Goal: Task Accomplishment & Management: Complete application form

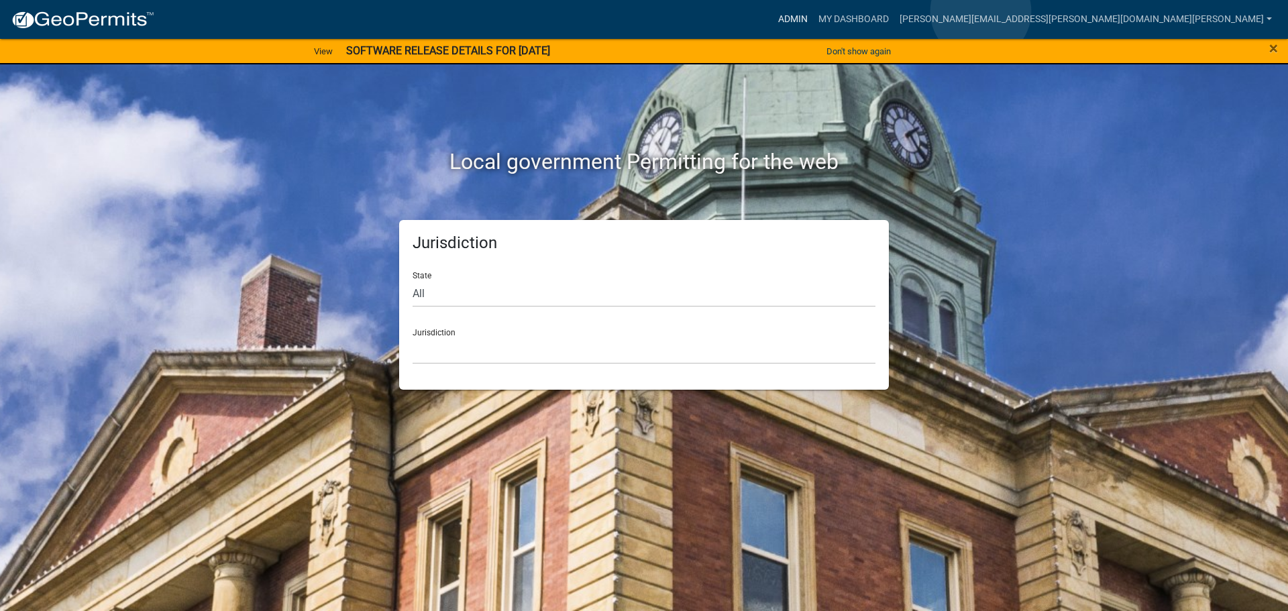
click at [813, 11] on link "Admin" at bounding box center [793, 19] width 40 height 25
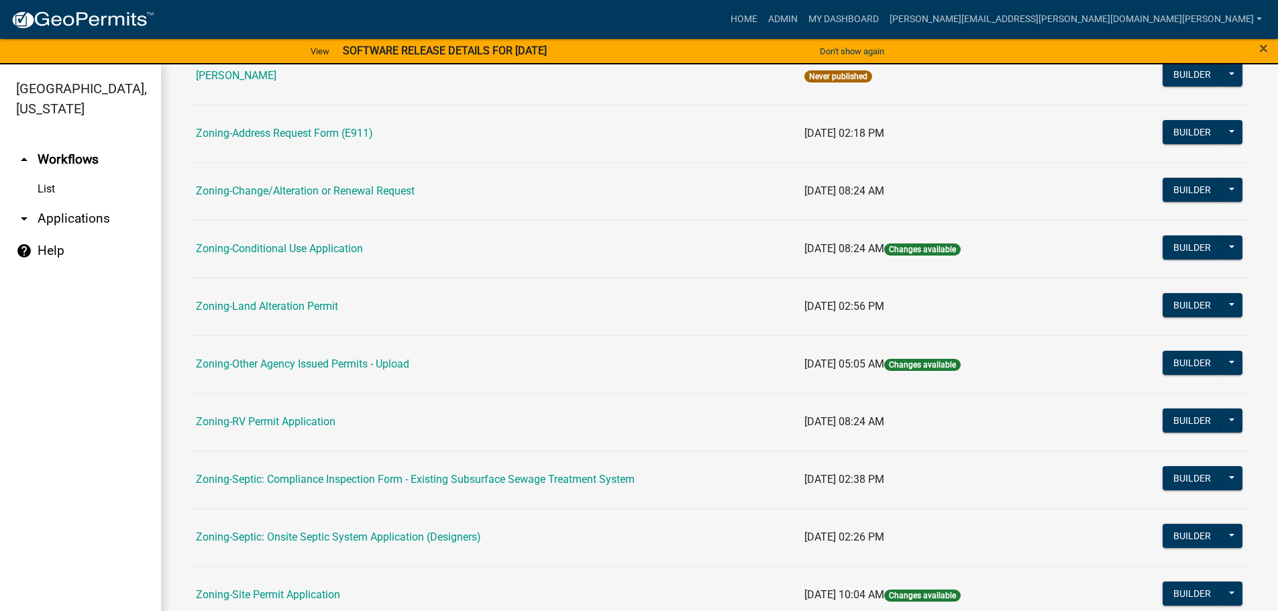
scroll to position [418, 0]
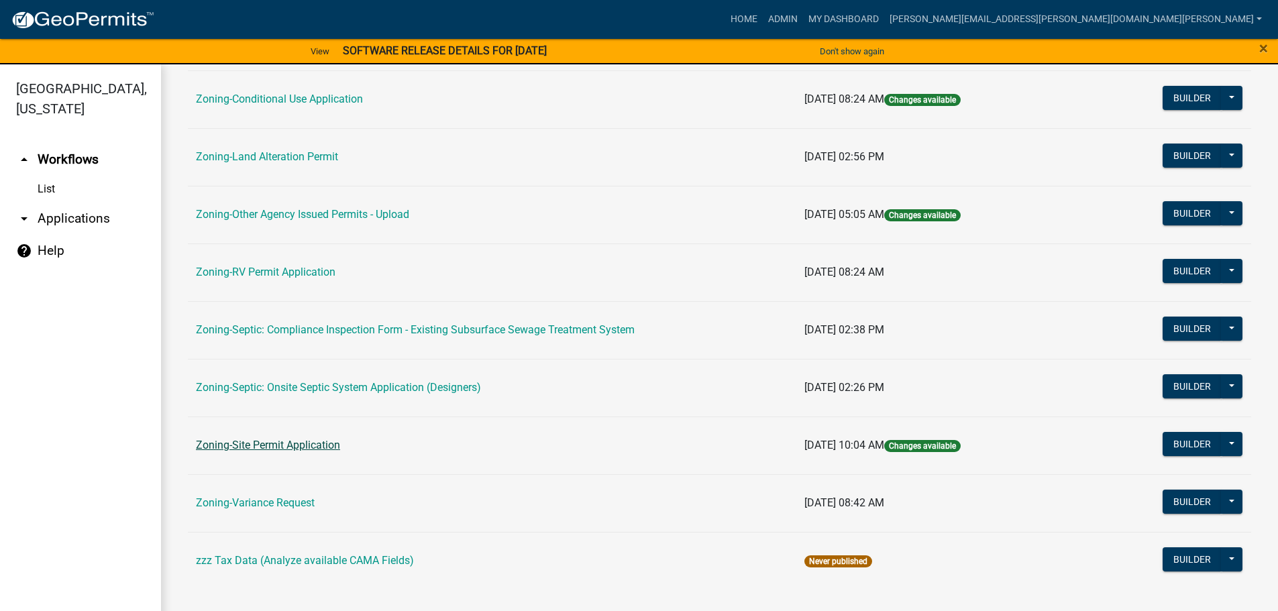
click at [244, 445] on link "Zoning-Site Permit Application" at bounding box center [268, 445] width 144 height 13
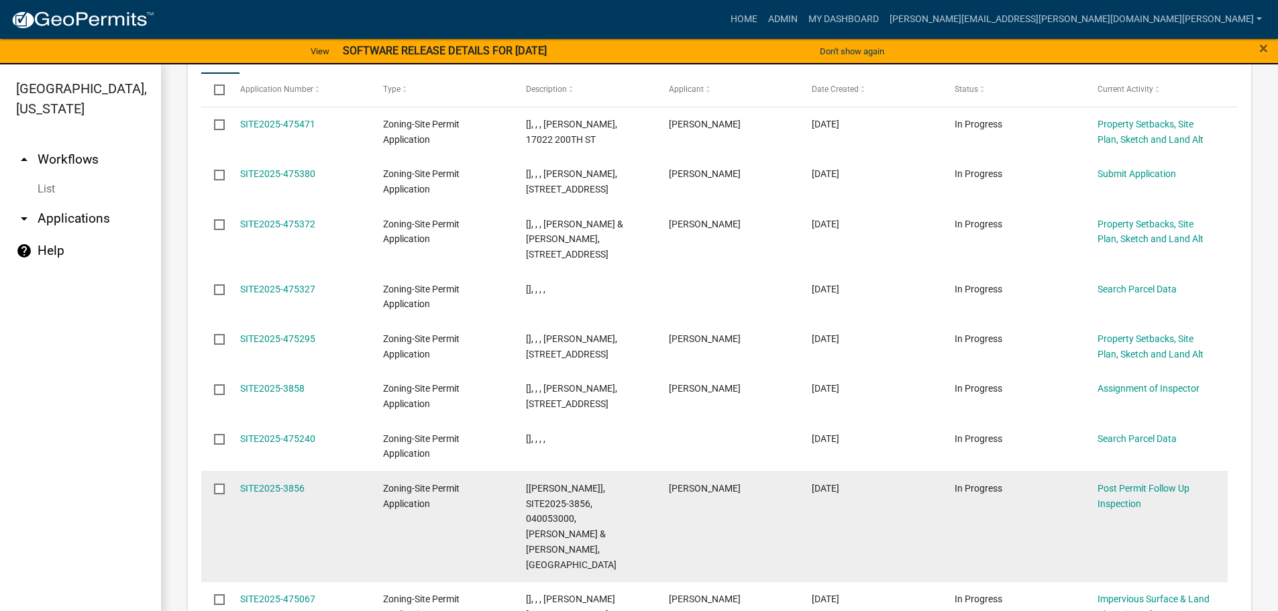
scroll to position [1715, 0]
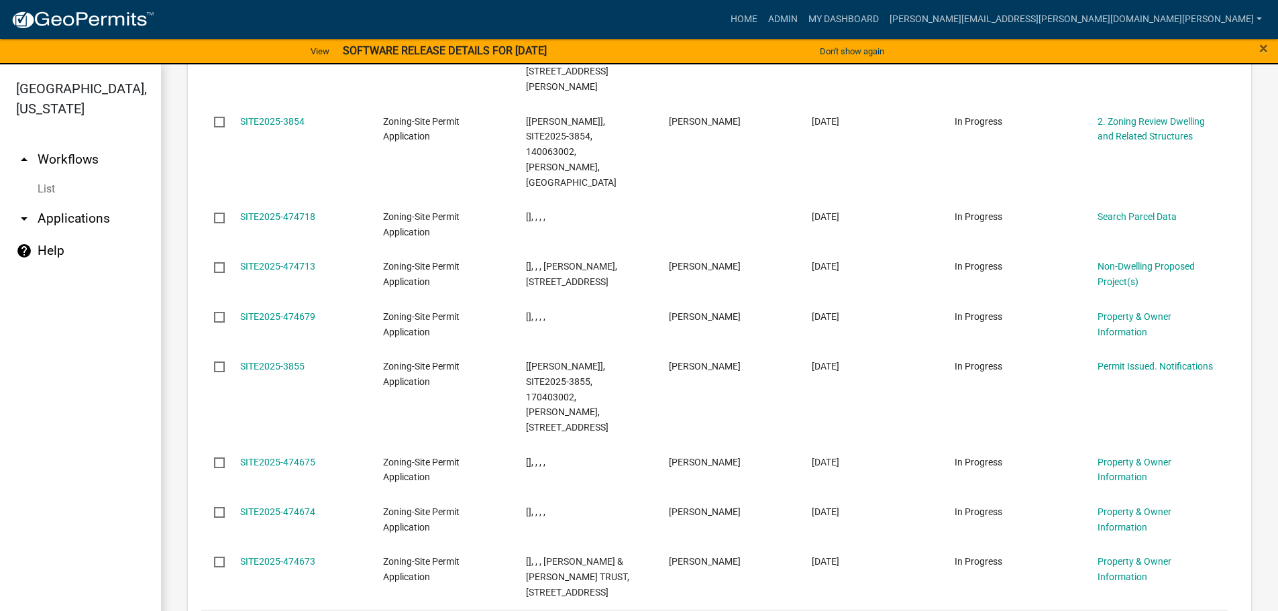
scroll to position [1709, 0]
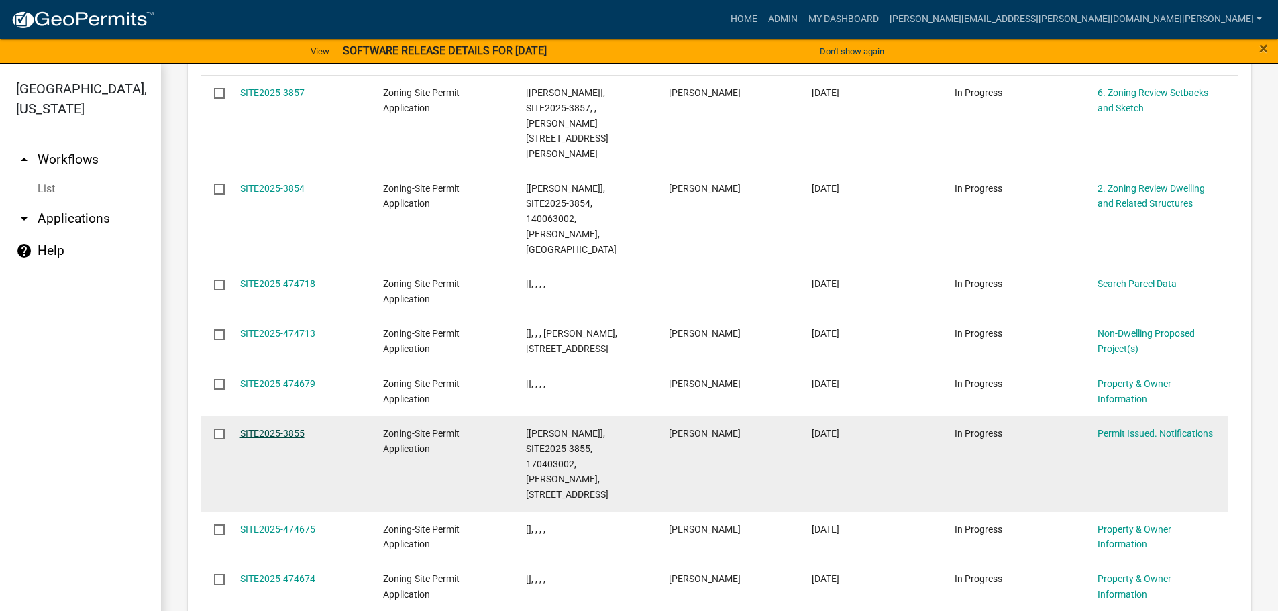
click at [287, 428] on link "SITE2025-3855" at bounding box center [272, 433] width 64 height 11
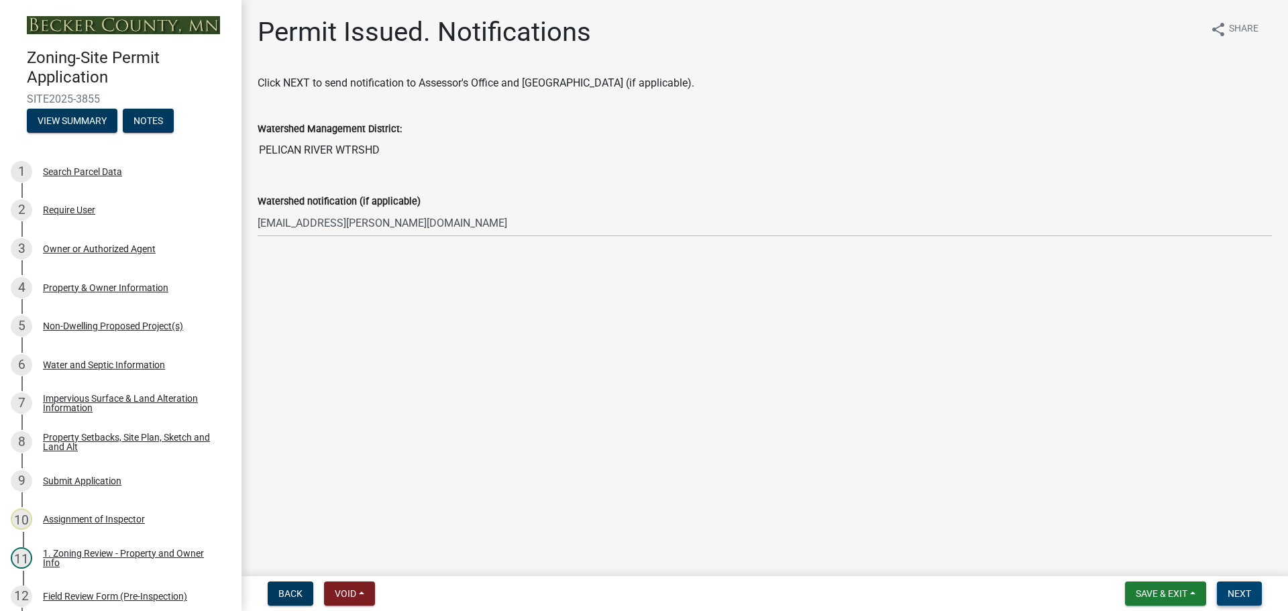
click at [1238, 588] on span "Next" at bounding box center [1239, 593] width 23 height 11
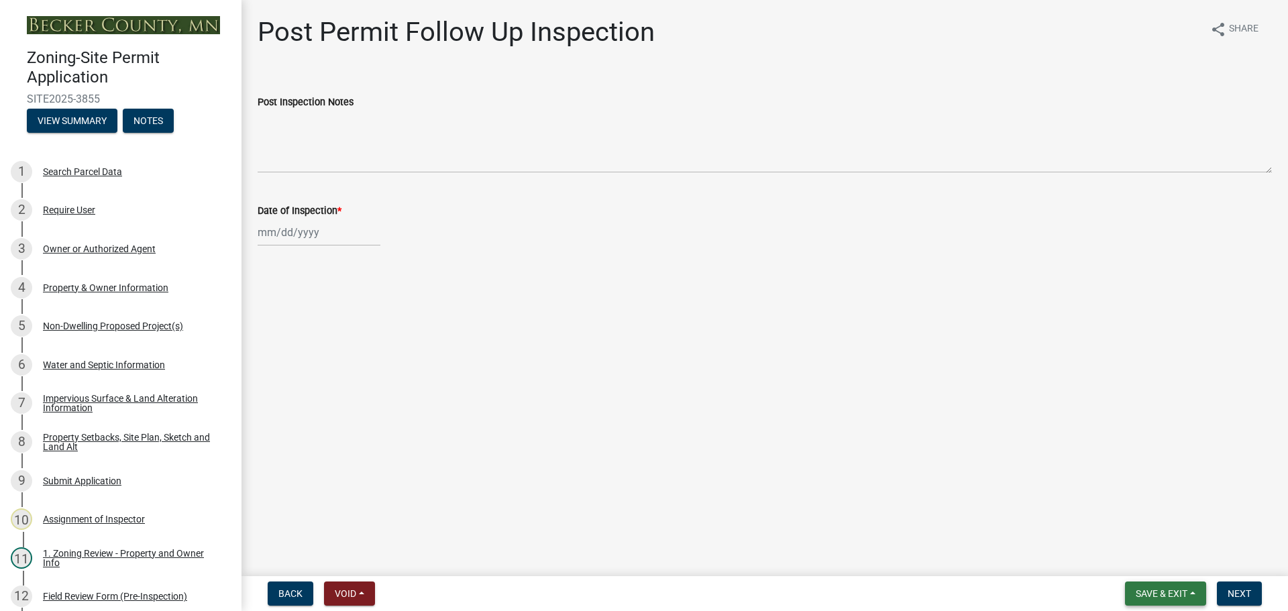
click at [1171, 589] on span "Save & Exit" at bounding box center [1162, 593] width 52 height 11
click at [1166, 561] on button "Save & Exit" at bounding box center [1152, 559] width 107 height 32
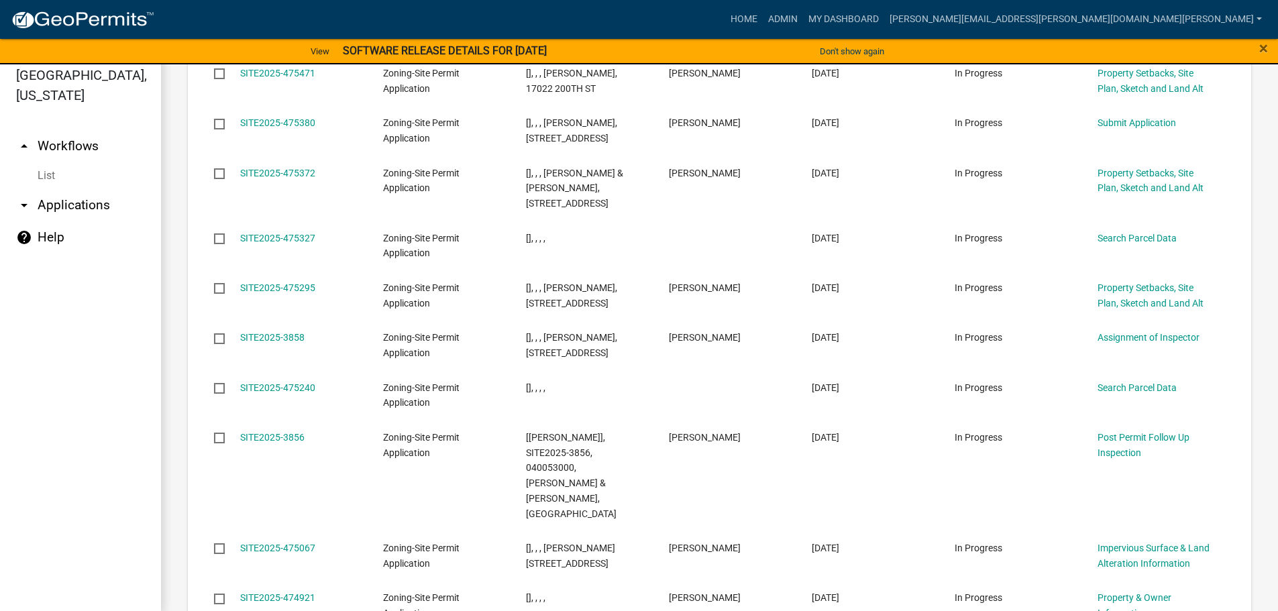
scroll to position [16, 0]
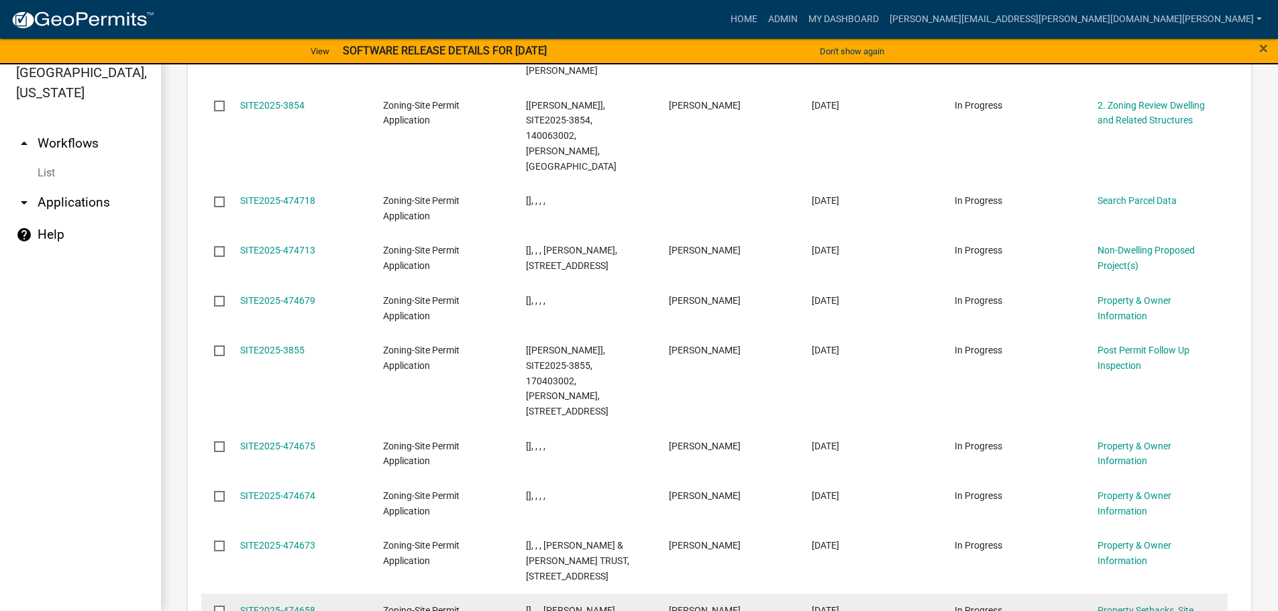
scroll to position [1792, 0]
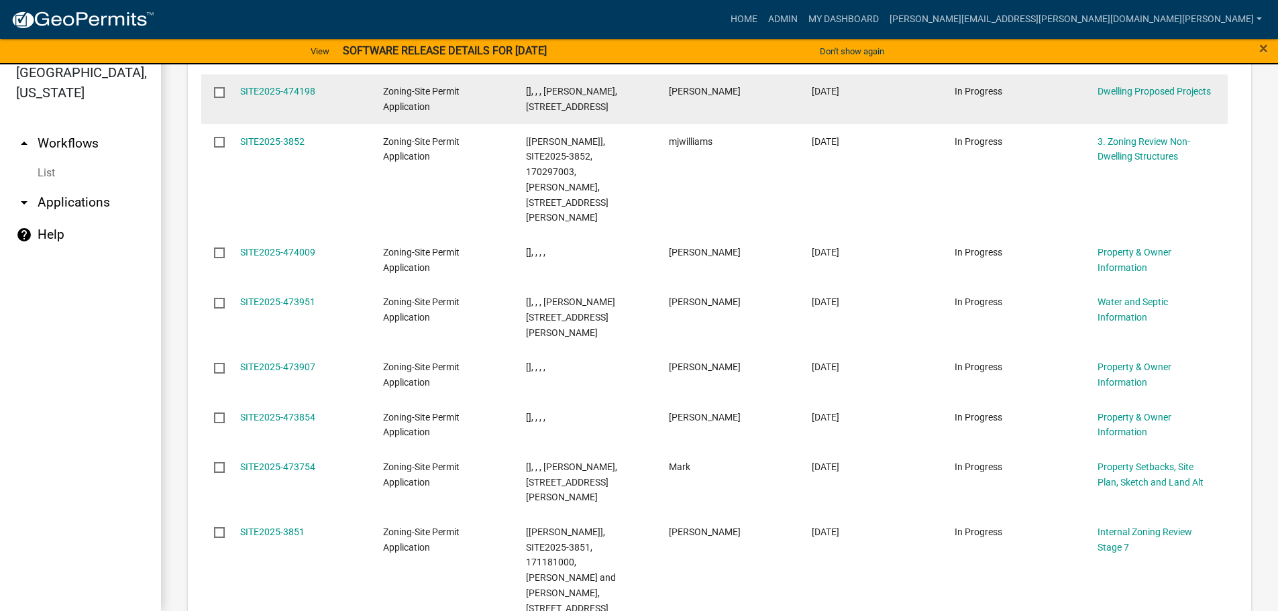
scroll to position [1806, 0]
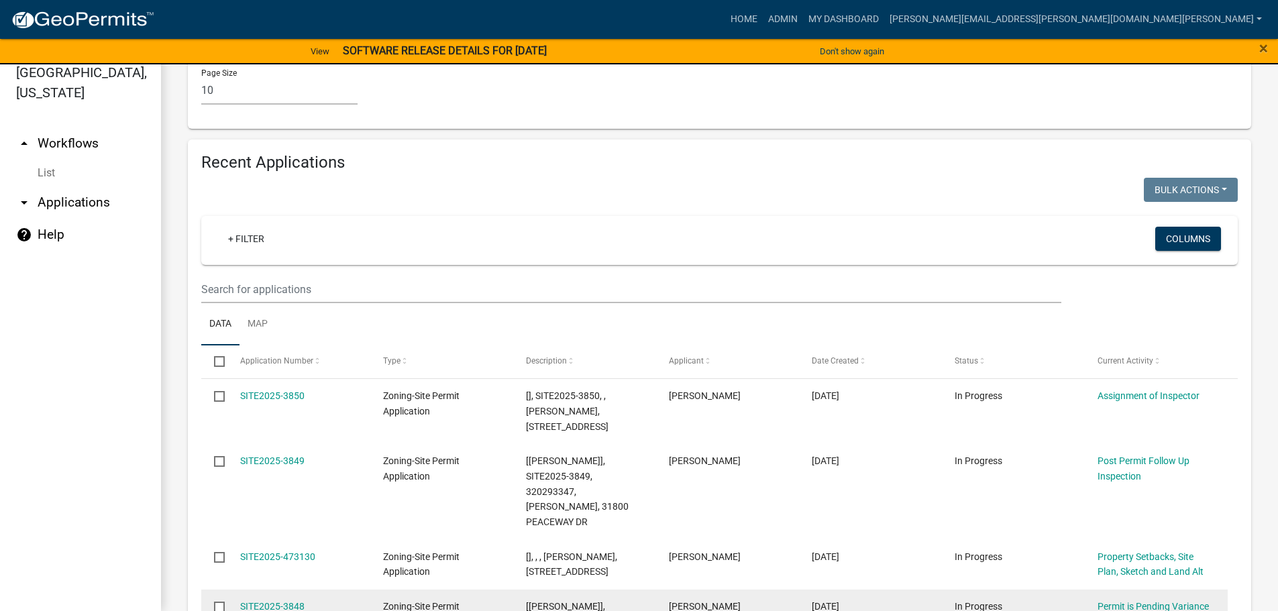
scroll to position [1377, 0]
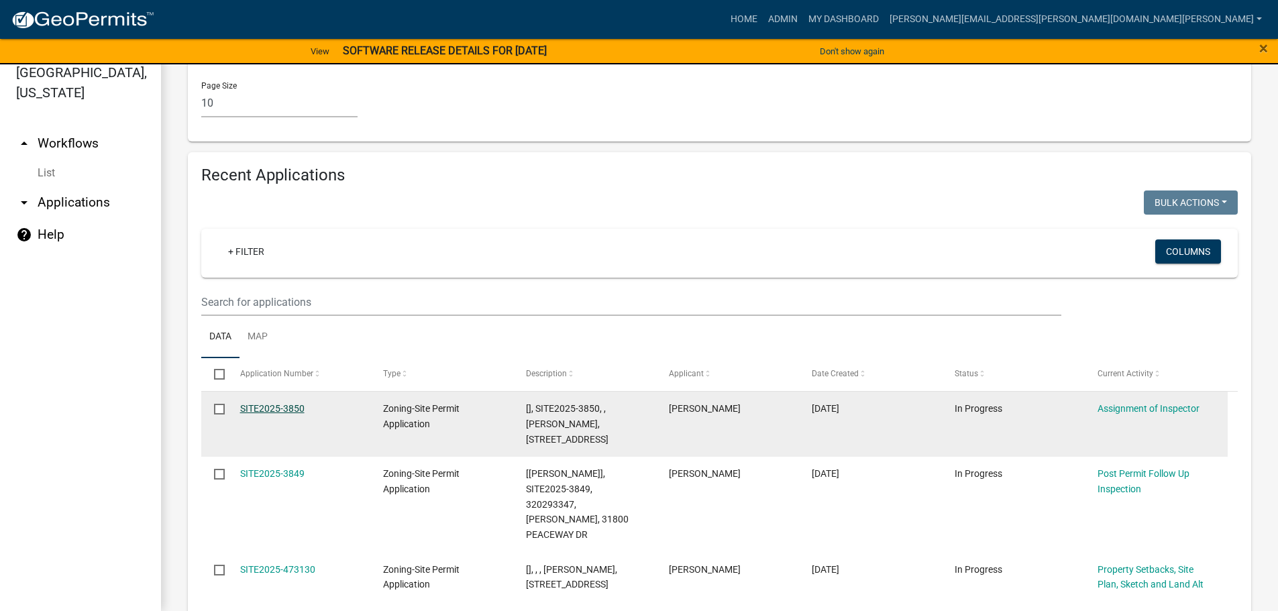
click at [292, 403] on link "SITE2025-3850" at bounding box center [272, 408] width 64 height 11
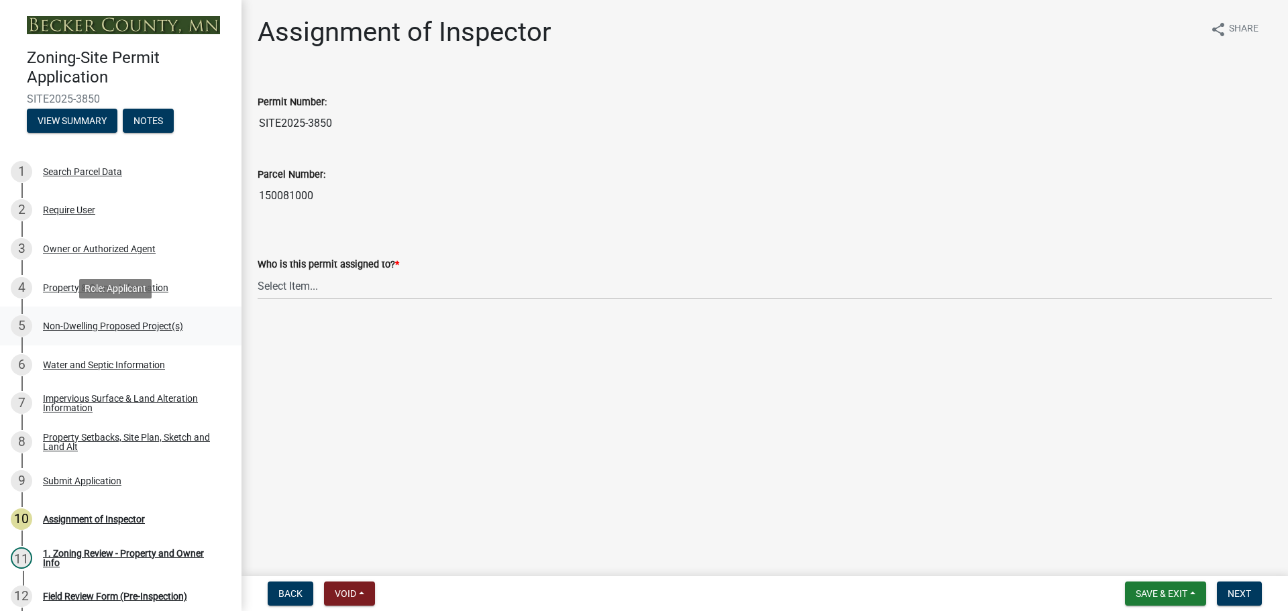
click at [91, 324] on div "Non-Dwelling Proposed Project(s)" at bounding box center [113, 325] width 140 height 9
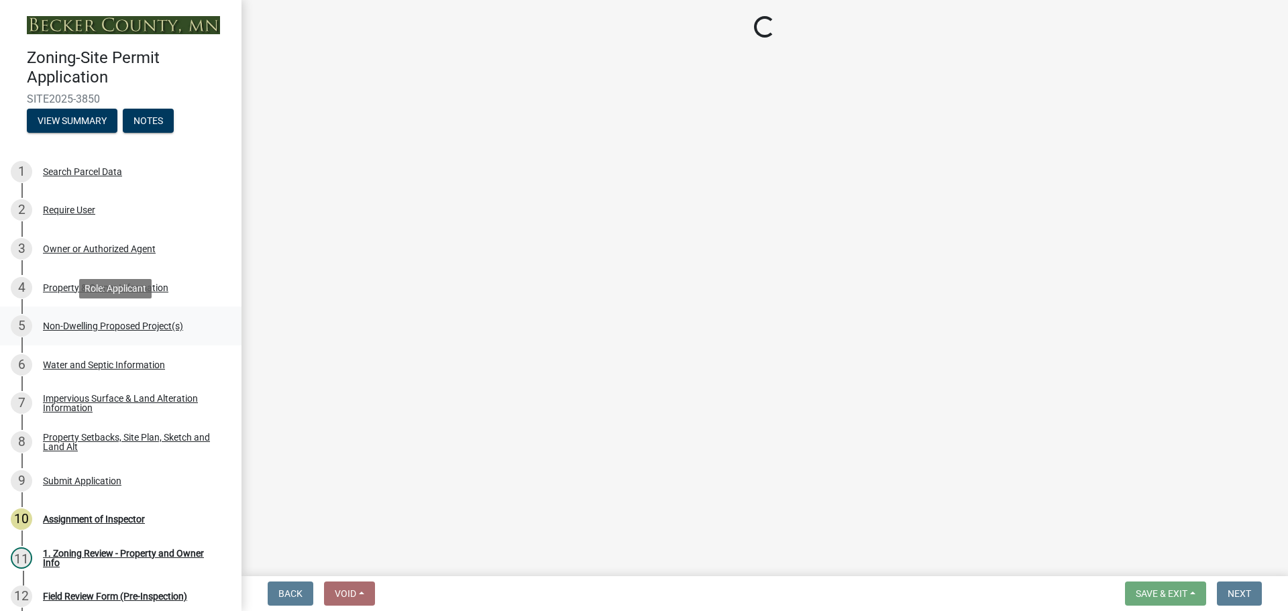
select select "45899473-49f8-456b-a472-3937cb76b7e8"
select select "3a2d96d3-fd69-4ed9-bae4-7a5aa03a7e58"
select select "cf118f3b-6469-426f-b247-8aeebfb0198d"
select select "d5258256-81e9-4688-bc84-b01445ee29b6"
select select "258cbdbc-8629-455d-9fed-6a57bf82144e"
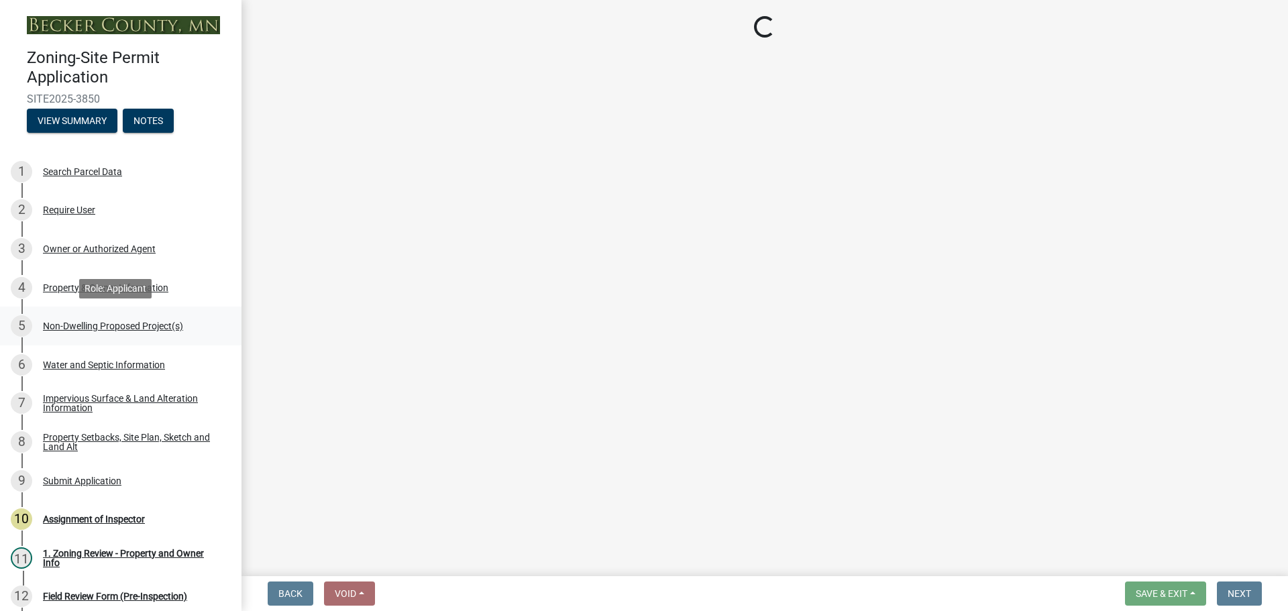
select select "a9a8393f-3c28-47b8-b6d9-84c94641c3fc"
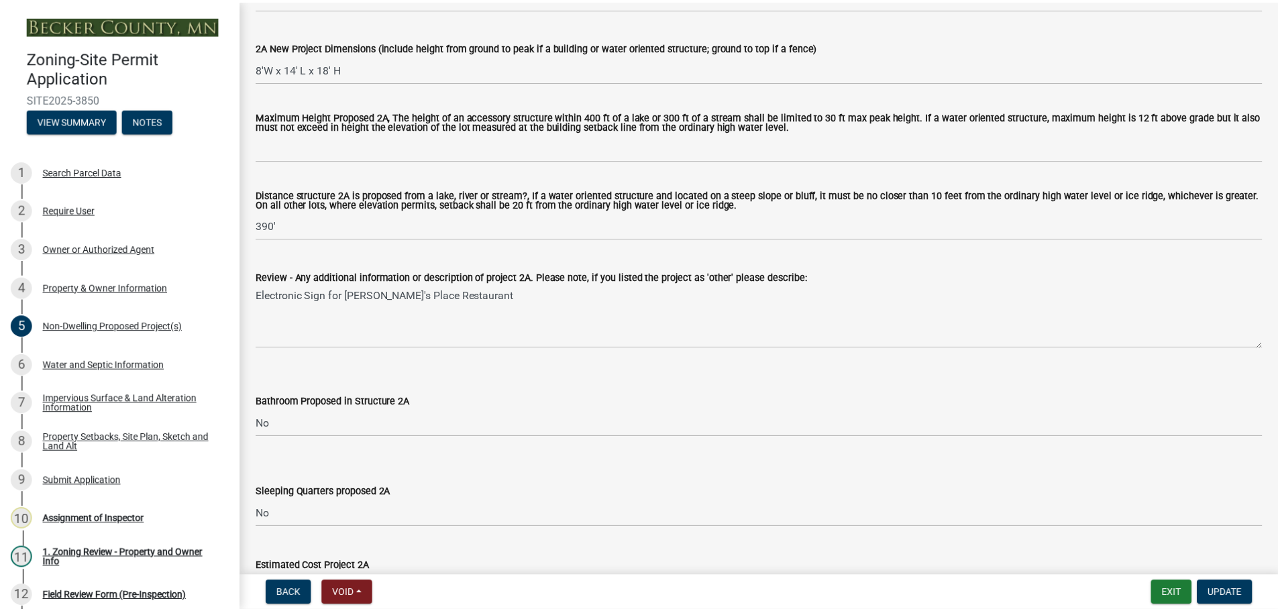
scroll to position [470, 0]
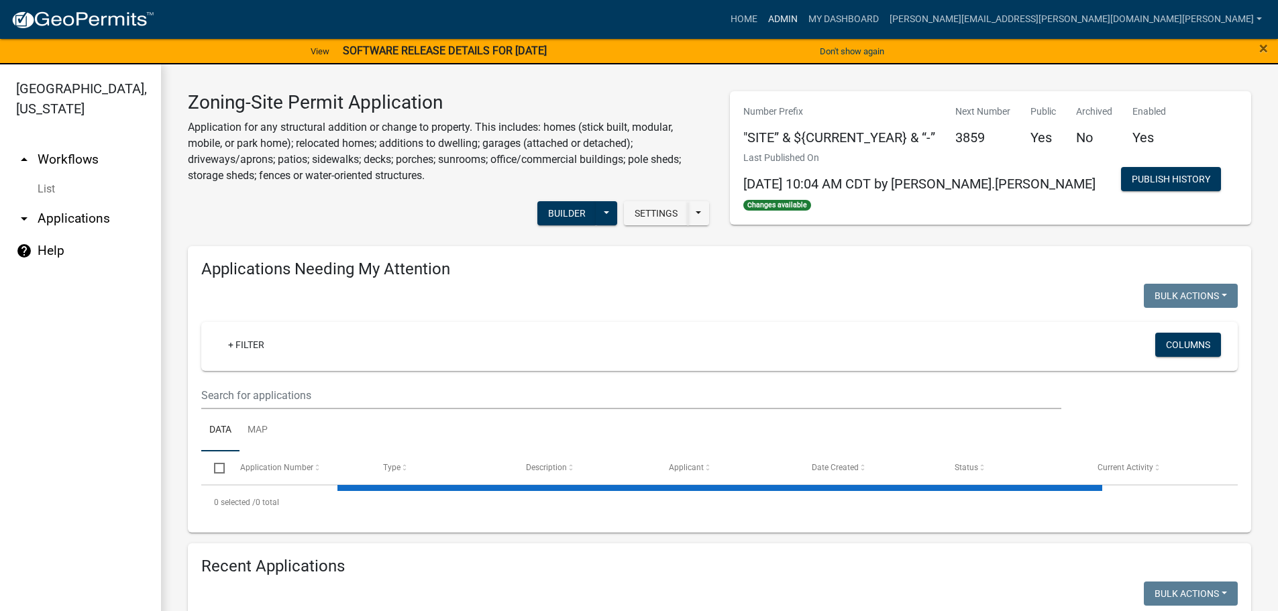
click at [803, 12] on link "Admin" at bounding box center [783, 19] width 40 height 25
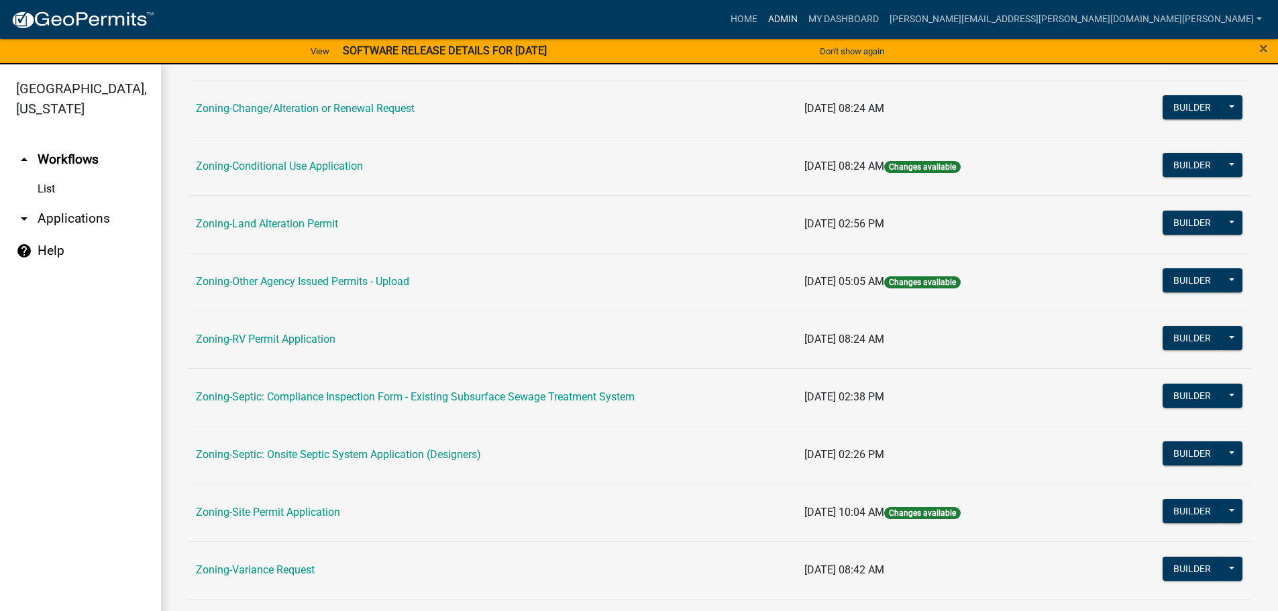
scroll to position [284, 0]
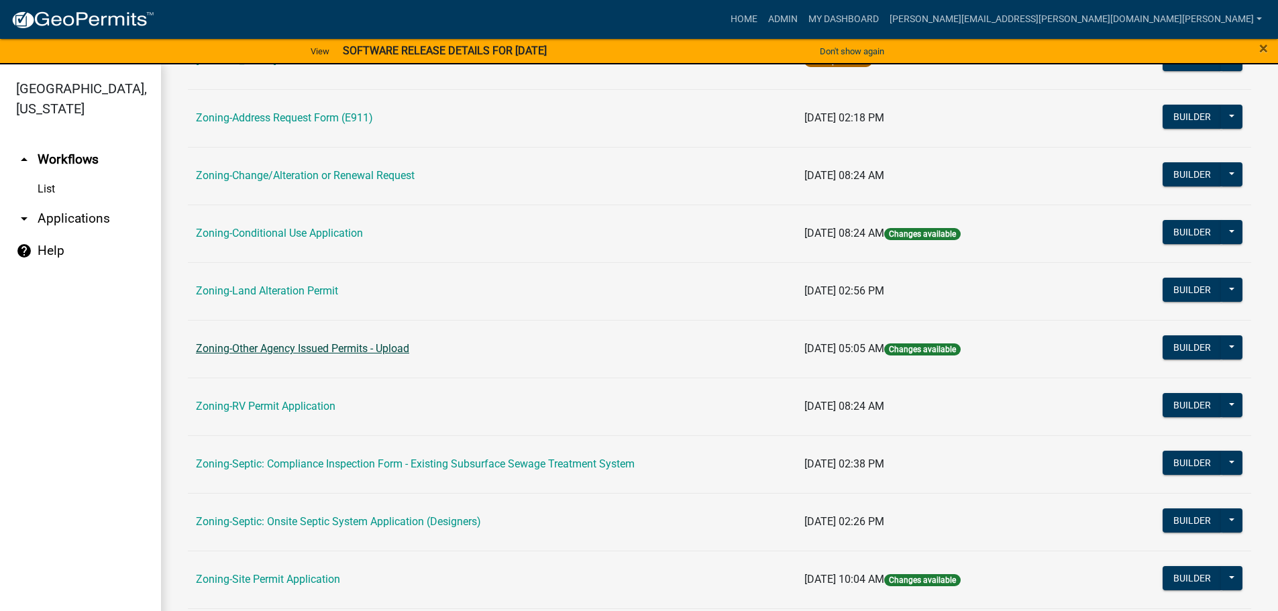
click at [341, 347] on link "Zoning-Other Agency Issued Permits - Upload" at bounding box center [302, 348] width 213 height 13
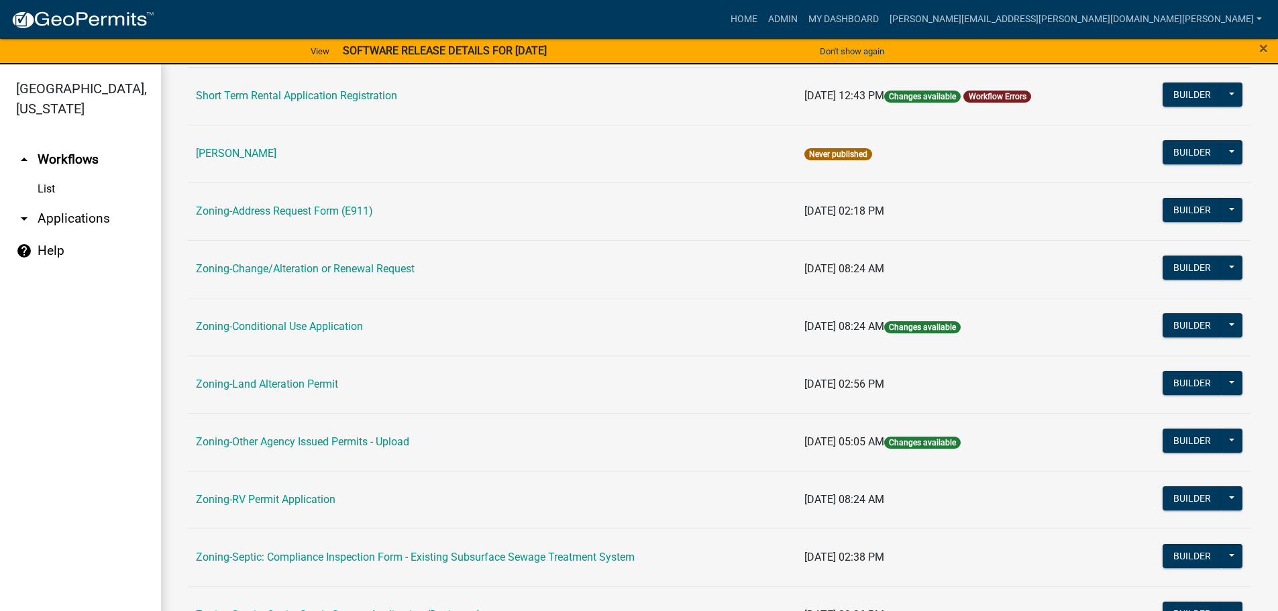
scroll to position [201, 0]
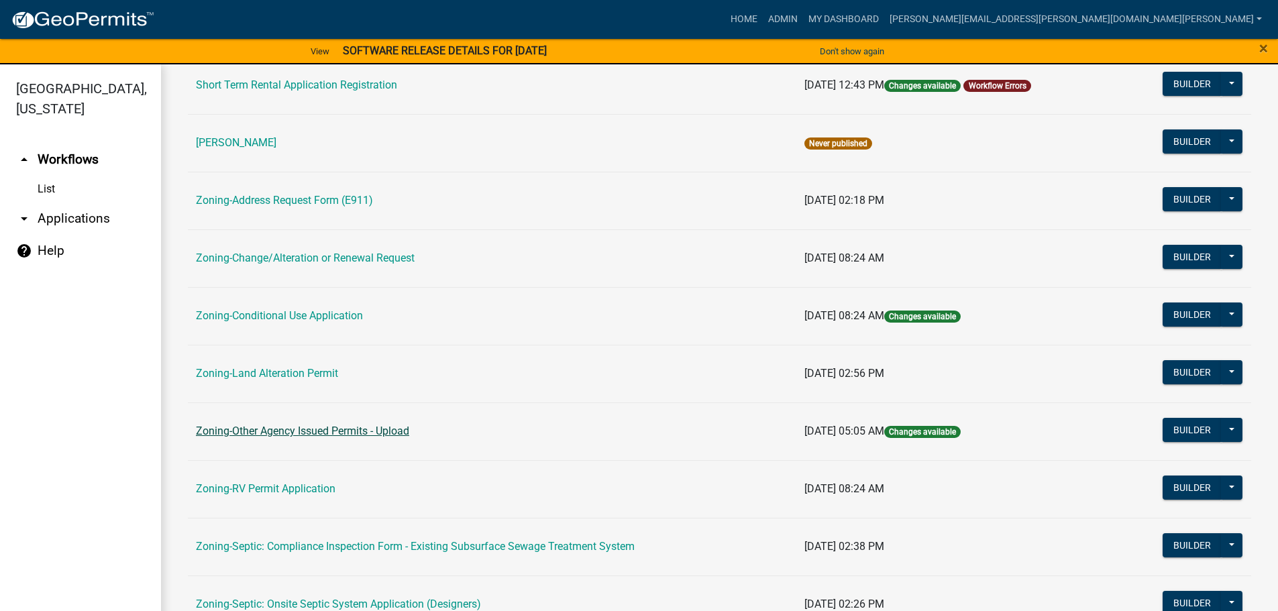
click at [337, 431] on link "Zoning-Other Agency Issued Permits - Upload" at bounding box center [302, 431] width 213 height 13
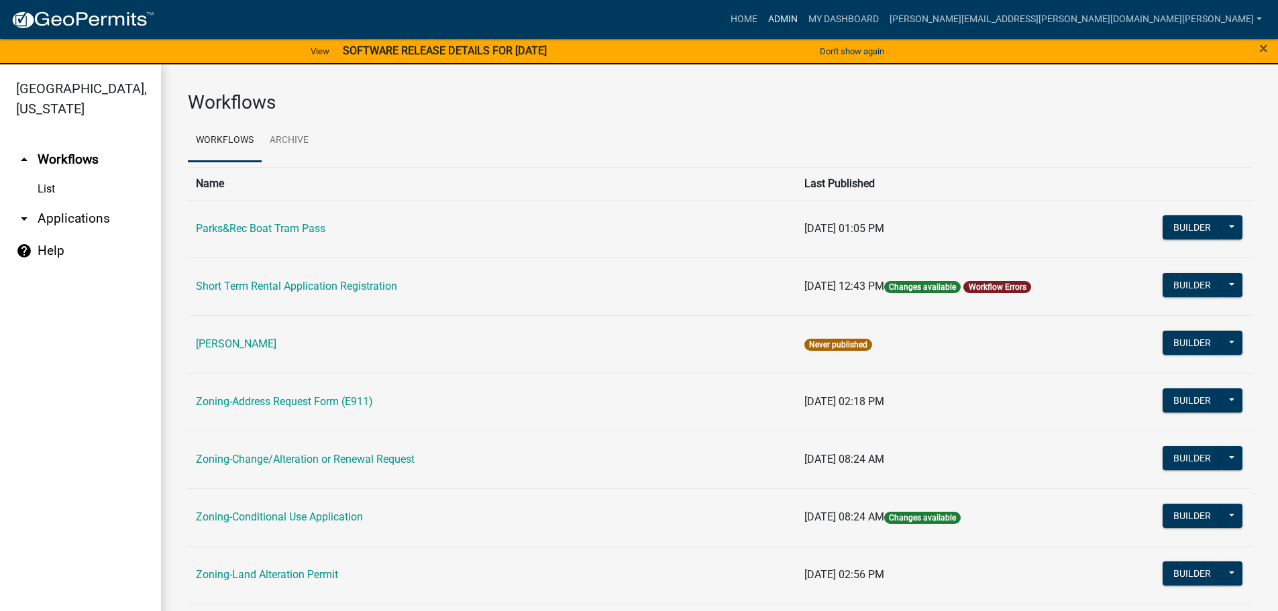
click at [803, 18] on link "Admin" at bounding box center [783, 19] width 40 height 25
click at [803, 13] on link "Admin" at bounding box center [783, 19] width 40 height 25
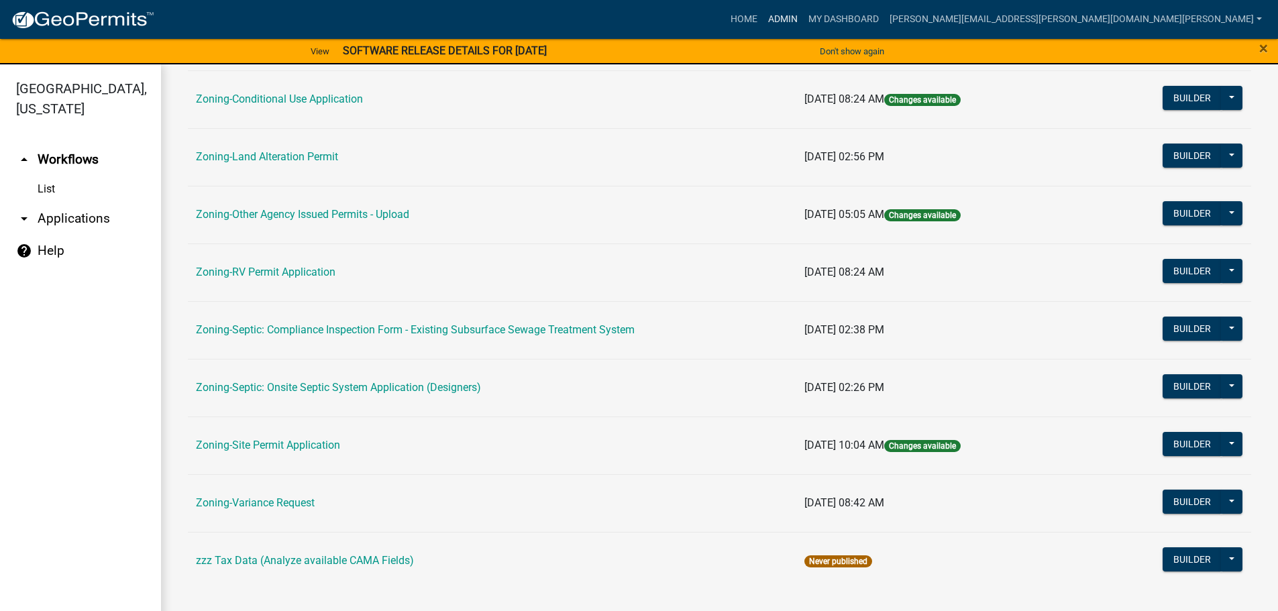
scroll to position [16, 0]
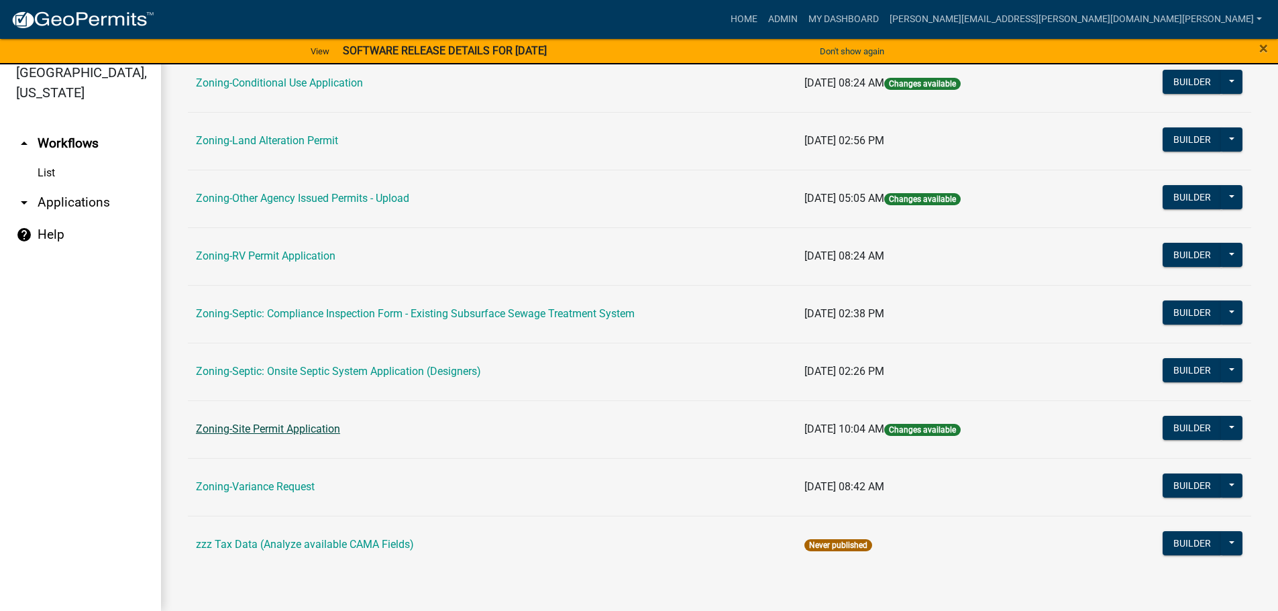
click at [260, 426] on link "Zoning-Site Permit Application" at bounding box center [268, 429] width 144 height 13
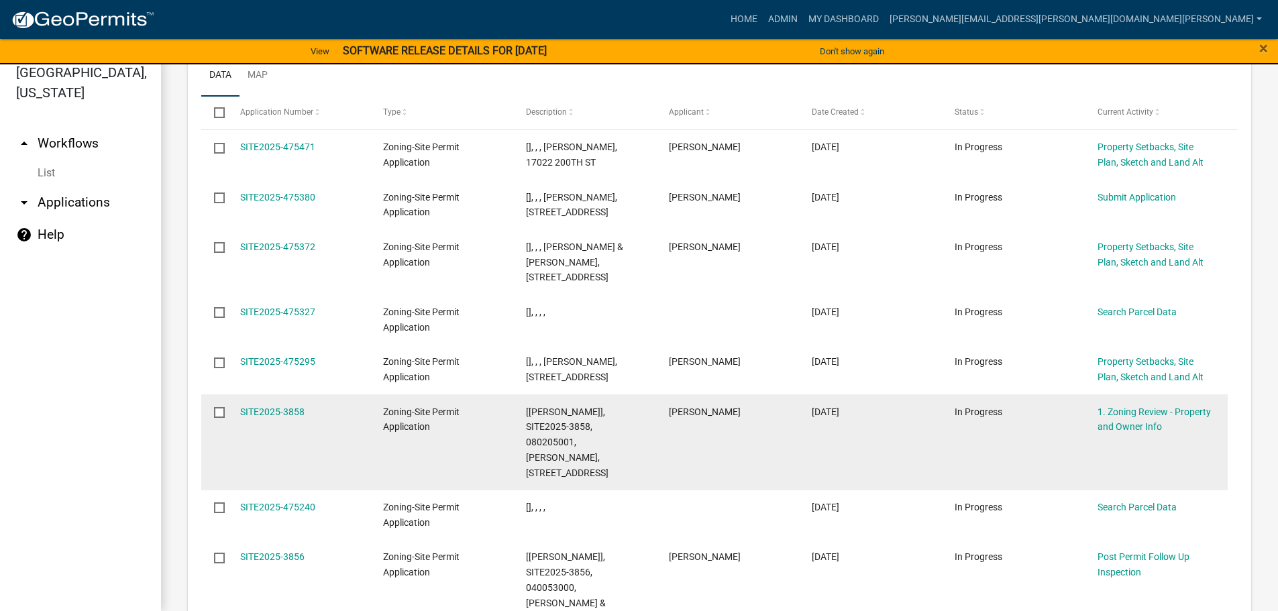
scroll to position [1745, 0]
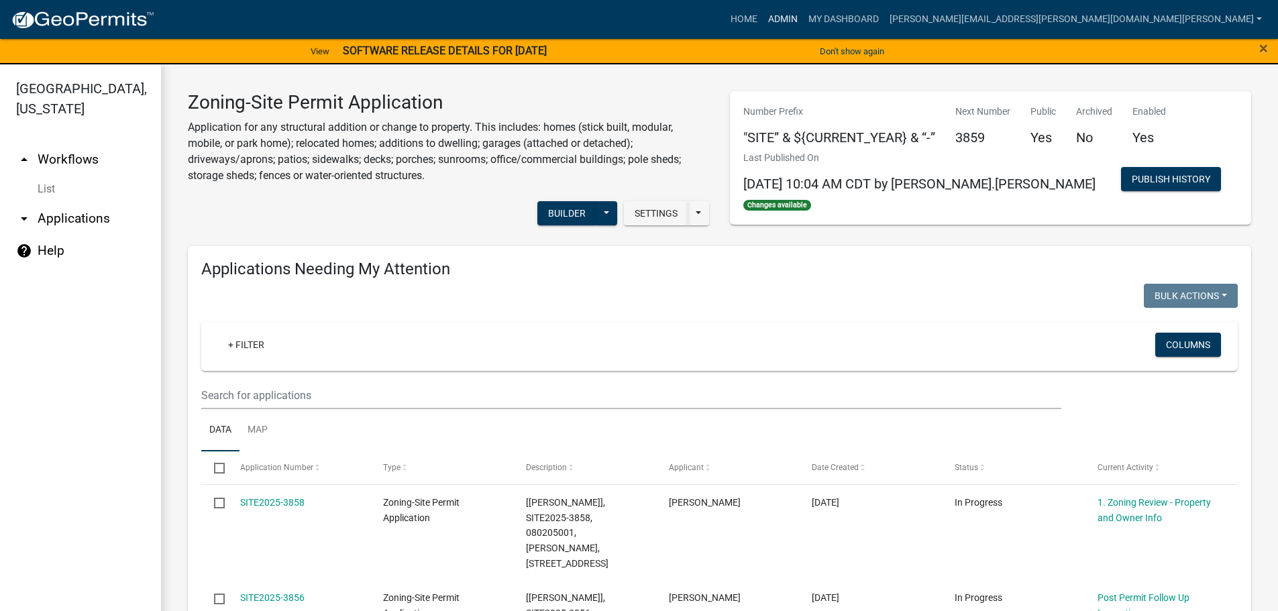
click at [803, 15] on link "Admin" at bounding box center [783, 19] width 40 height 25
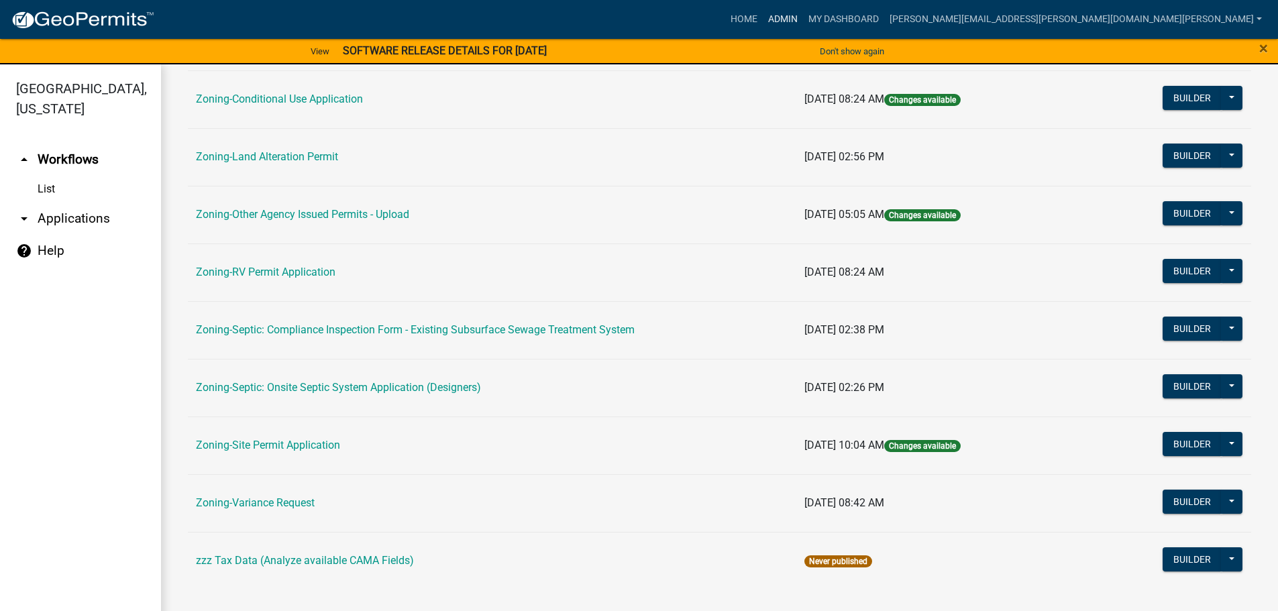
scroll to position [16, 0]
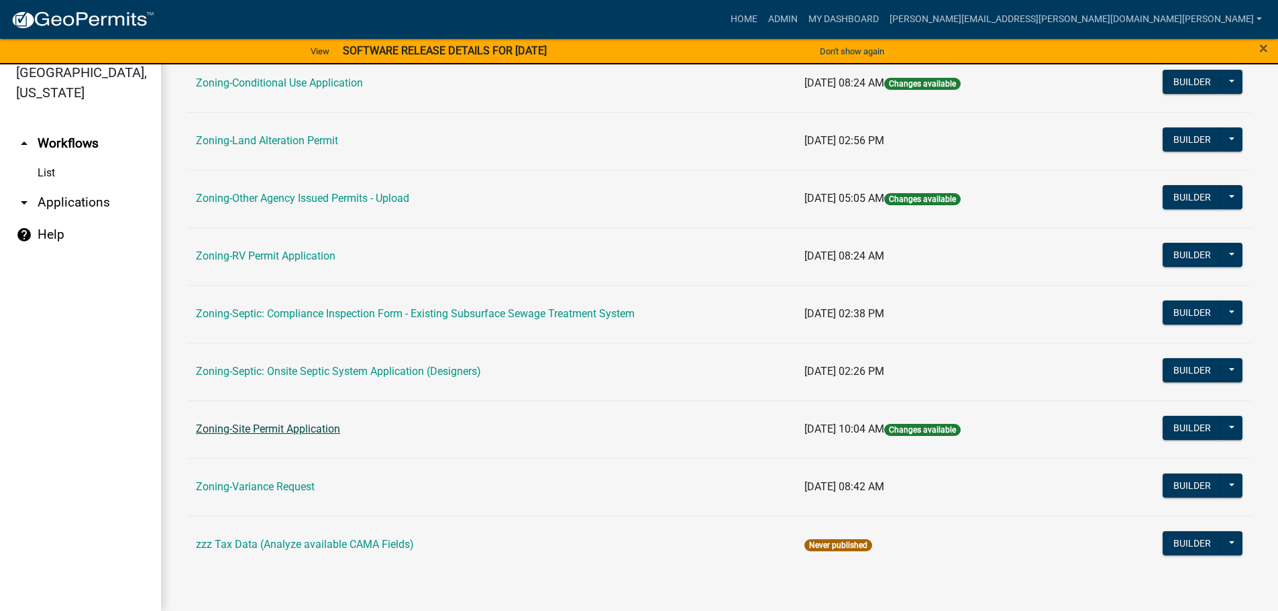
click at [286, 424] on link "Zoning-Site Permit Application" at bounding box center [268, 429] width 144 height 13
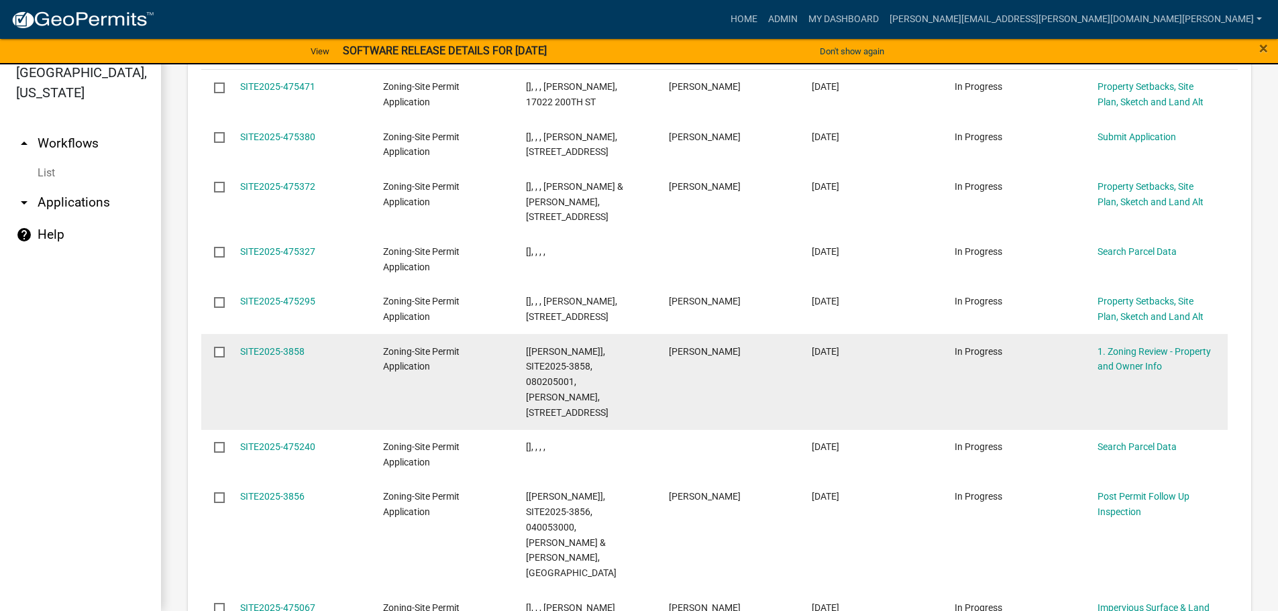
scroll to position [1745, 0]
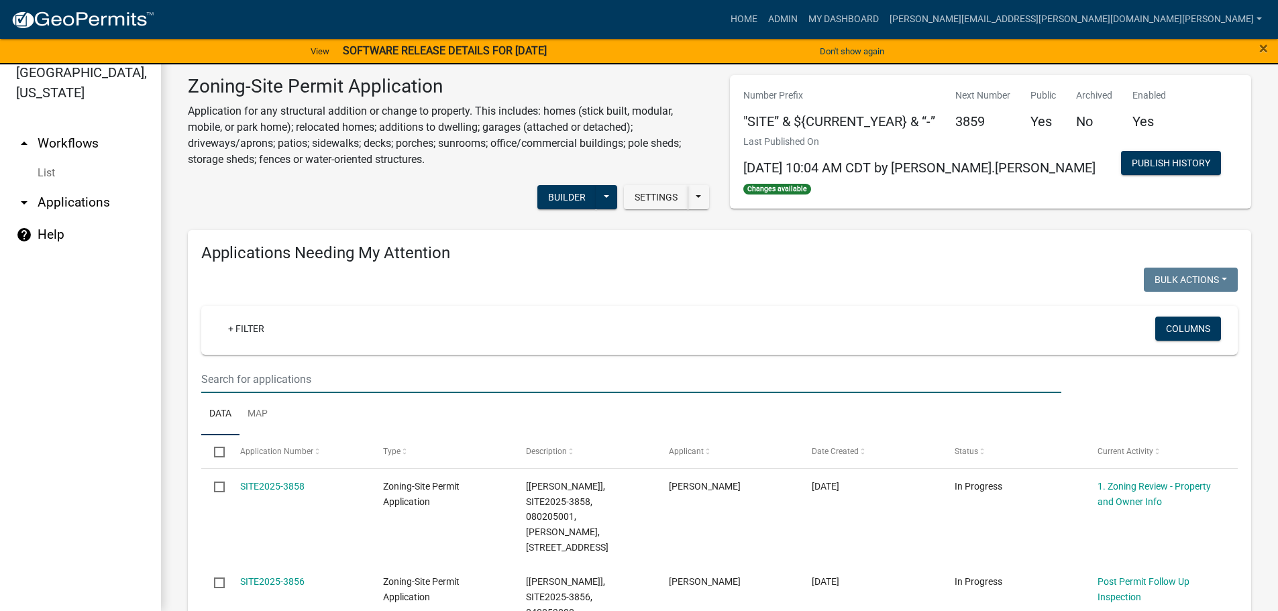
click at [350, 373] on input "text" at bounding box center [631, 380] width 860 height 28
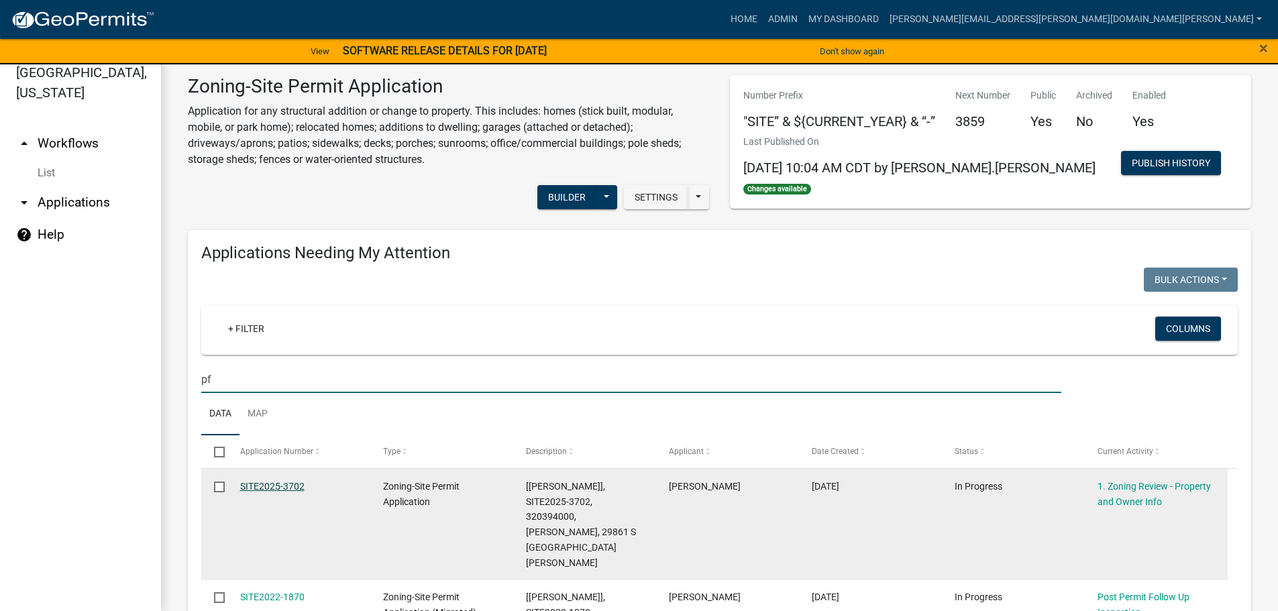
type input "pf"
click at [280, 486] on link "SITE2025-3702" at bounding box center [272, 486] width 64 height 11
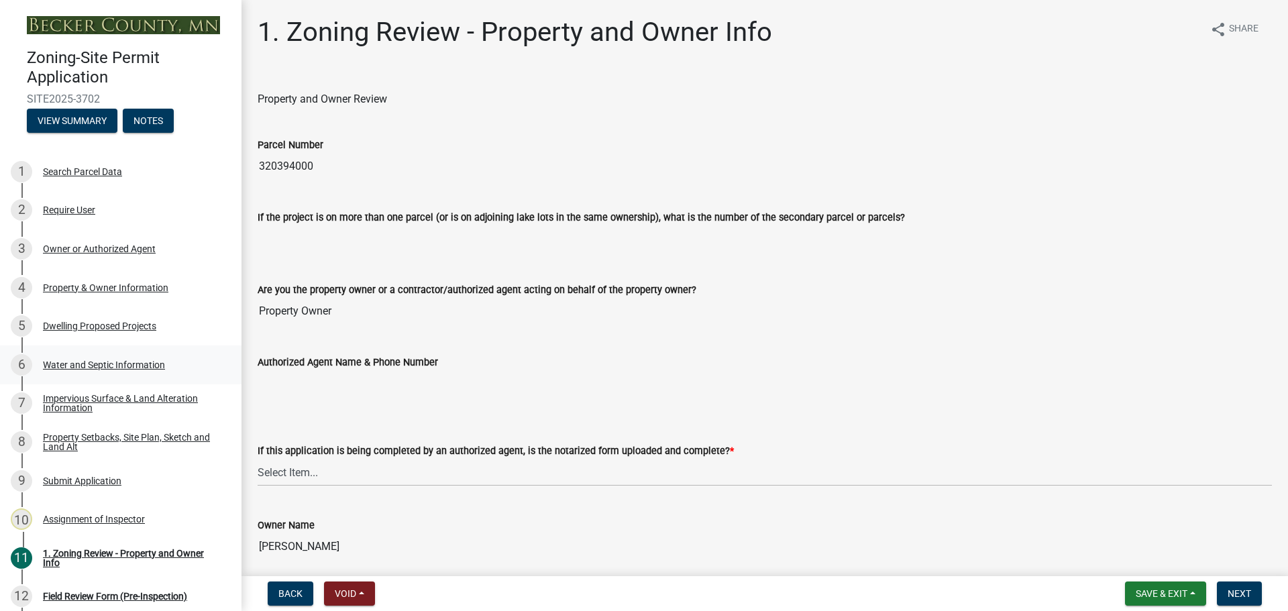
click at [108, 356] on div "6 Water and Septic Information" at bounding box center [115, 364] width 209 height 21
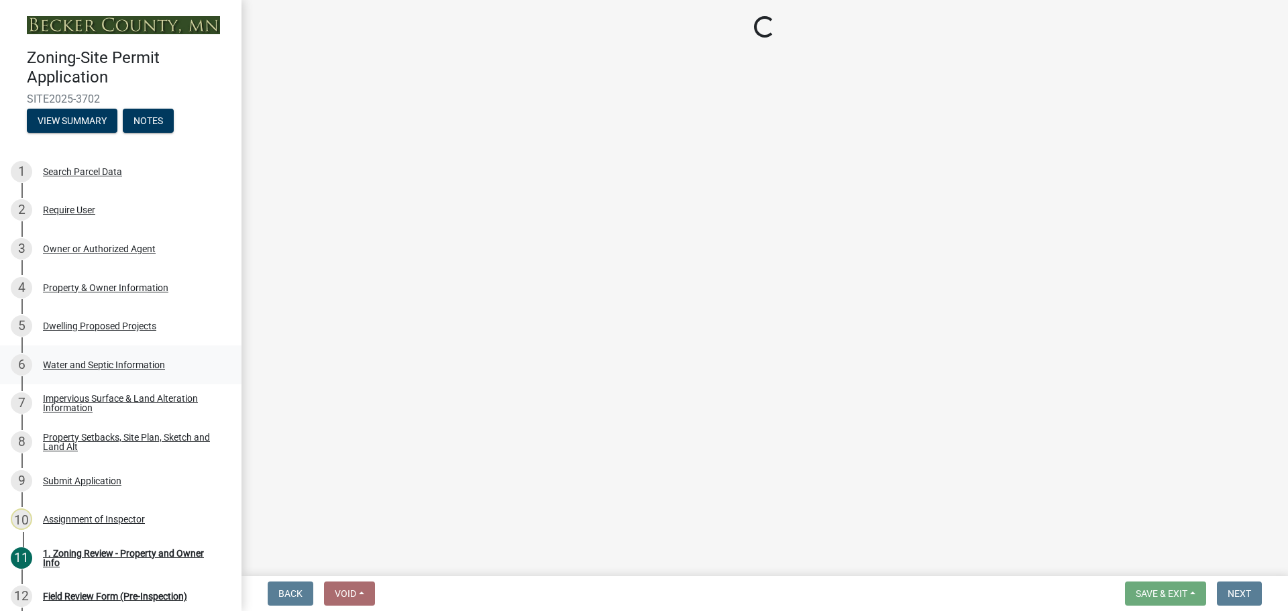
select select "9c51a48b-0bee-4836-8d5c-beab6e77ad2a"
select select "25b8aef2-9eed-4c0f-8836-08d4b8d082b1"
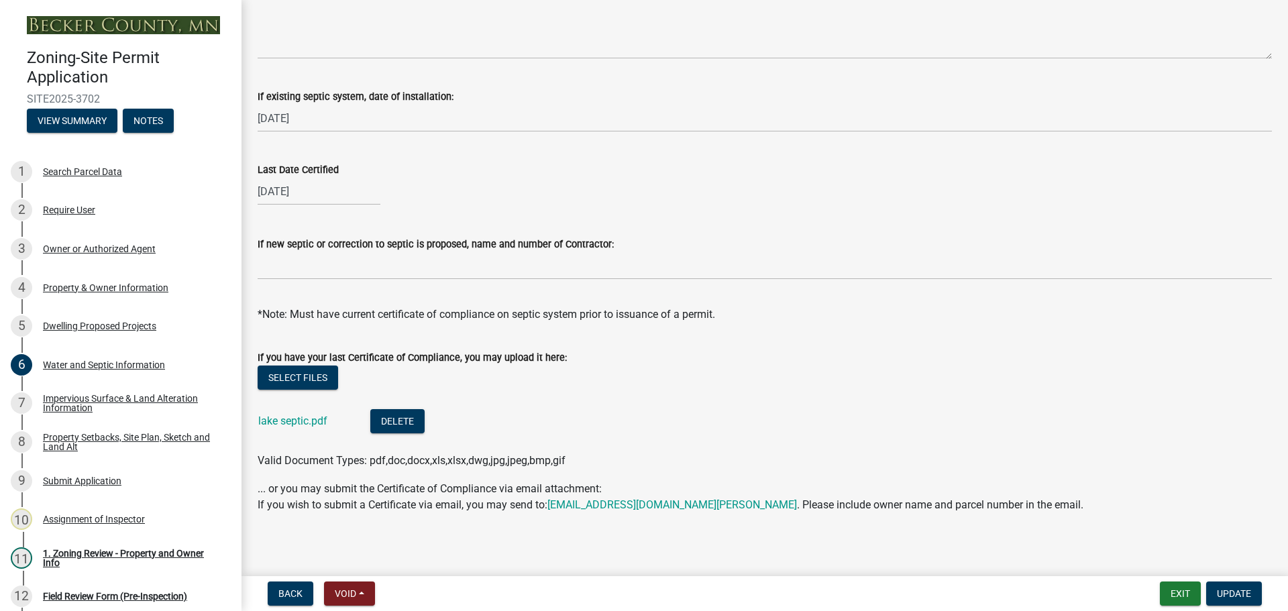
scroll to position [438, 0]
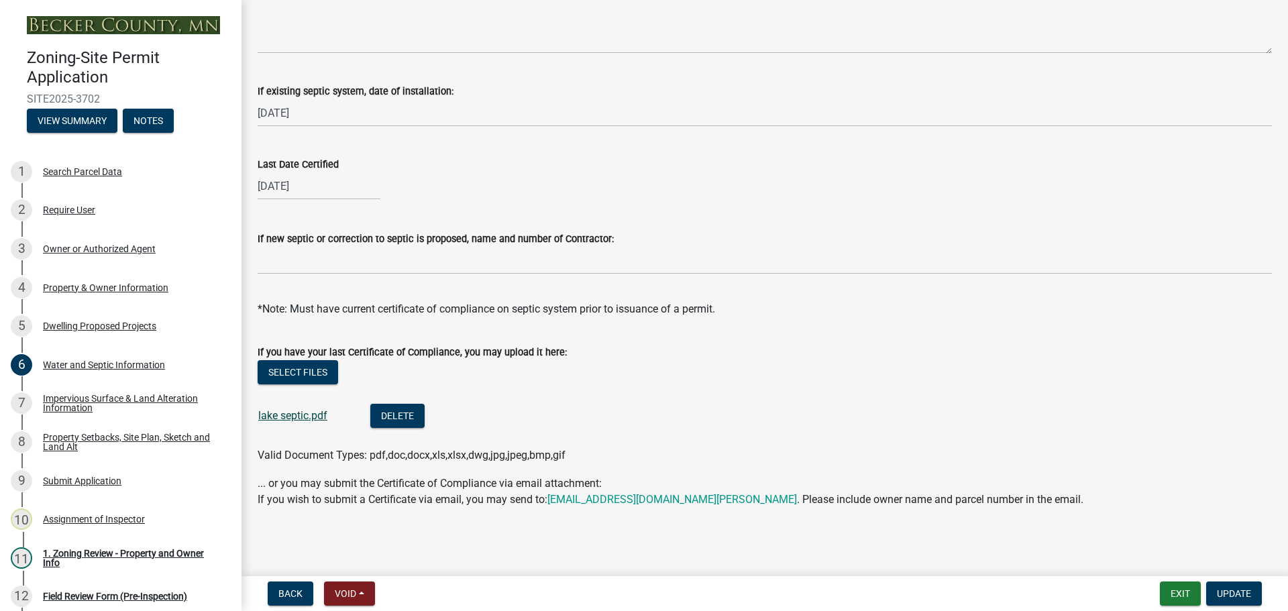
click at [289, 414] on link "lake septic.pdf" at bounding box center [292, 415] width 69 height 13
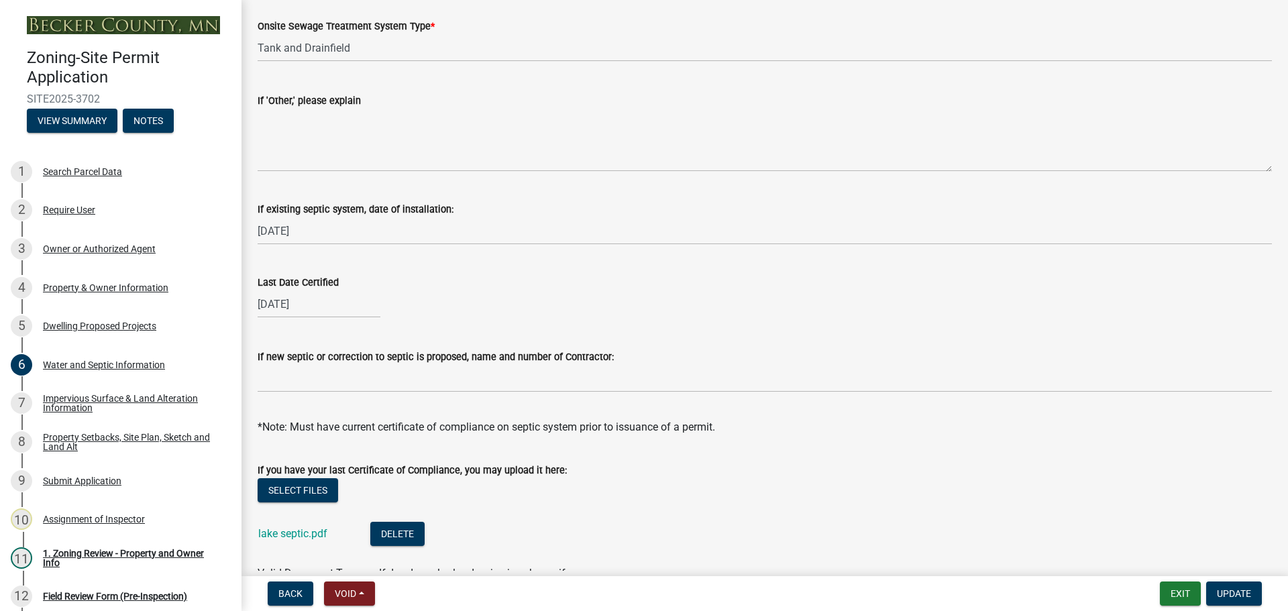
scroll to position [371, 0]
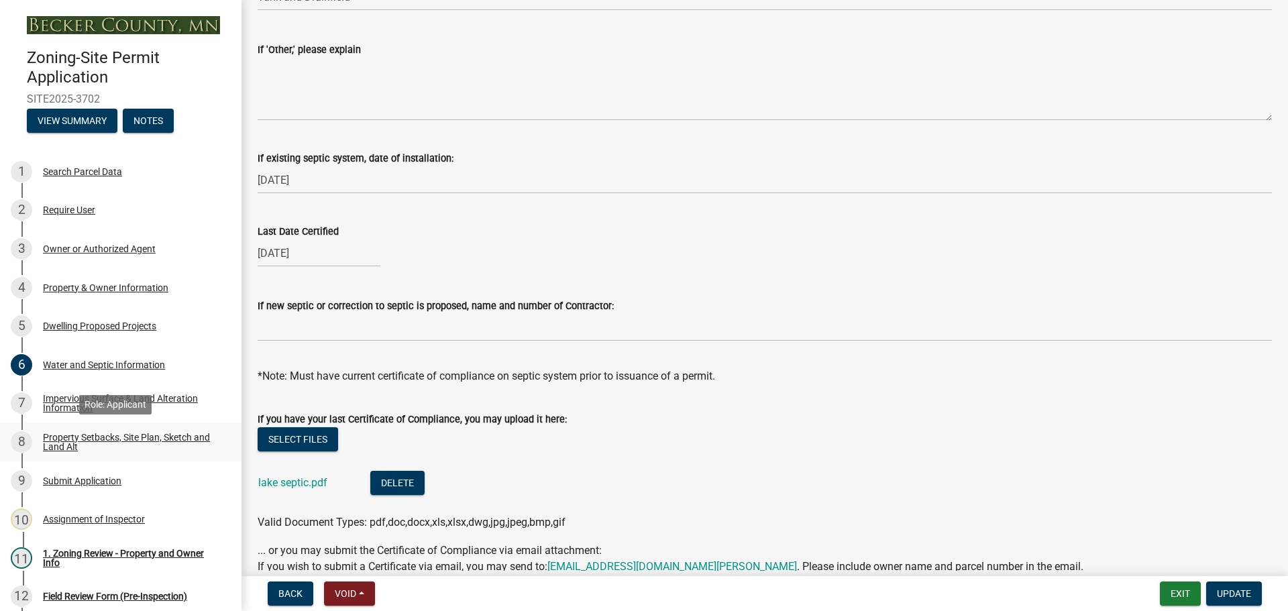
click at [87, 445] on div "Property Setbacks, Site Plan, Sketch and Land Alt" at bounding box center [131, 442] width 177 height 19
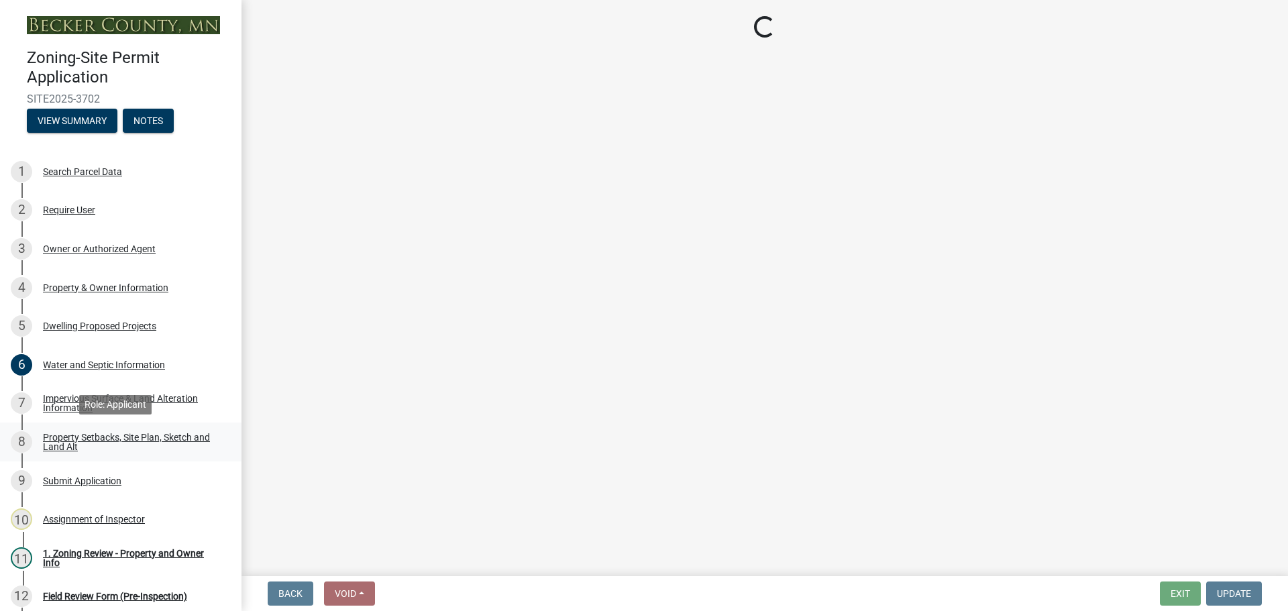
scroll to position [0, 0]
select select "7b13c63f-e699-4112-b373-98fbd28ec536"
select select "11f371a9-e35f-4759-9042-8d911340b665"
select select "b56a4575-9846-47cf-8067-c59a4853da22"
select select "12f785fb-c378-4b18-841c-21c73dc99083"
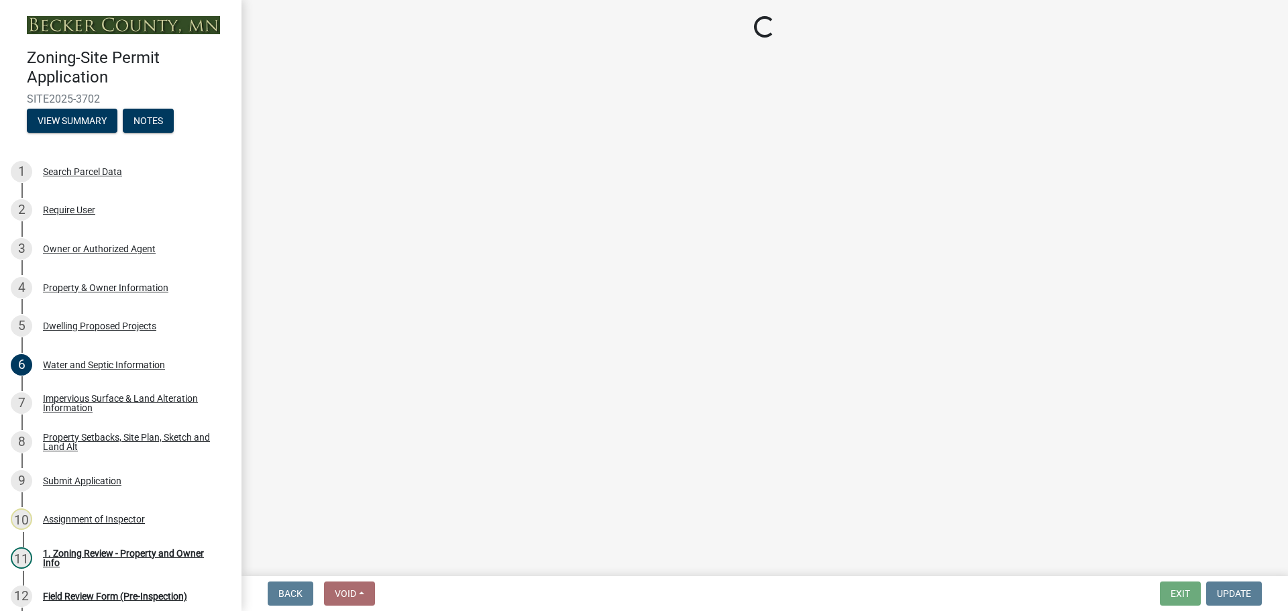
select select "e8ab2dc3-aa3f-46f3-9b4a-37eb25ad84af"
select select "27b2a8b4-abf6-463e-8c0c-7c5d2b4fe26f"
select select "5ad4ab64-b44e-481c-9000-9e5907aa74e1"
select select "a96800da-4e88-4c62-b1ff-2cd17f9e3346"
select select "c8b8ea71-7088-4e87-a493-7bc88cc2835b"
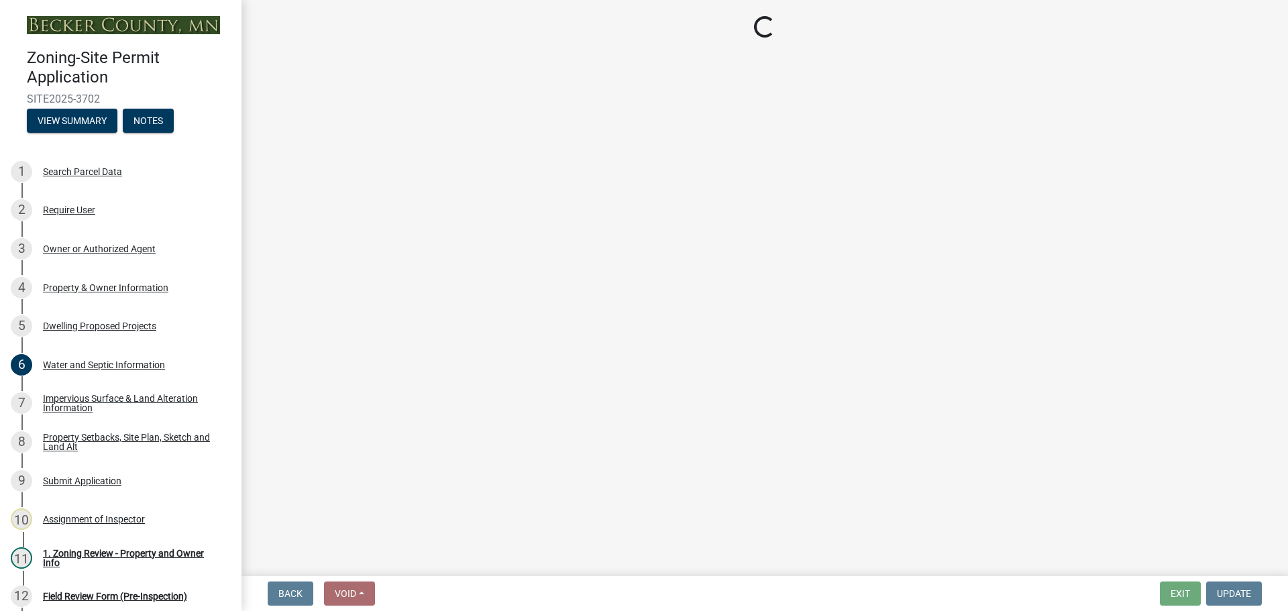
select select "133211ff-91ce-4a0a-9235-b48a7e2069a0"
select select "19d13e65-c93d-443e-910a-7a17299544cc"
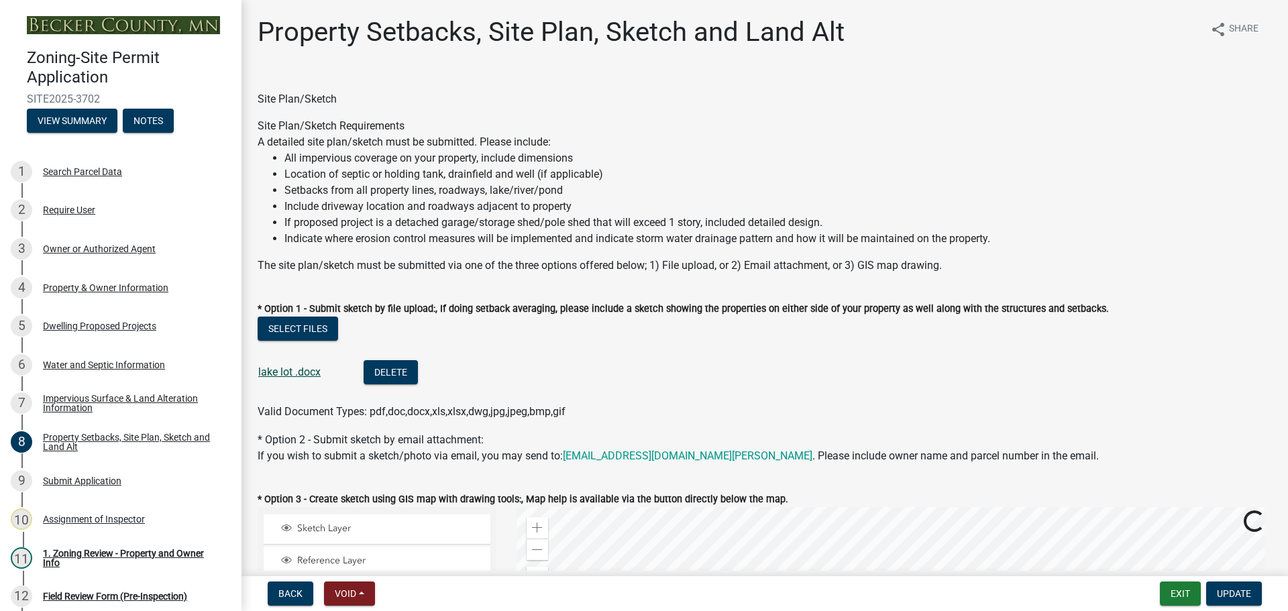
click at [284, 368] on link "lake lot .docx" at bounding box center [289, 372] width 62 height 13
click at [1207, 209] on li "Include driveway location and roadways adjacent to property" at bounding box center [777, 207] width 987 height 16
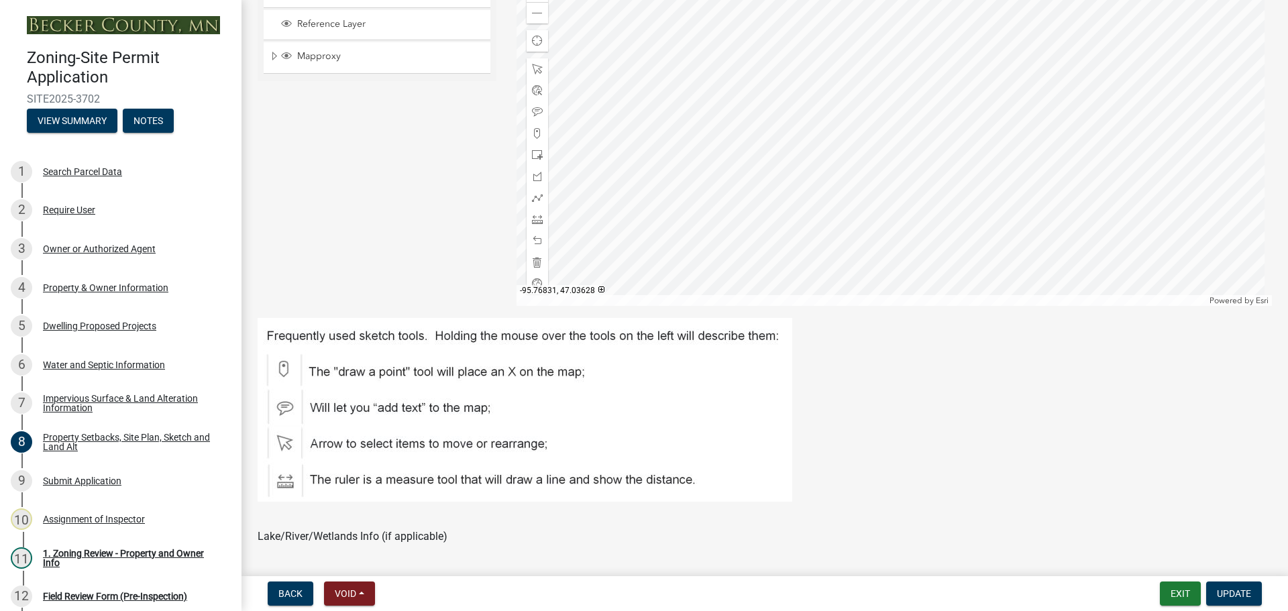
scroll to position [470, 0]
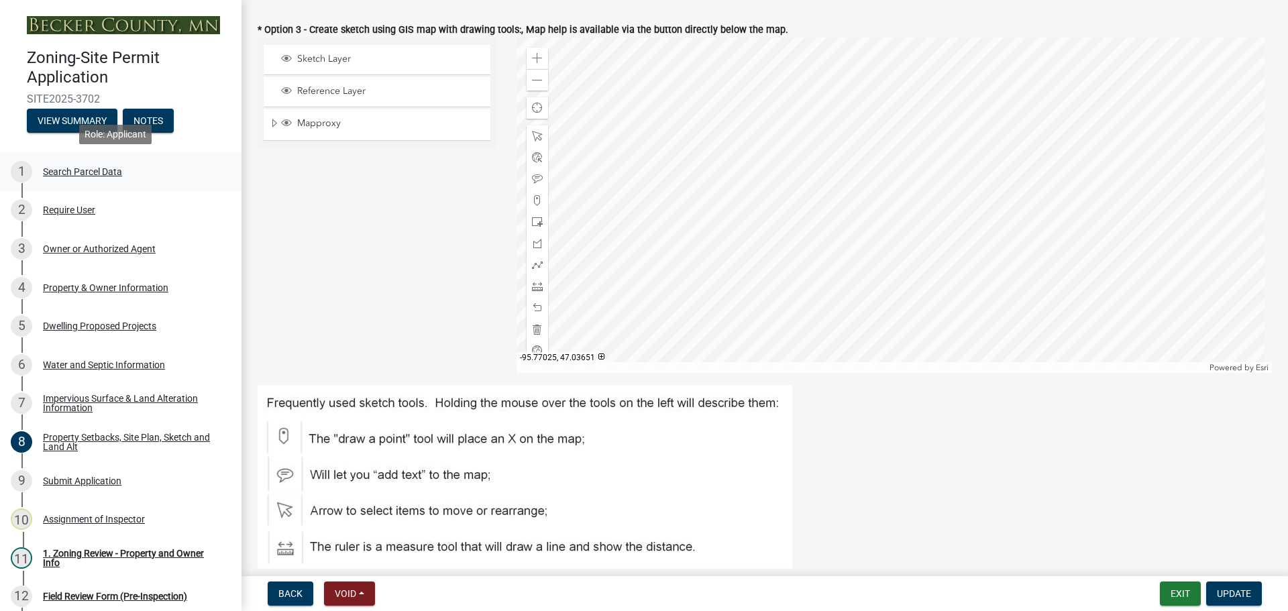
click at [111, 168] on div "Search Parcel Data" at bounding box center [82, 171] width 79 height 9
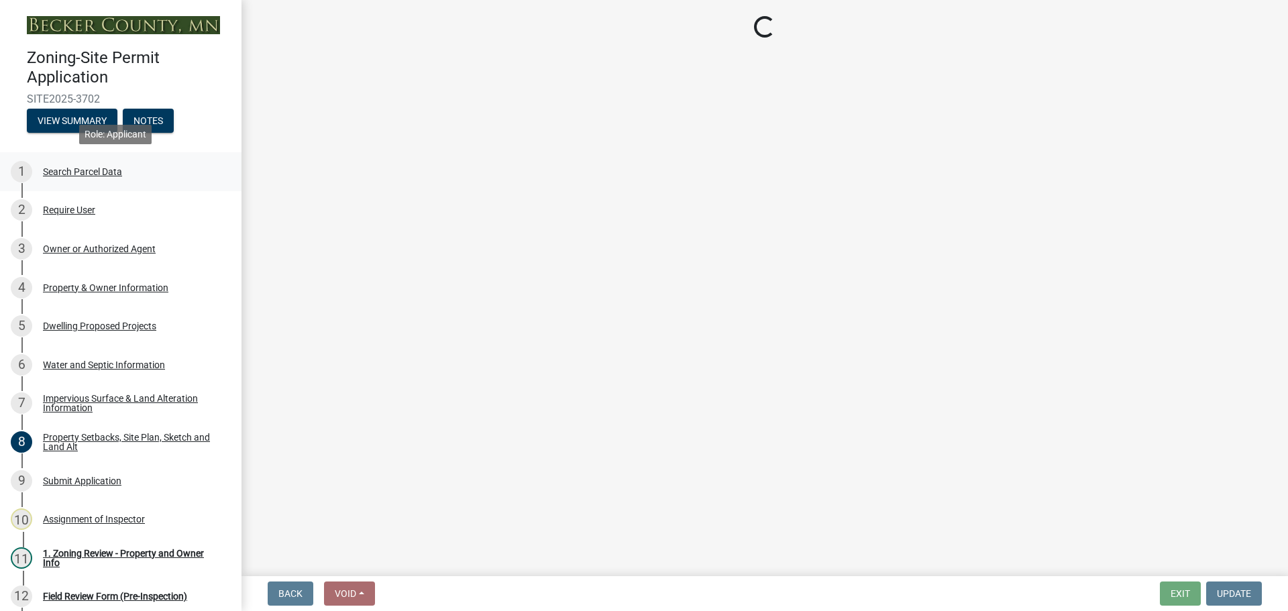
scroll to position [0, 0]
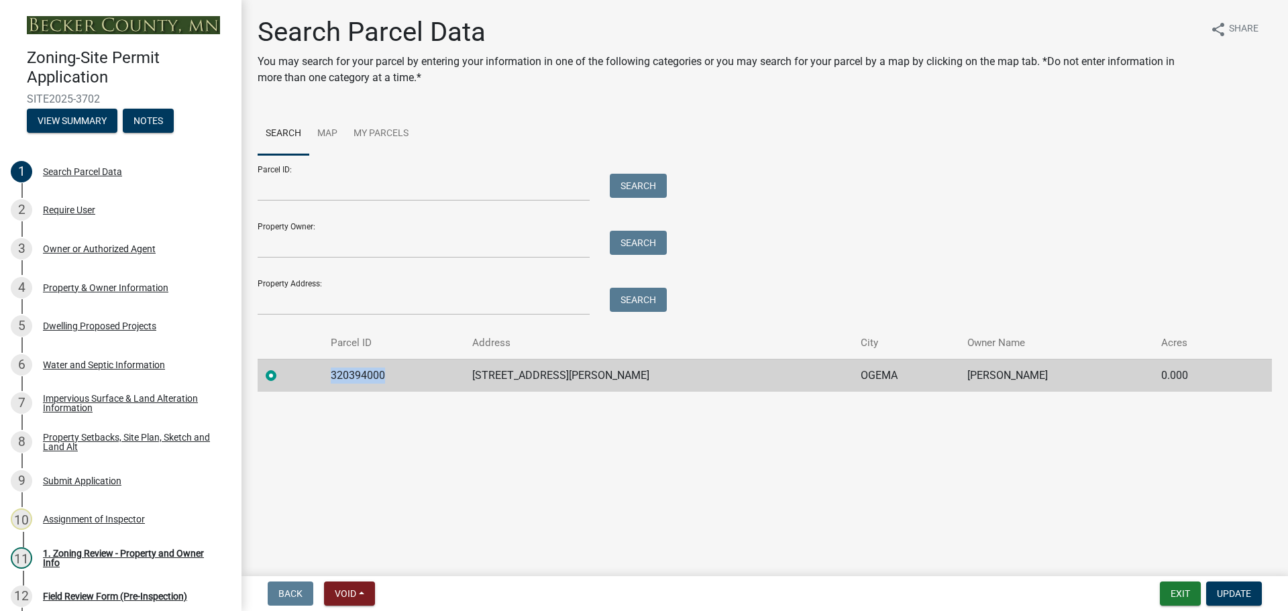
drag, startPoint x: 398, startPoint y: 373, endPoint x: 330, endPoint y: 374, distance: 68.4
click at [330, 374] on tr "320394000 29861 S SUGAR [PERSON_NAME] OGEMA [PERSON_NAME] 0.000" at bounding box center [765, 375] width 1014 height 33
copy td "320394000"
click at [386, 377] on td "320394000" at bounding box center [394, 375] width 142 height 33
click at [89, 321] on div "Dwelling Proposed Projects" at bounding box center [99, 325] width 113 height 9
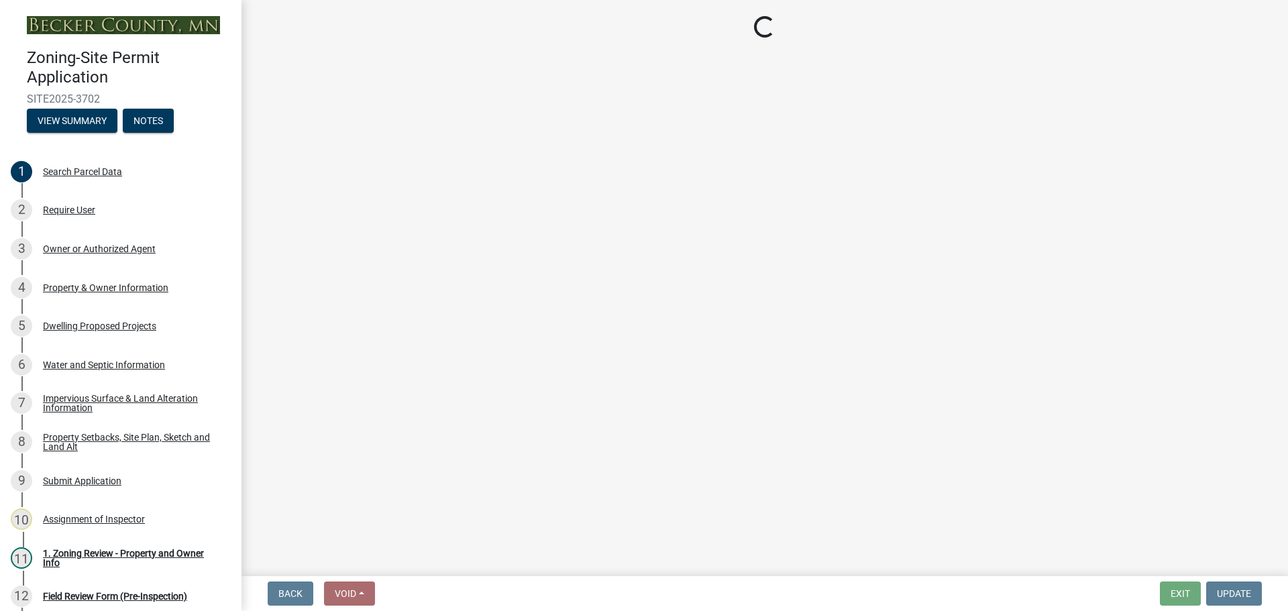
select select "5b8abcc6-67f7-49fb-8f25-c295ccc2b339"
select select "ba56d9f6-ced5-4c38-bdcc-33bfa85ac6de"
select select "59a6fdaa-56b6-4bcd-87b7-d867a7d784e6"
select select "e13aacd2-5b16-46a8-9c16-26b3d7b1c810"
select select "ad00b568-f24f-4dc2-90df-cb5d16449c52"
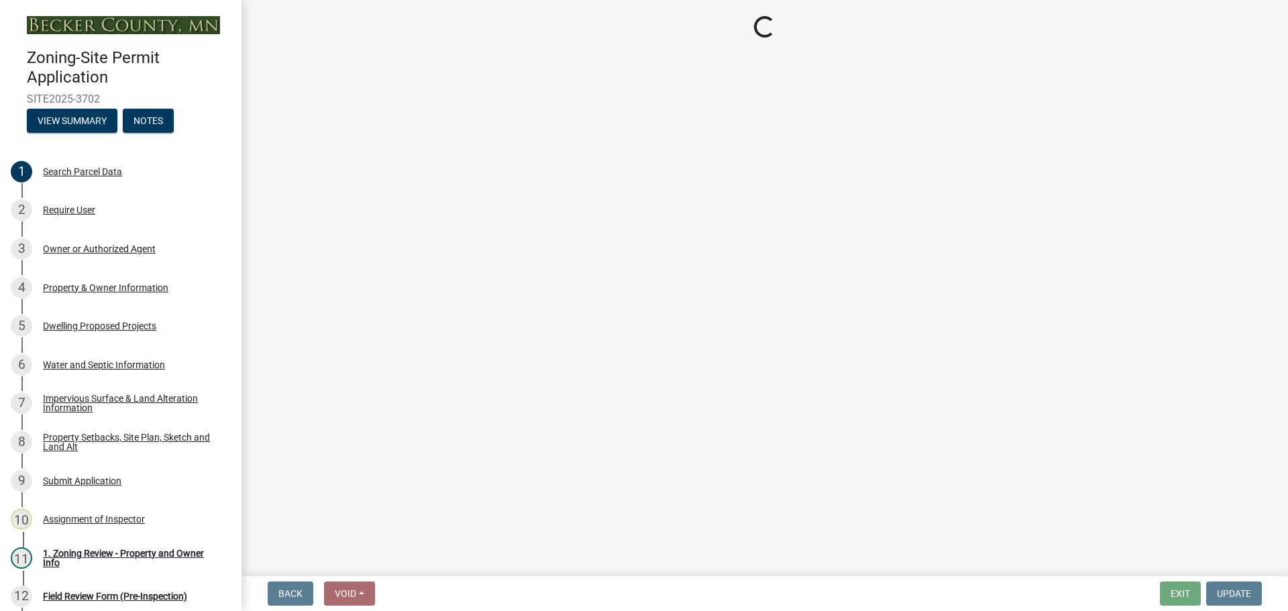
select select "744d8552-d7ef-4cf1-b465-42901748f06c"
select select "5dd6cdd5-8b7d-4534-b791-478230f7b8b7"
select select "638dddef-31f4-4d73-b0b5-0ffc7b344434"
select select "0c863e3c-258e-4b1d-9985-47500660ce44"
select select "8786fdd2-7f96-462d-8069-e958fae6b9a0"
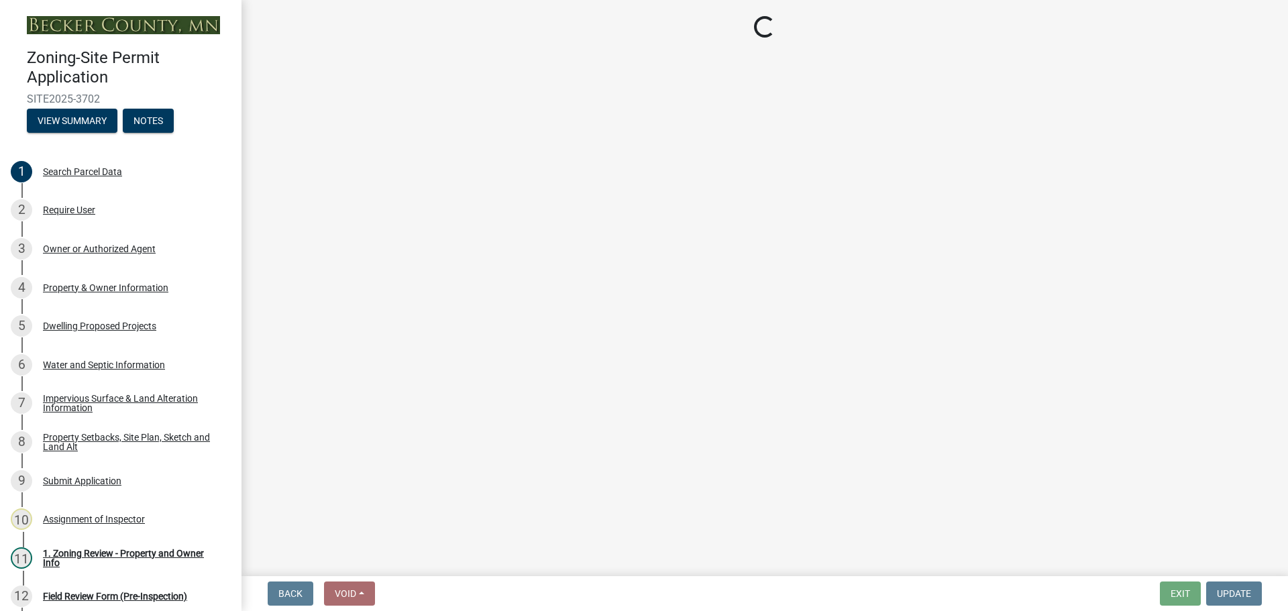
select select "59dc9cee-723e-448c-a454-fe3238b55aba"
select select "3d6d33a4-08a3-4693-9e40-f7dc371bbdbe"
select select "cbc699c5-a6de-4f3d-a533-ae678b946106"
select select "8e4dc0e1-7dfa-4afc-85b9-5ad40795f204"
select select "107cbe59-677b-44f2-96fc-816b282ebb79"
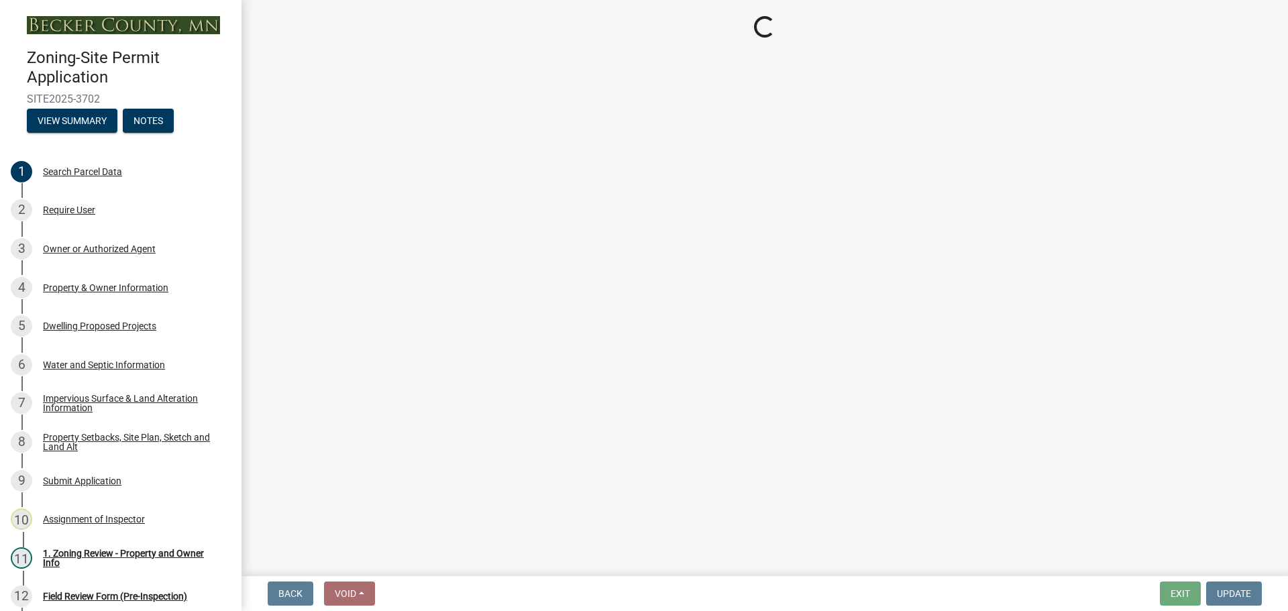
select select "ab9119d1-7da9-49c4-9fac-8c142204c89d"
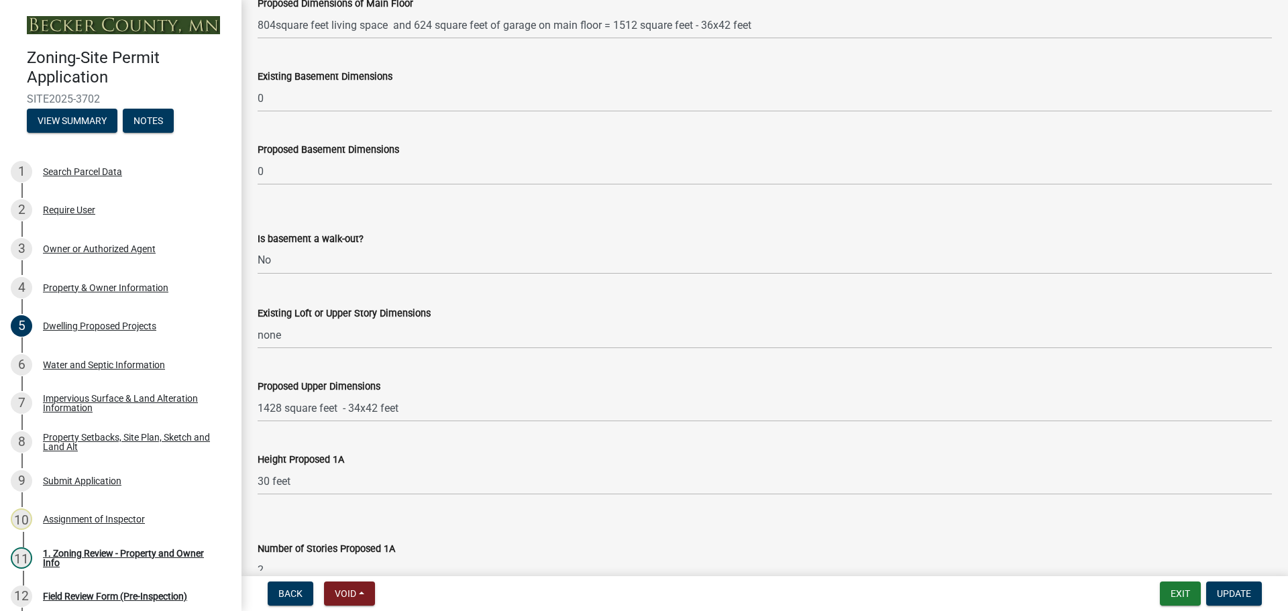
scroll to position [604, 0]
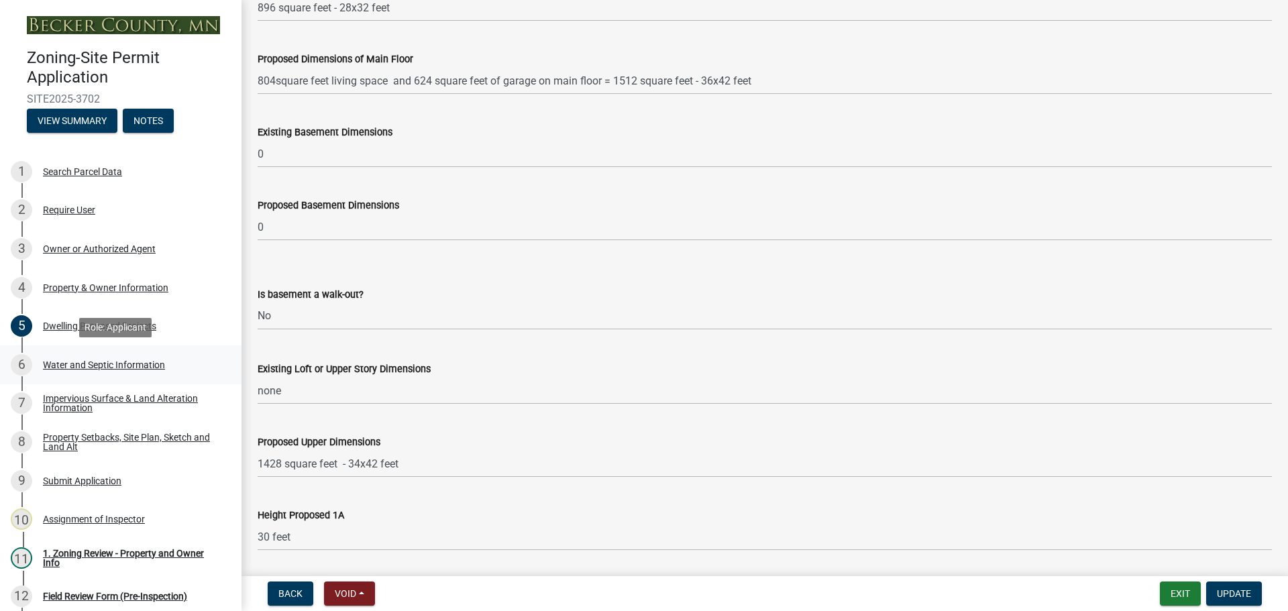
click at [115, 362] on div "Water and Septic Information" at bounding box center [104, 364] width 122 height 9
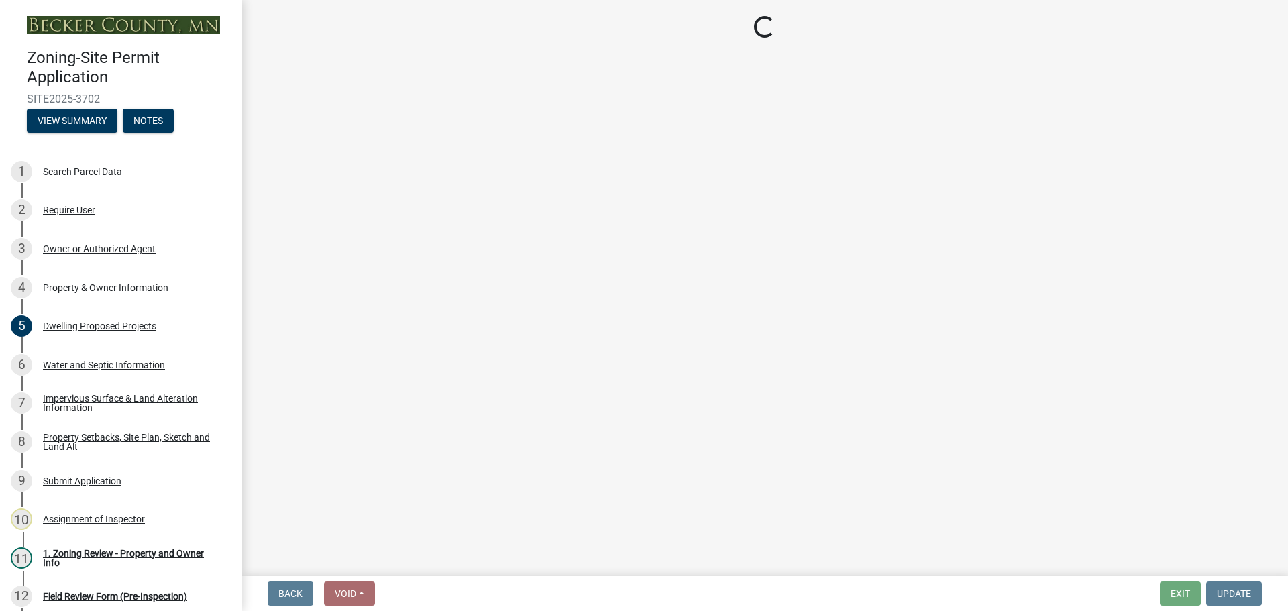
select select "9c51a48b-0bee-4836-8d5c-beab6e77ad2a"
select select "25b8aef2-9eed-4c0f-8836-08d4b8d082b1"
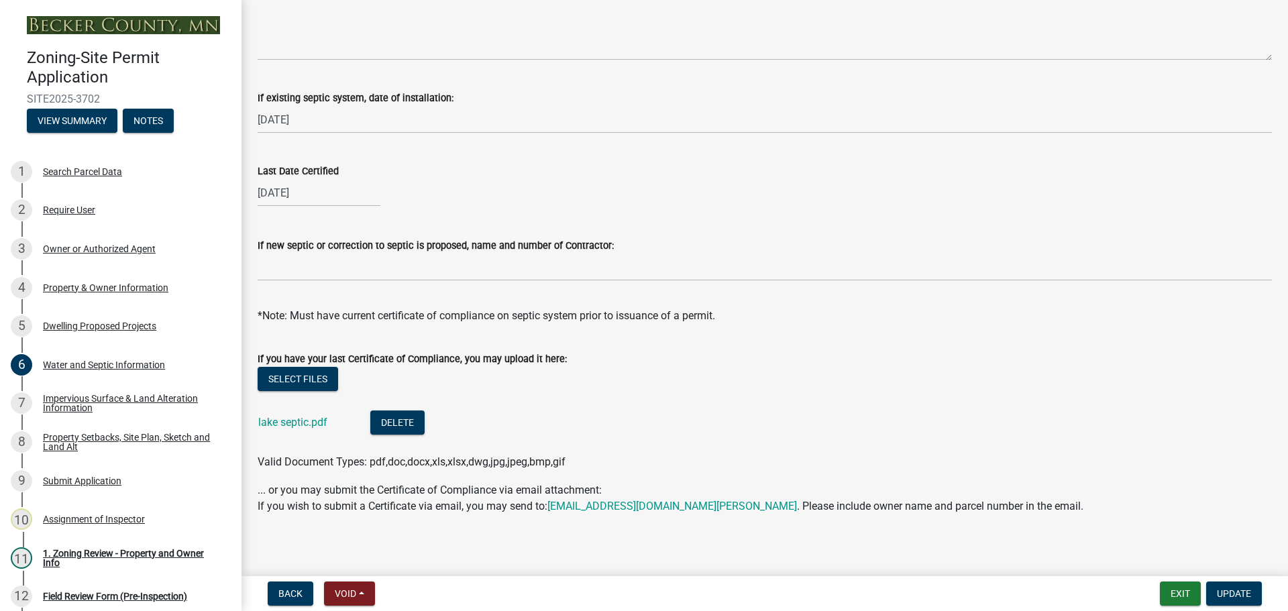
scroll to position [438, 0]
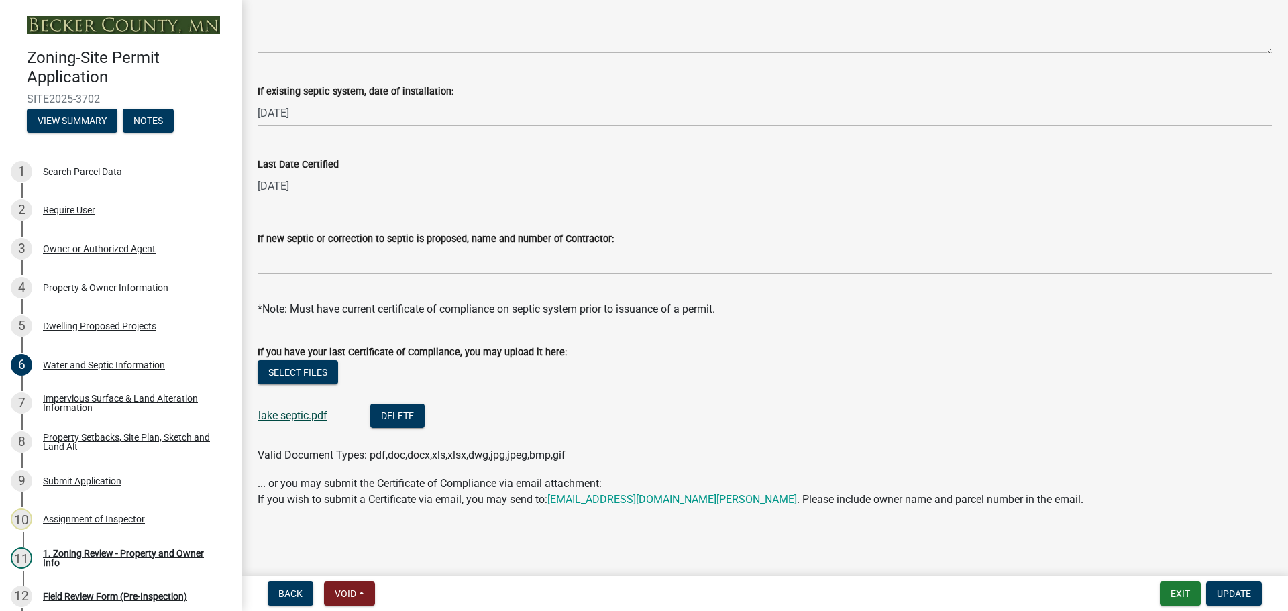
click at [304, 415] on link "lake septic.pdf" at bounding box center [292, 415] width 69 height 13
click at [138, 433] on div "Property Setbacks, Site Plan, Sketch and Land Alt" at bounding box center [131, 442] width 177 height 19
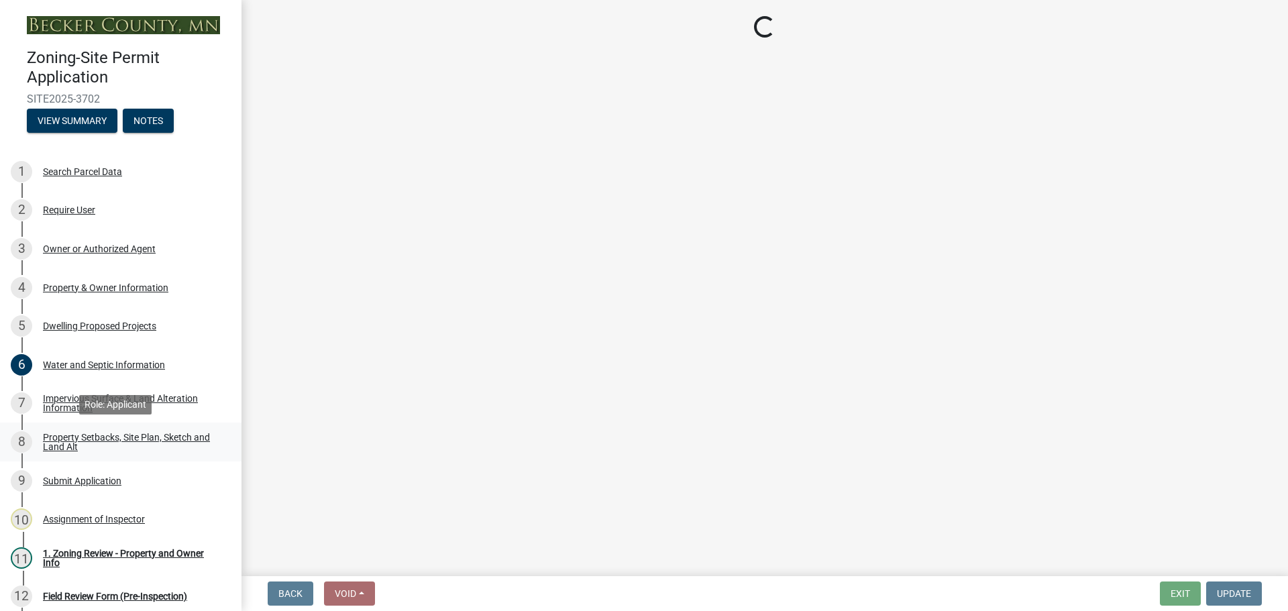
scroll to position [0, 0]
select select "7b13c63f-e699-4112-b373-98fbd28ec536"
select select "11f371a9-e35f-4759-9042-8d911340b665"
select select "b56a4575-9846-47cf-8067-c59a4853da22"
select select "12f785fb-c378-4b18-841c-21c73dc99083"
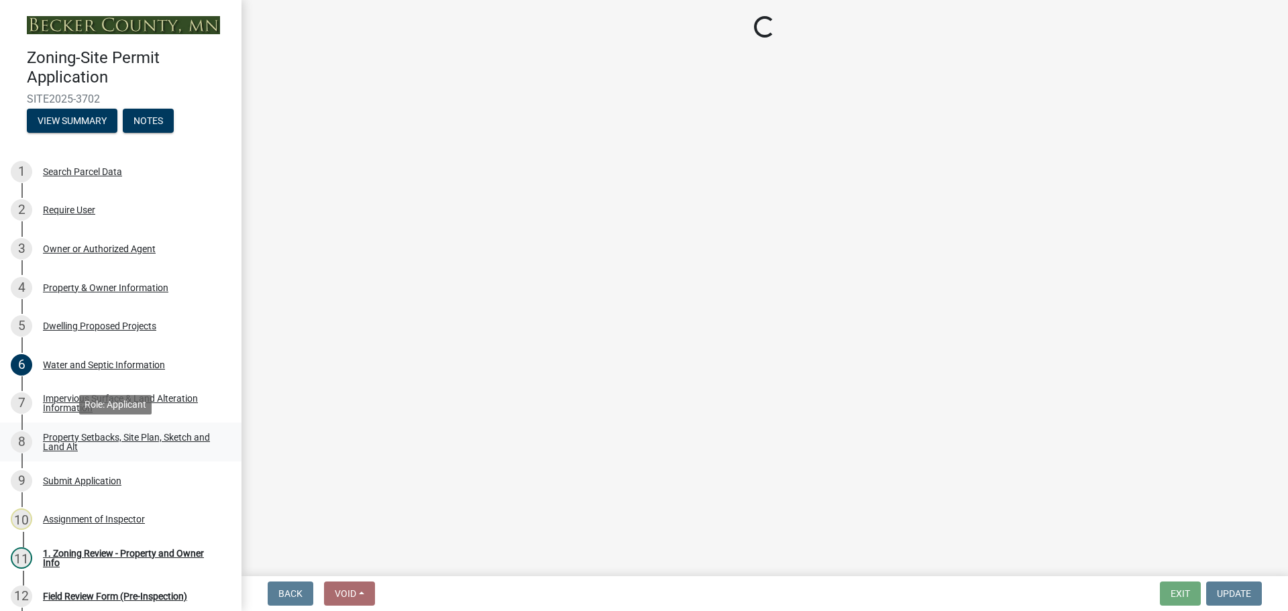
select select "e8ab2dc3-aa3f-46f3-9b4a-37eb25ad84af"
select select "27b2a8b4-abf6-463e-8c0c-7c5d2b4fe26f"
select select "5ad4ab64-b44e-481c-9000-9e5907aa74e1"
select select "a96800da-4e88-4c62-b1ff-2cd17f9e3346"
select select "c8b8ea71-7088-4e87-a493-7bc88cc2835b"
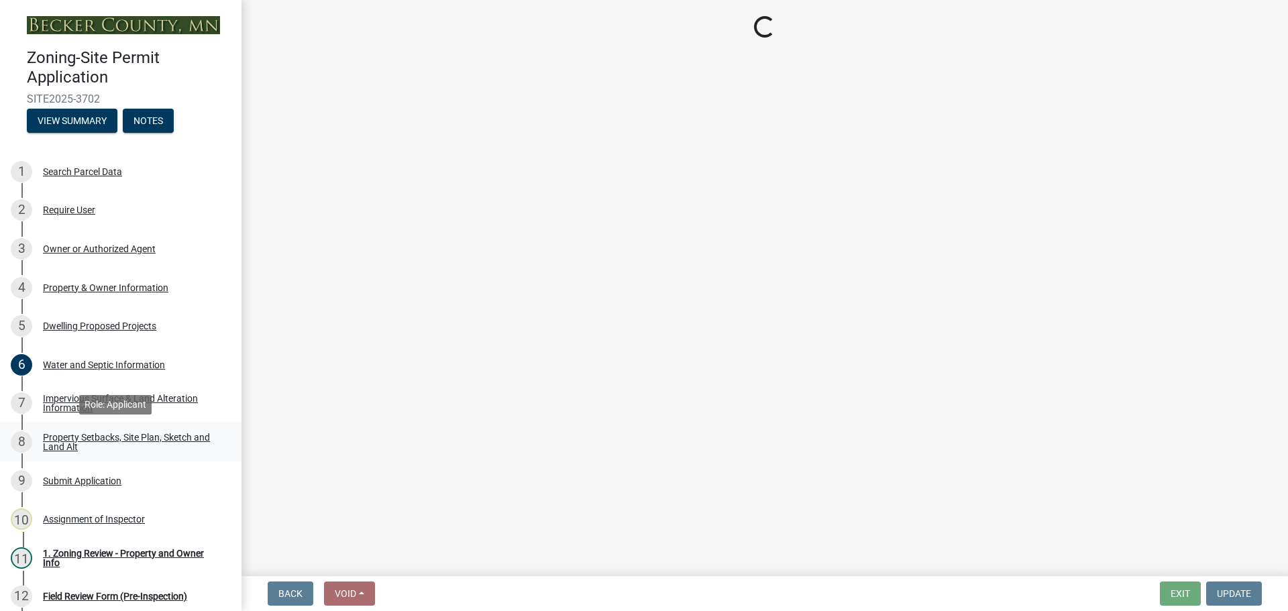
select select "133211ff-91ce-4a0a-9235-b48a7e2069a0"
select select "19d13e65-c93d-443e-910a-7a17299544cc"
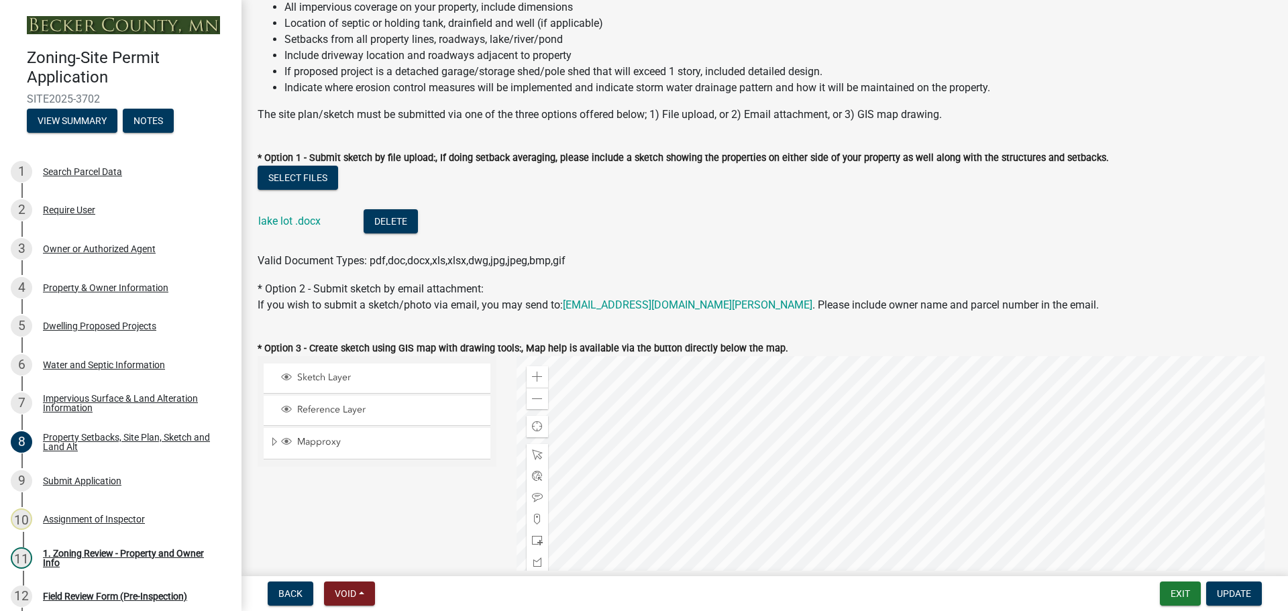
scroll to position [335, 0]
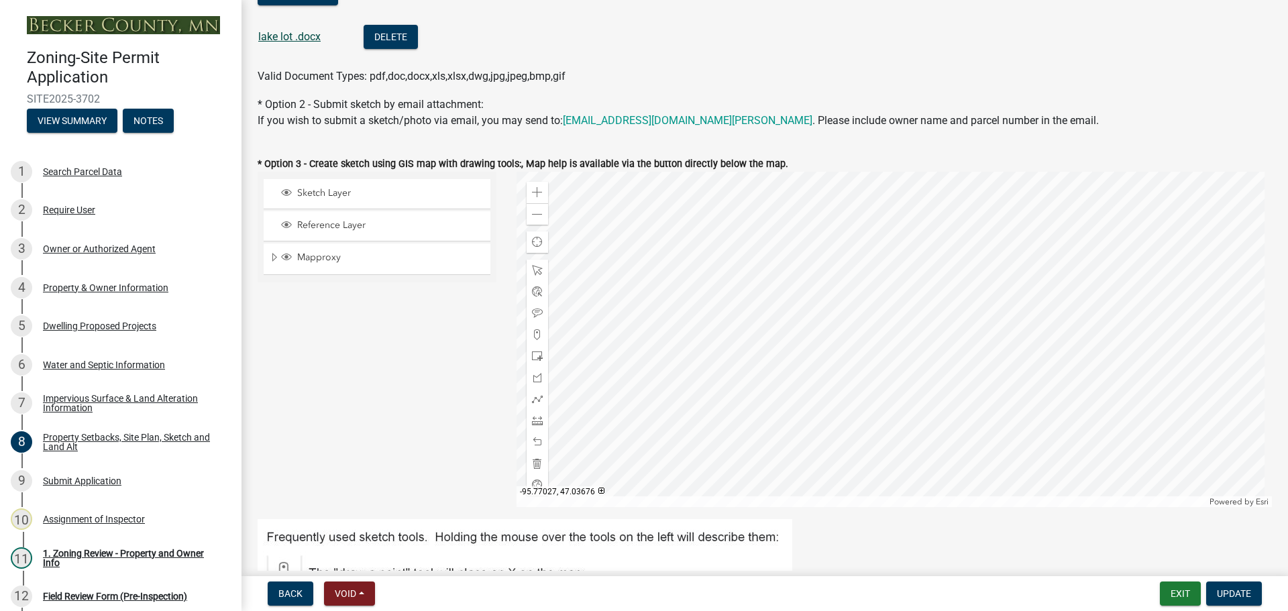
click at [294, 39] on link "lake lot .docx" at bounding box center [289, 36] width 62 height 13
click at [820, 477] on div at bounding box center [894, 339] width 756 height 335
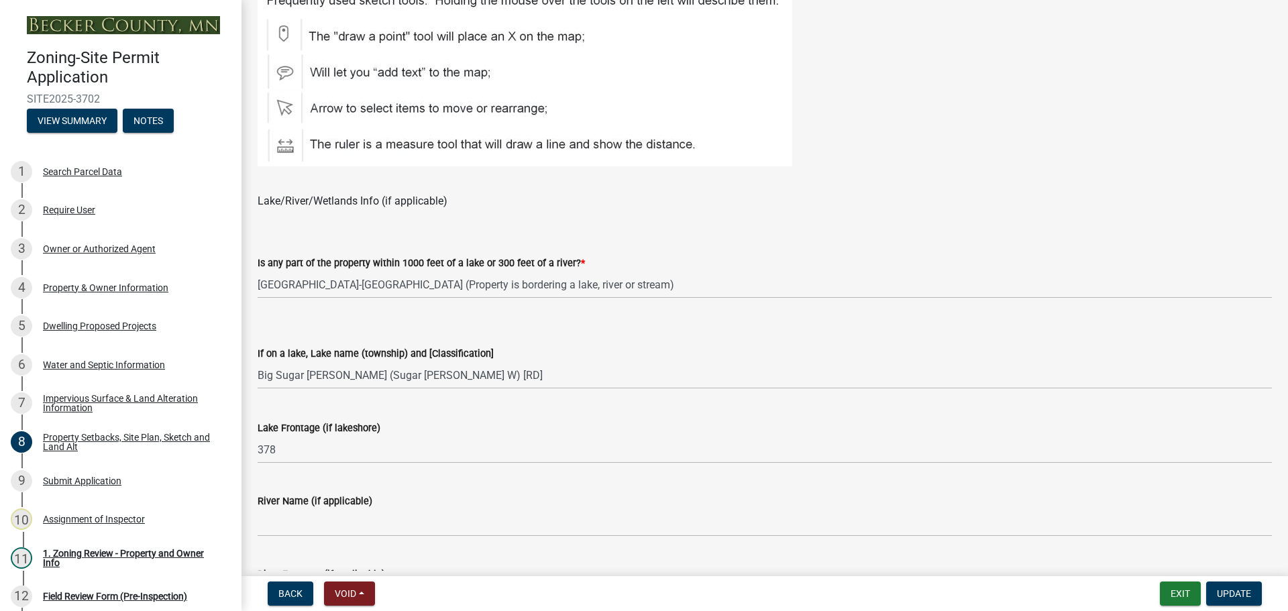
scroll to position [1140, 0]
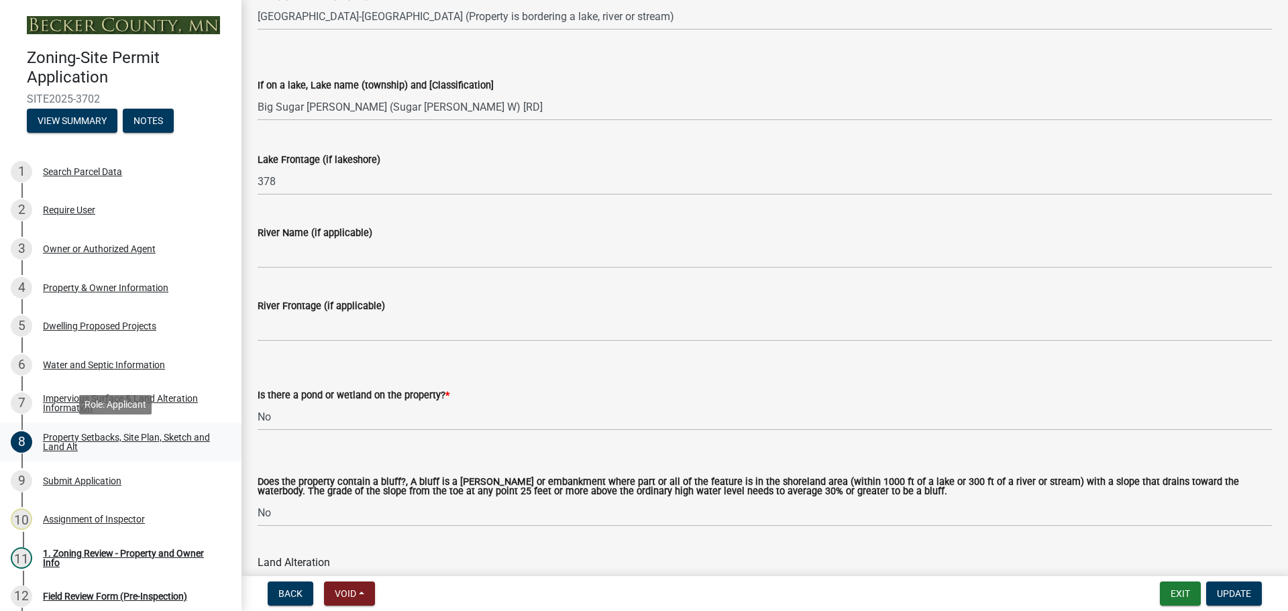
click at [115, 436] on div "Property Setbacks, Site Plan, Sketch and Land Alt" at bounding box center [131, 442] width 177 height 19
click at [158, 433] on div "Property Setbacks, Site Plan, Sketch and Land Alt" at bounding box center [131, 442] width 177 height 19
click at [69, 433] on div "Property Setbacks, Site Plan, Sketch and Land Alt" at bounding box center [131, 442] width 177 height 19
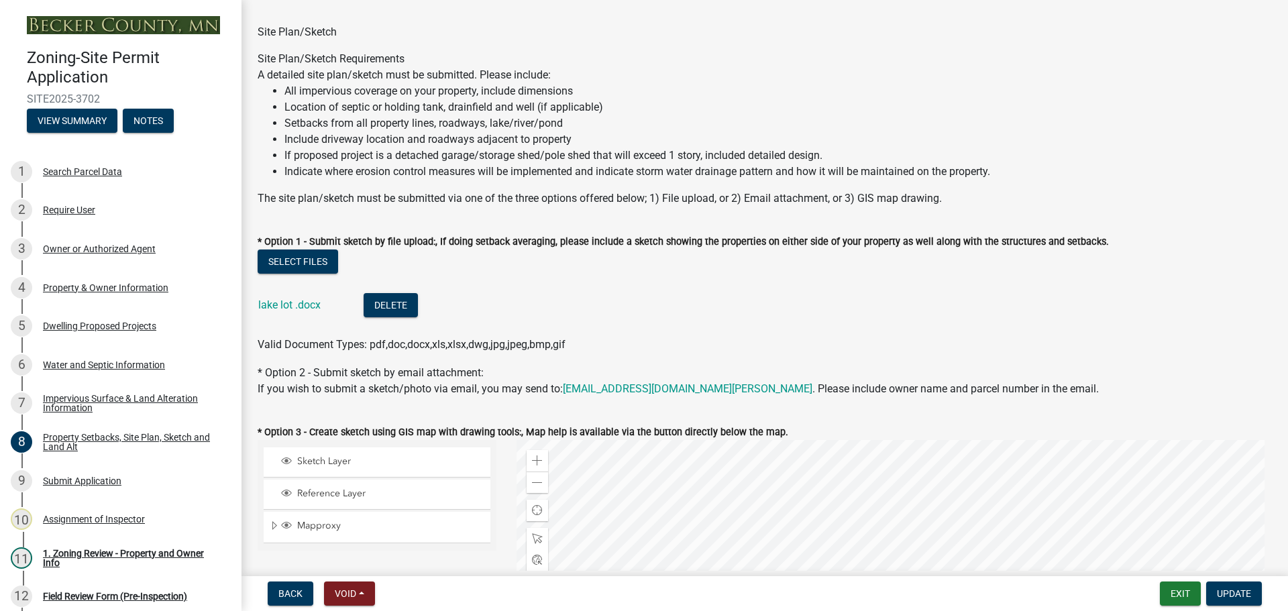
scroll to position [0, 0]
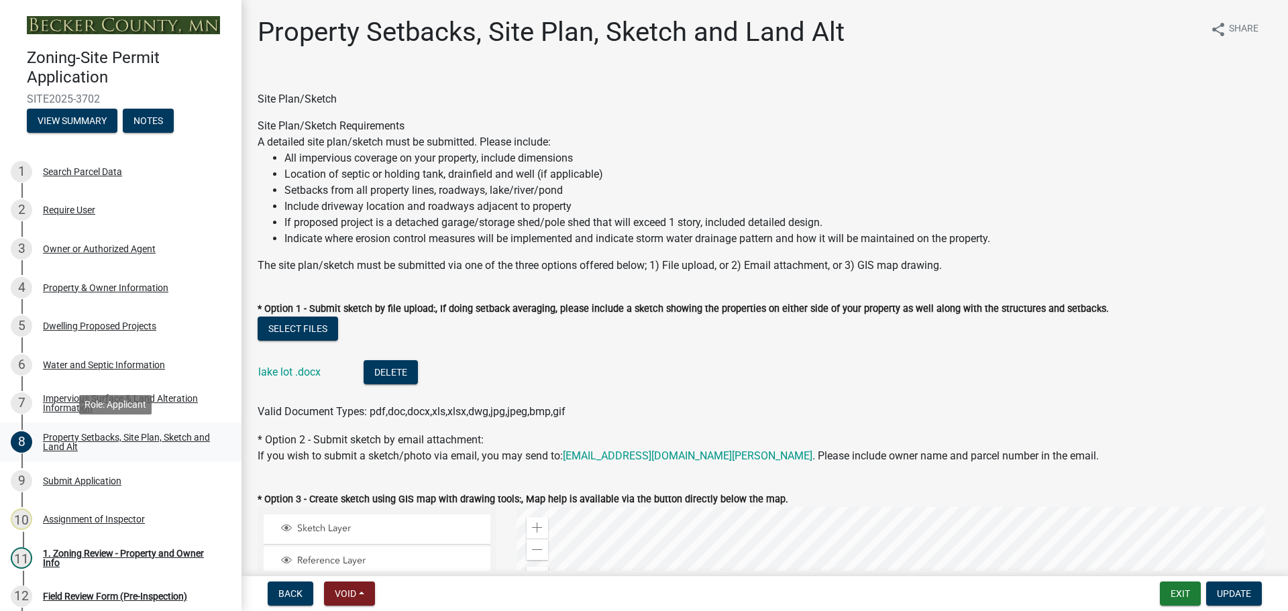
click at [109, 433] on div "Property Setbacks, Site Plan, Sketch and Land Alt" at bounding box center [131, 442] width 177 height 19
click at [278, 370] on link "lake lot .docx" at bounding box center [289, 372] width 62 height 13
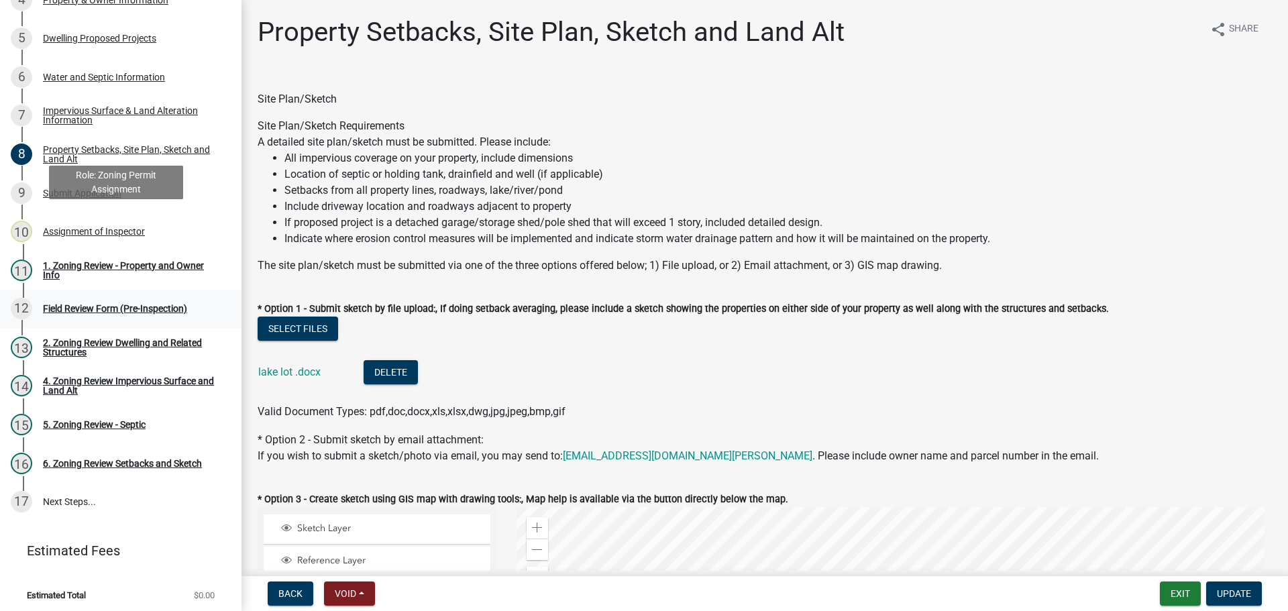
scroll to position [292, 0]
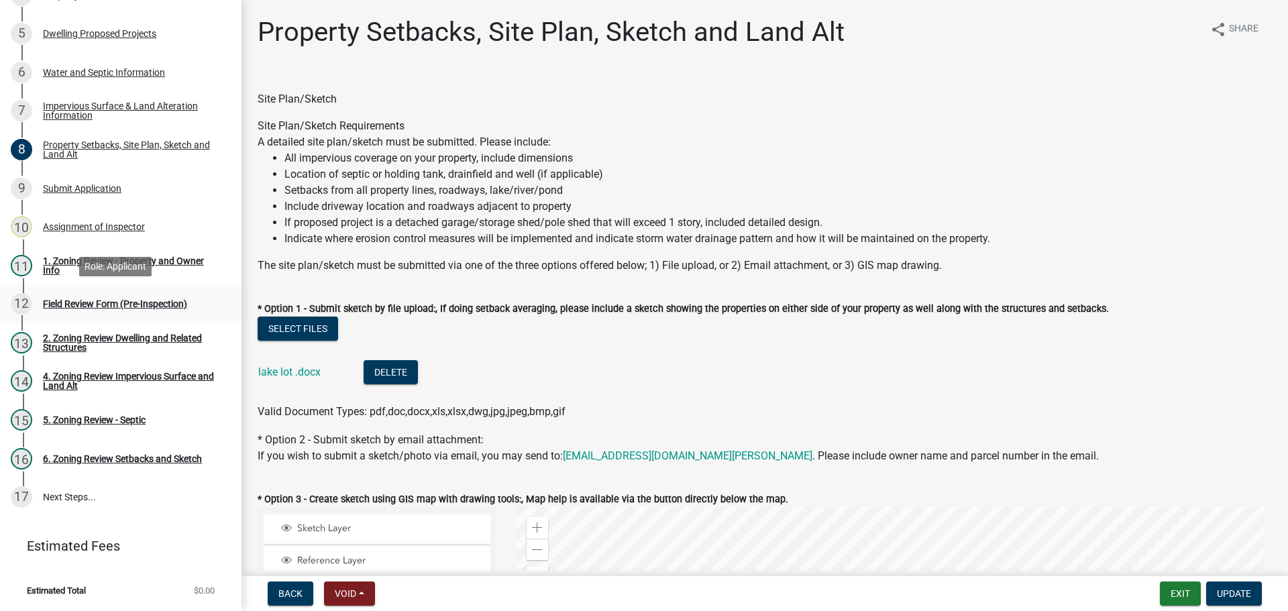
click at [100, 300] on div "Field Review Form (Pre-Inspection)" at bounding box center [115, 303] width 144 height 9
click at [117, 258] on div "1. Zoning Review - Property and Owner Info" at bounding box center [131, 265] width 177 height 19
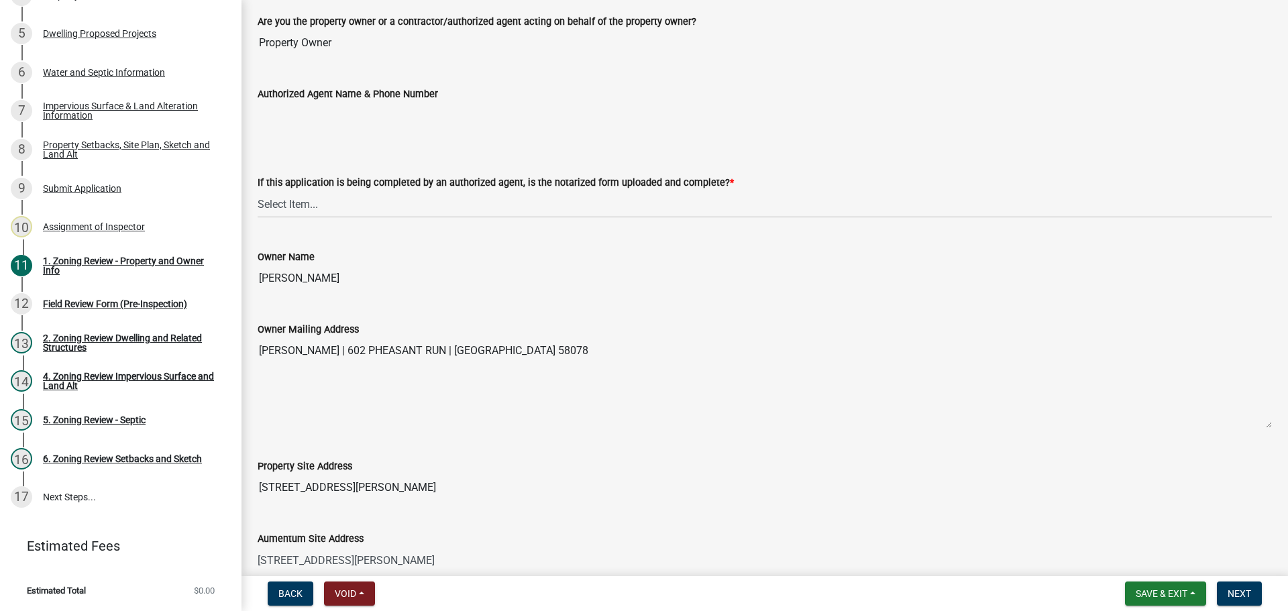
scroll to position [335, 0]
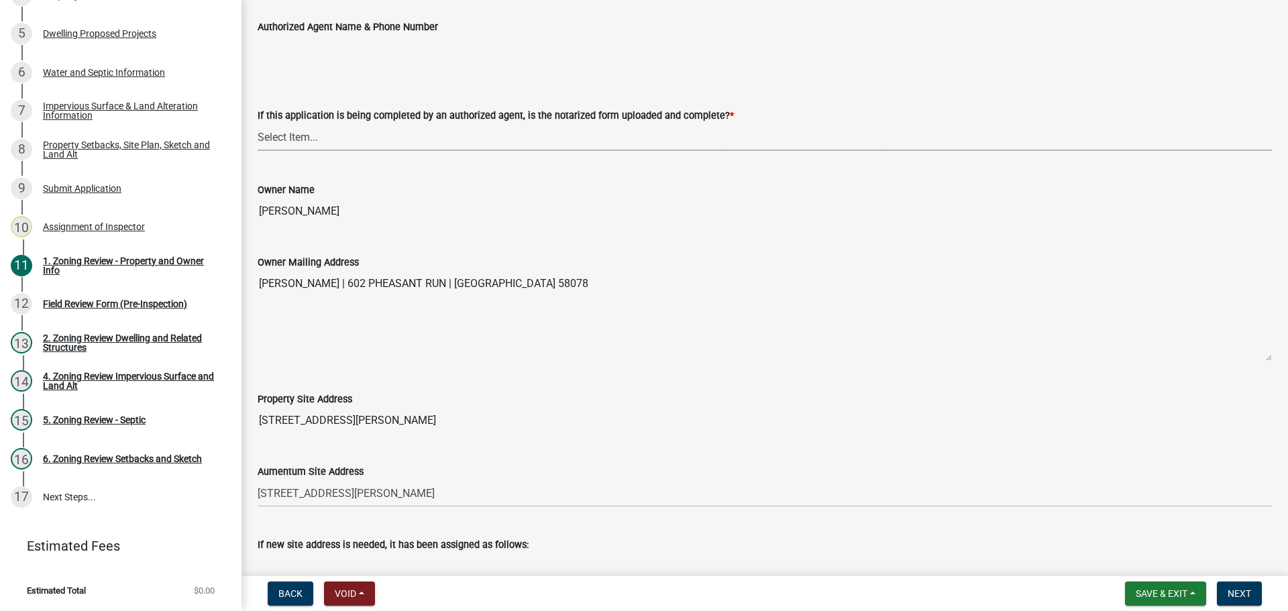
click at [293, 131] on select "Select Item... Yes No N/A" at bounding box center [765, 137] width 1014 height 28
click at [258, 123] on select "Select Item... Yes No N/A" at bounding box center [765, 137] width 1014 height 28
select select "b279cdb4-a9c7-4e65-a8bd-797316f5be14"
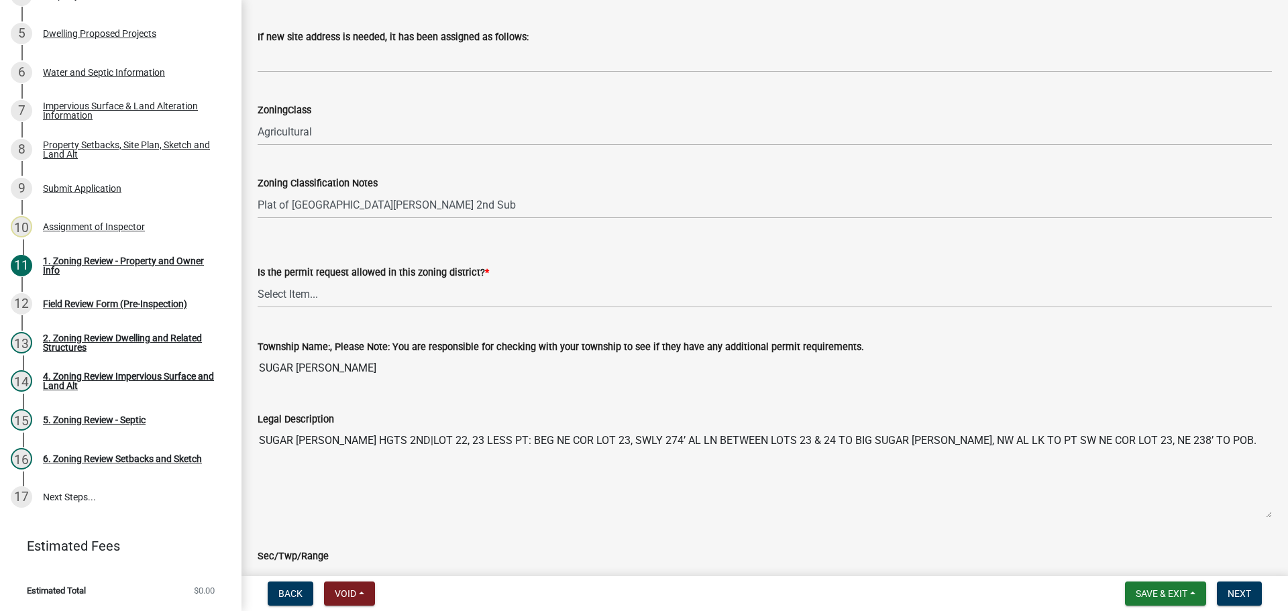
scroll to position [872, 0]
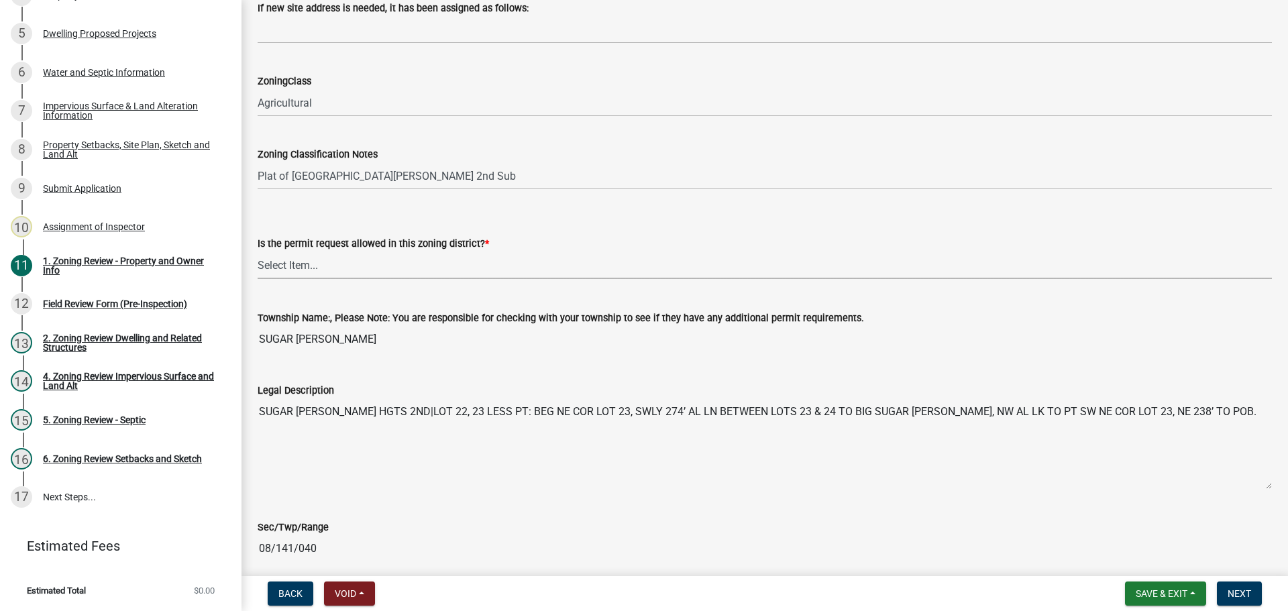
click at [313, 267] on select "Select Item... Yes No" at bounding box center [765, 266] width 1014 height 28
click at [258, 252] on select "Select Item... Yes No" at bounding box center [765, 266] width 1014 height 28
select select "b4f32c46-6248-4748-b47c-fa4933858724"
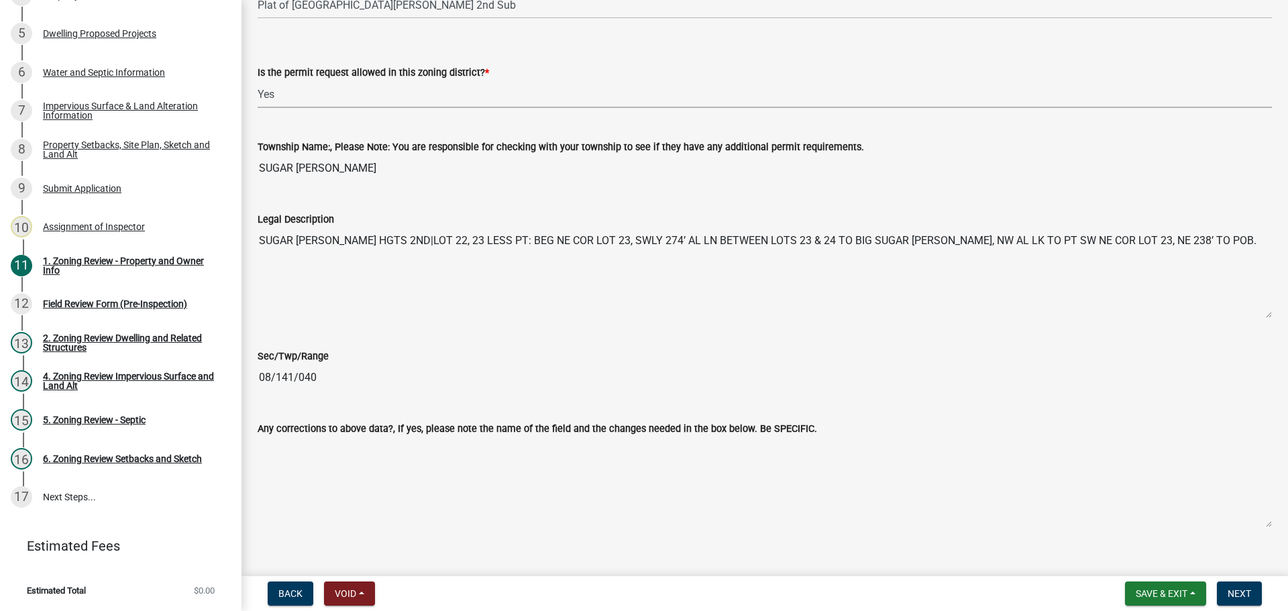
scroll to position [1409, 0]
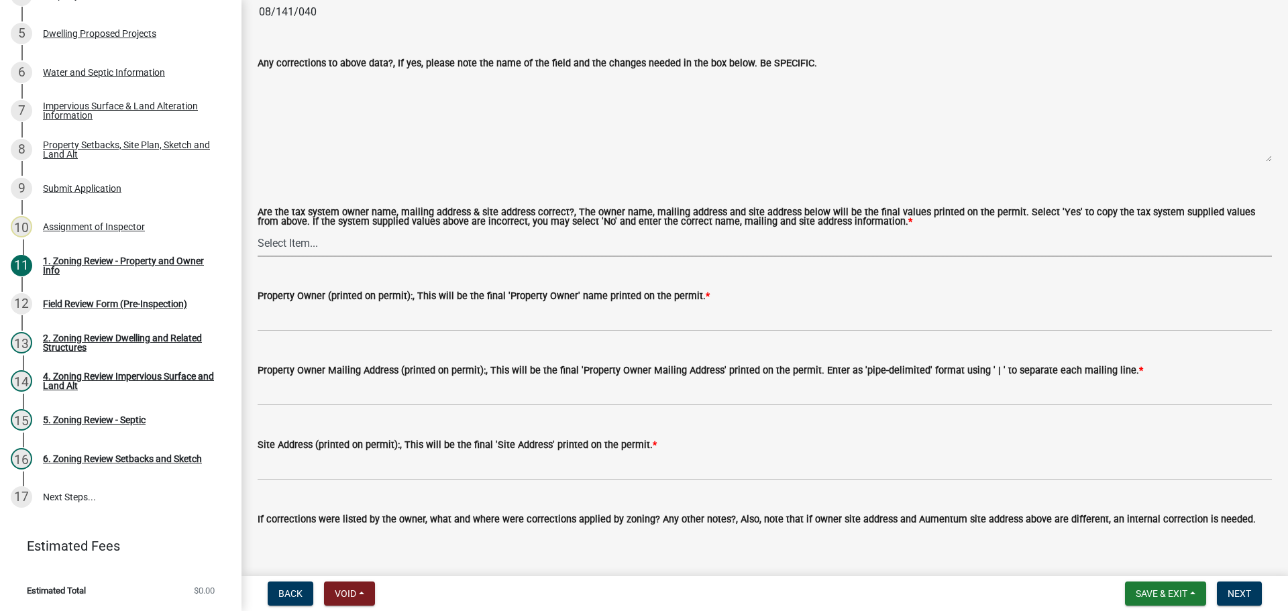
drag, startPoint x: 274, startPoint y: 244, endPoint x: 283, endPoint y: 243, distance: 9.5
click at [274, 244] on select "Select Item... Yes No" at bounding box center [765, 243] width 1014 height 28
click at [258, 230] on select "Select Item... Yes No" at bounding box center [765, 243] width 1014 height 28
select select "ab6c2257-4786-48e5-86d0-1194833f57c8"
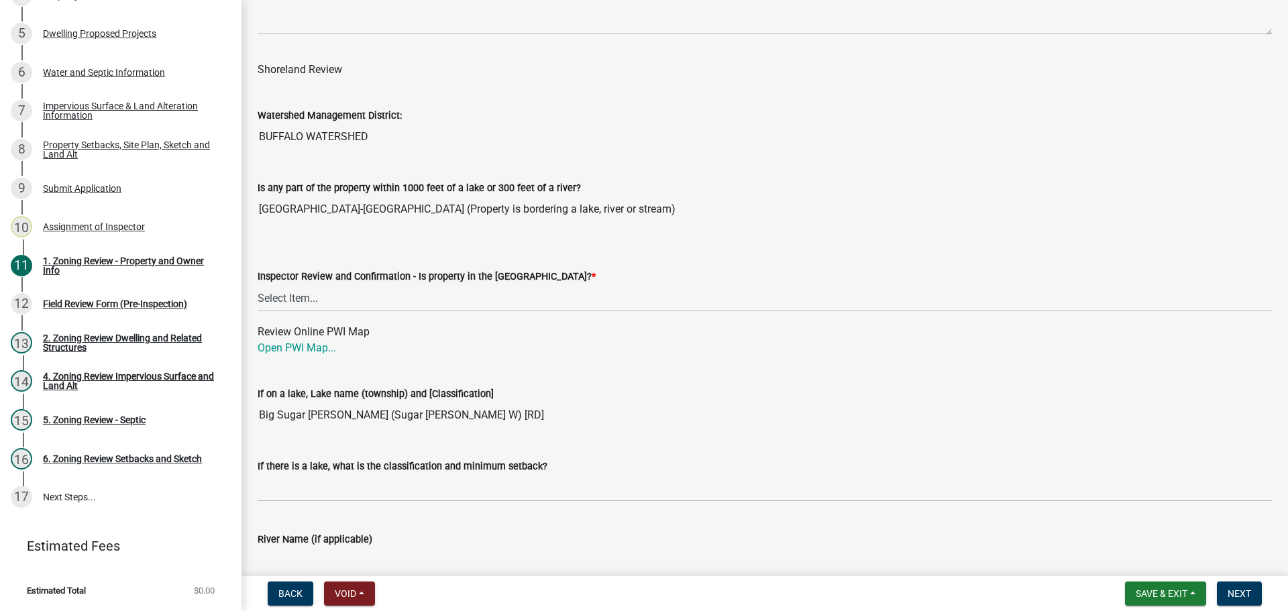
scroll to position [1964, 0]
click at [304, 295] on select "Select Item... Within [GEOGRAPHIC_DATA] (SD) Not in [GEOGRAPHIC_DATA] (NOTSL)" at bounding box center [765, 298] width 1014 height 28
click at [258, 285] on select "Select Item... Within [GEOGRAPHIC_DATA] (SD) Not in [GEOGRAPHIC_DATA] (NOTSL)" at bounding box center [765, 298] width 1014 height 28
select select "de99b201-fb85-4000-88f5-6f49f4ff2101"
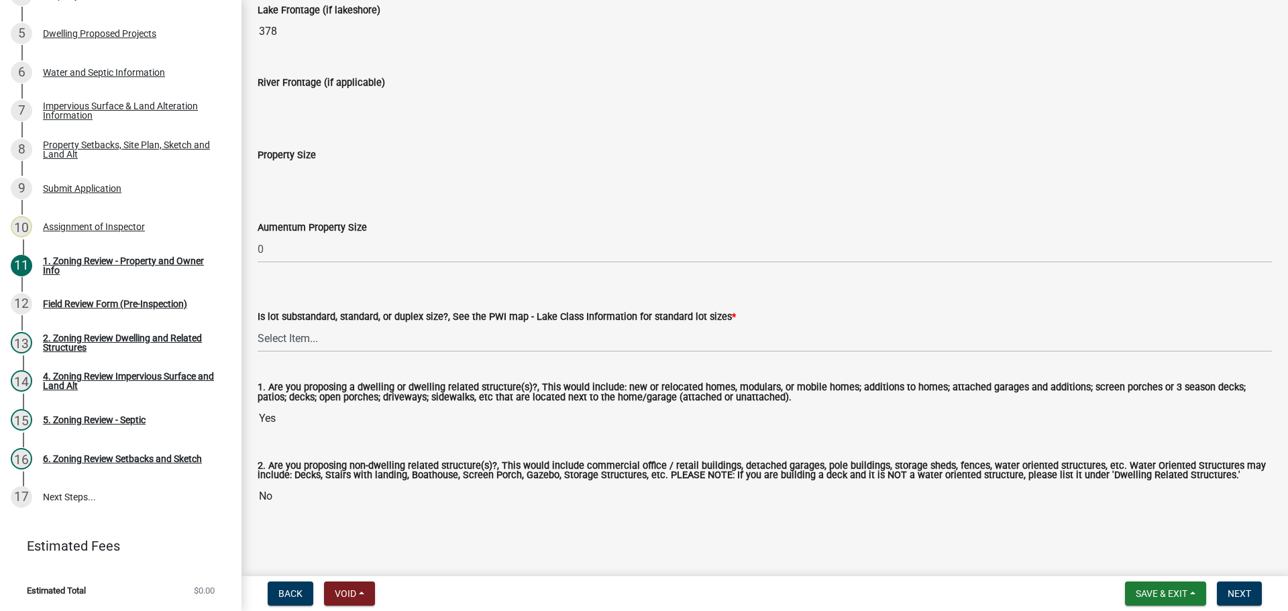
scroll to position [2788, 0]
click at [287, 336] on select "Select Item... Non-Riparian and not back lot Substandard Non-Riparian Backlot S…" at bounding box center [765, 337] width 1014 height 28
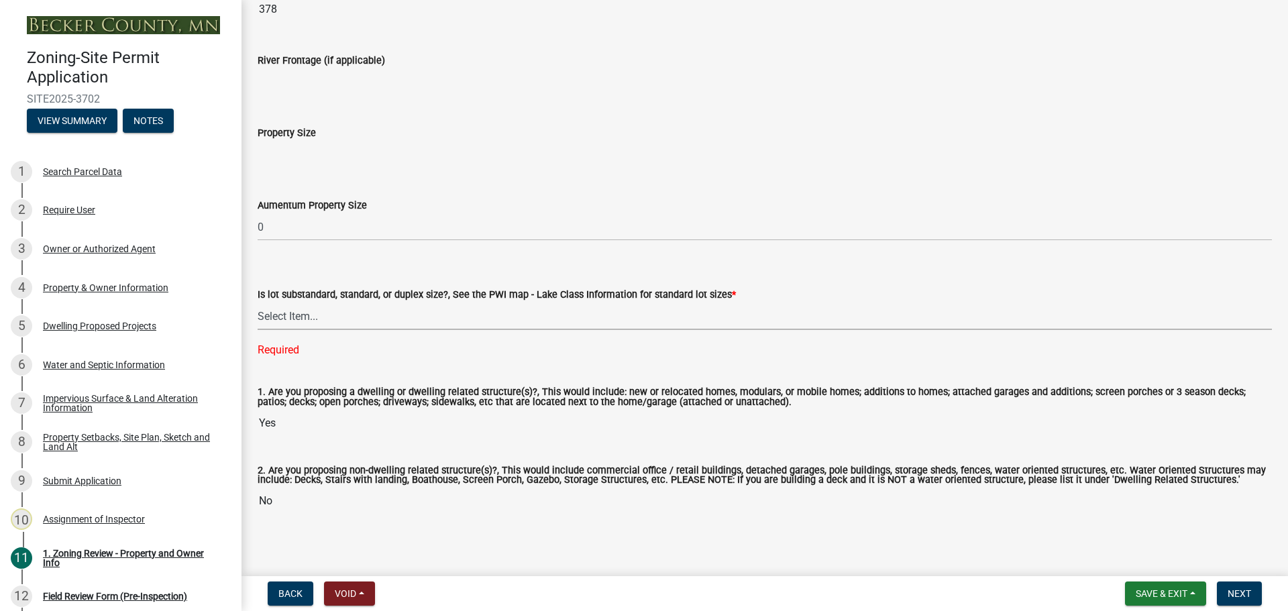
scroll to position [2815, 0]
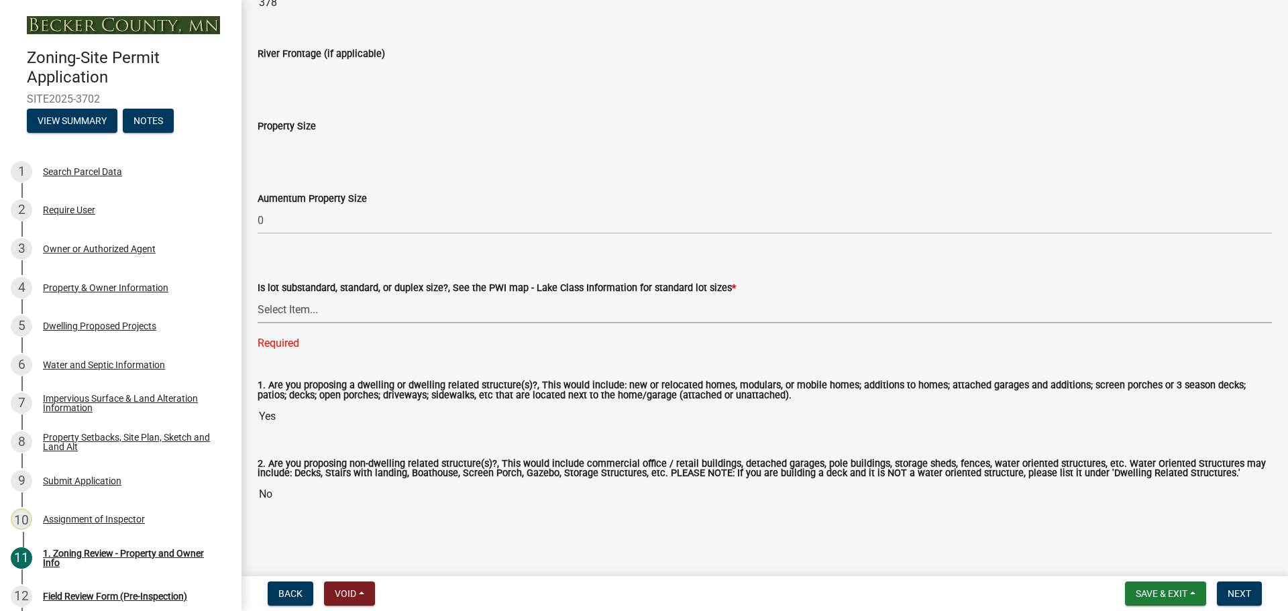
click at [303, 311] on select "Select Item... Non-Riparian and not back lot Substandard Non-Riparian Backlot S…" at bounding box center [765, 310] width 1014 height 28
click at [258, 321] on select "Select Item... Non-Riparian and not back lot Substandard Non-Riparian Backlot S…" at bounding box center [765, 310] width 1014 height 28
select select "bebe3d63-d6b7-40ee-9a8d-3c7f124c1a67"
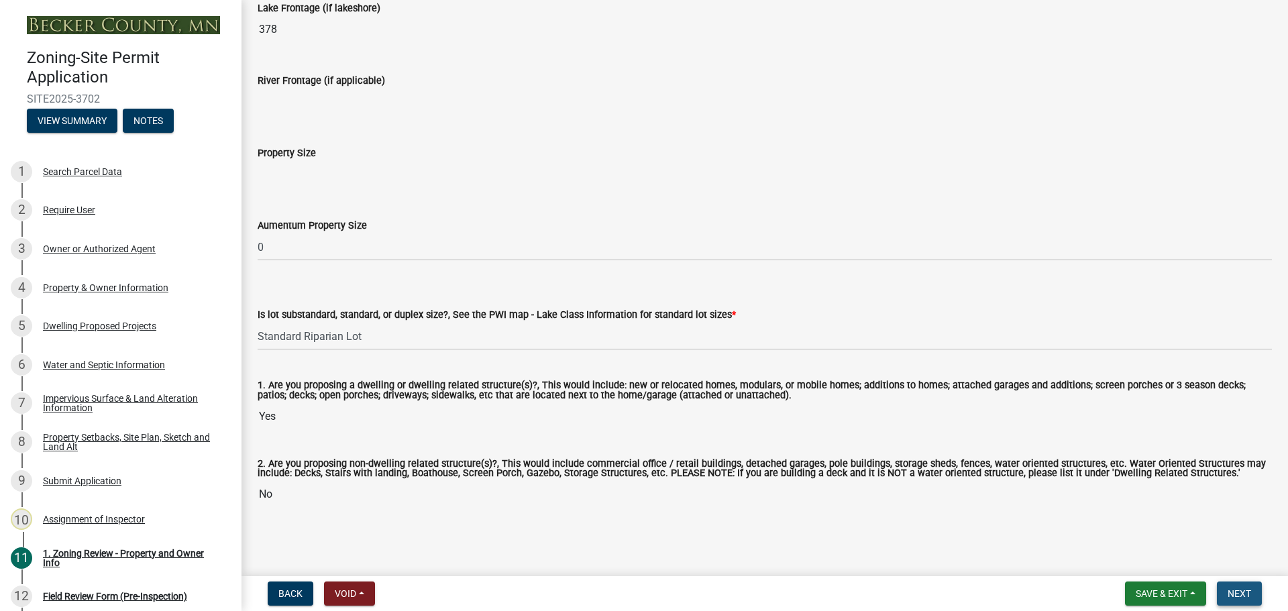
click at [1234, 589] on span "Next" at bounding box center [1239, 593] width 23 height 11
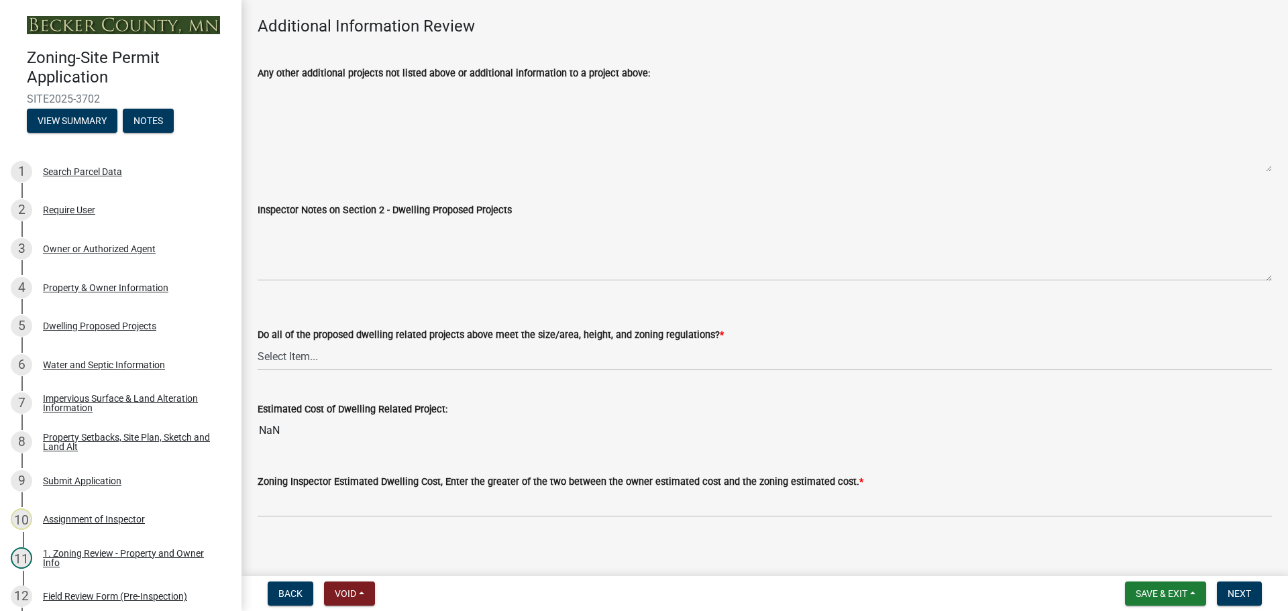
scroll to position [3434, 0]
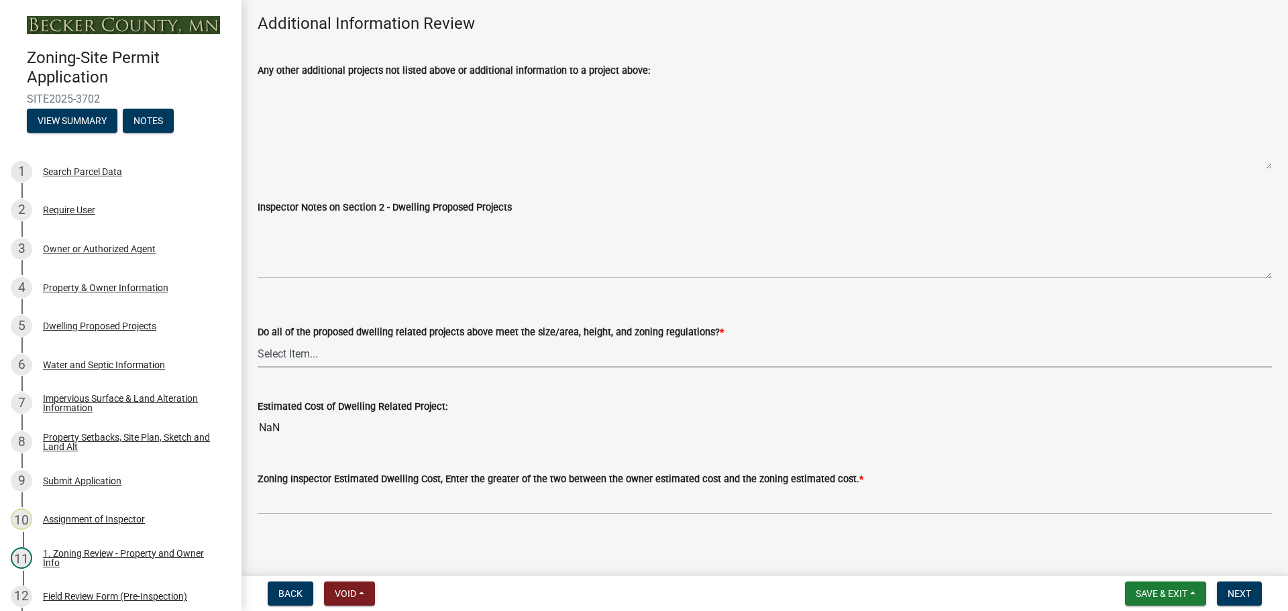
click at [276, 342] on select "Select Item... Yes No" at bounding box center [765, 354] width 1014 height 28
click at [258, 340] on select "Select Item... Yes No" at bounding box center [765, 354] width 1014 height 28
select select "583413f8-e9f7-4a70-8fe6-066f5b429c7e"
click at [117, 322] on div "Dwelling Proposed Projects" at bounding box center [99, 325] width 113 height 9
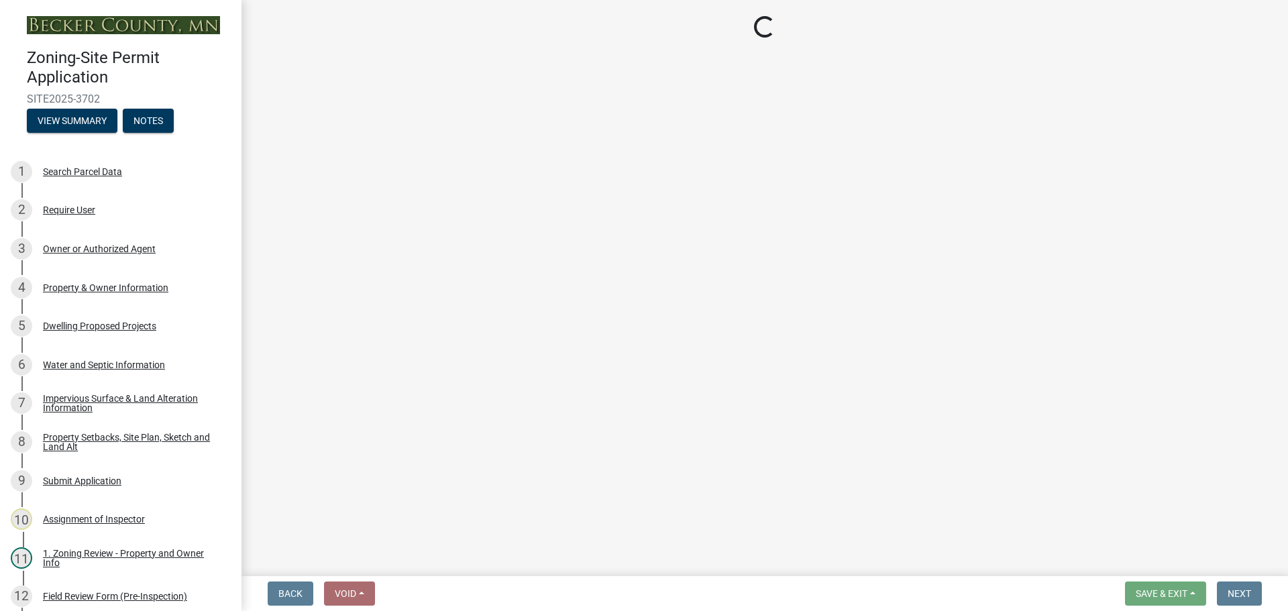
select select "5b8abcc6-67f7-49fb-8f25-c295ccc2b339"
select select "ba56d9f6-ced5-4c38-bdcc-33bfa85ac6de"
select select "59a6fdaa-56b6-4bcd-87b7-d867a7d784e6"
select select "e13aacd2-5b16-46a8-9c16-26b3d7b1c810"
select select "ad00b568-f24f-4dc2-90df-cb5d16449c52"
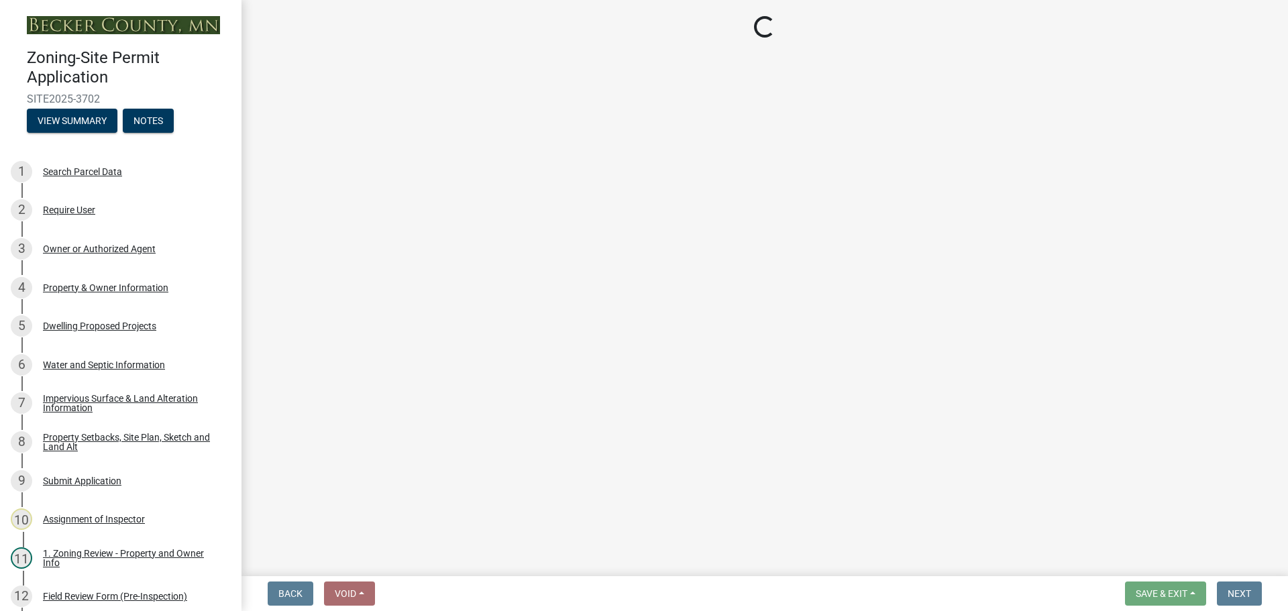
select select "744d8552-d7ef-4cf1-b465-42901748f06c"
select select "5dd6cdd5-8b7d-4534-b791-478230f7b8b7"
select select "638dddef-31f4-4d73-b0b5-0ffc7b344434"
select select "0c863e3c-258e-4b1d-9985-47500660ce44"
select select "8786fdd2-7f96-462d-8069-e958fae6b9a0"
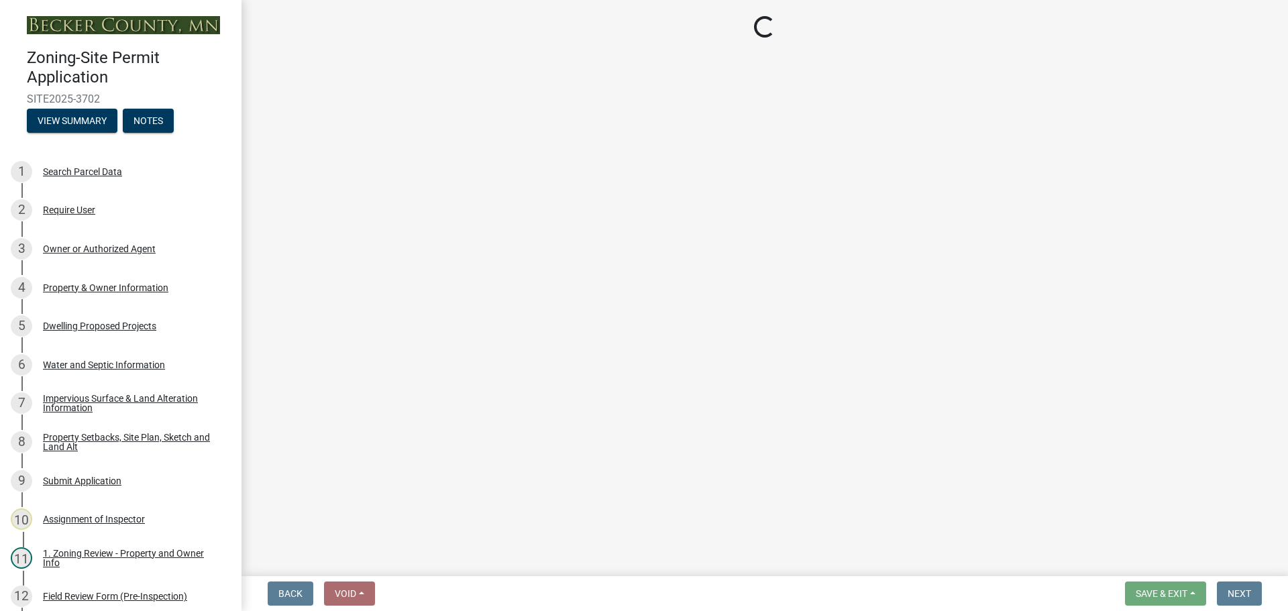
select select "59dc9cee-723e-448c-a454-fe3238b55aba"
select select "3d6d33a4-08a3-4693-9e40-f7dc371bbdbe"
select select "cbc699c5-a6de-4f3d-a533-ae678b946106"
select select "8e4dc0e1-7dfa-4afc-85b9-5ad40795f204"
select select "107cbe59-677b-44f2-96fc-816b282ebb79"
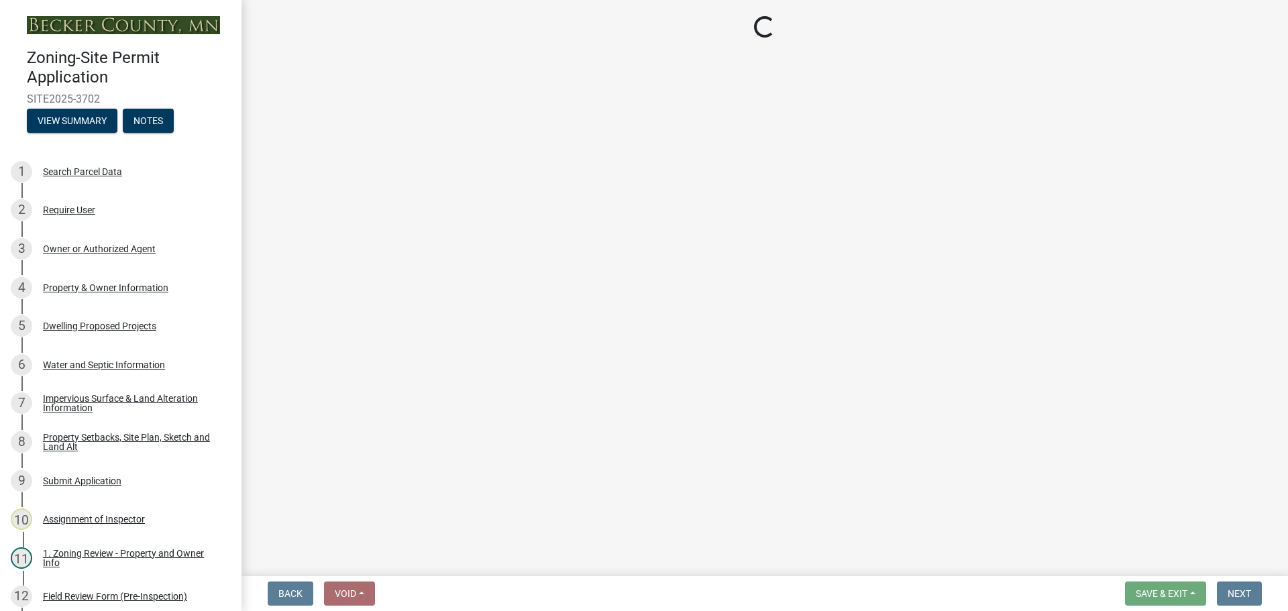
select select "ab9119d1-7da9-49c4-9fac-8c142204c89d"
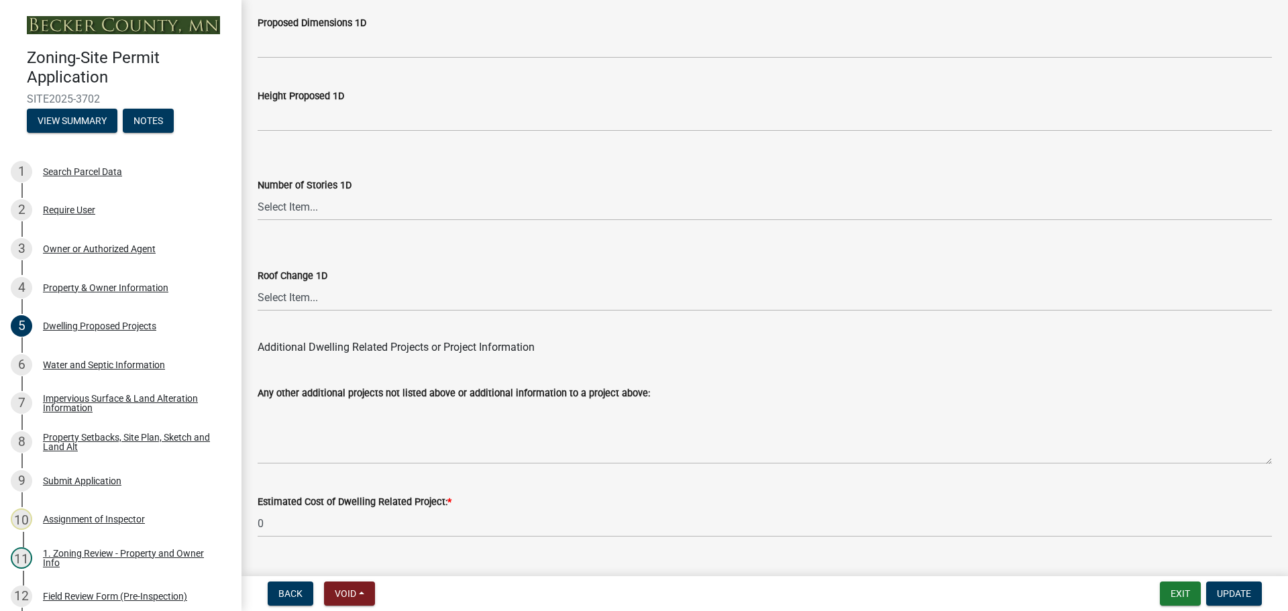
scroll to position [3216, 0]
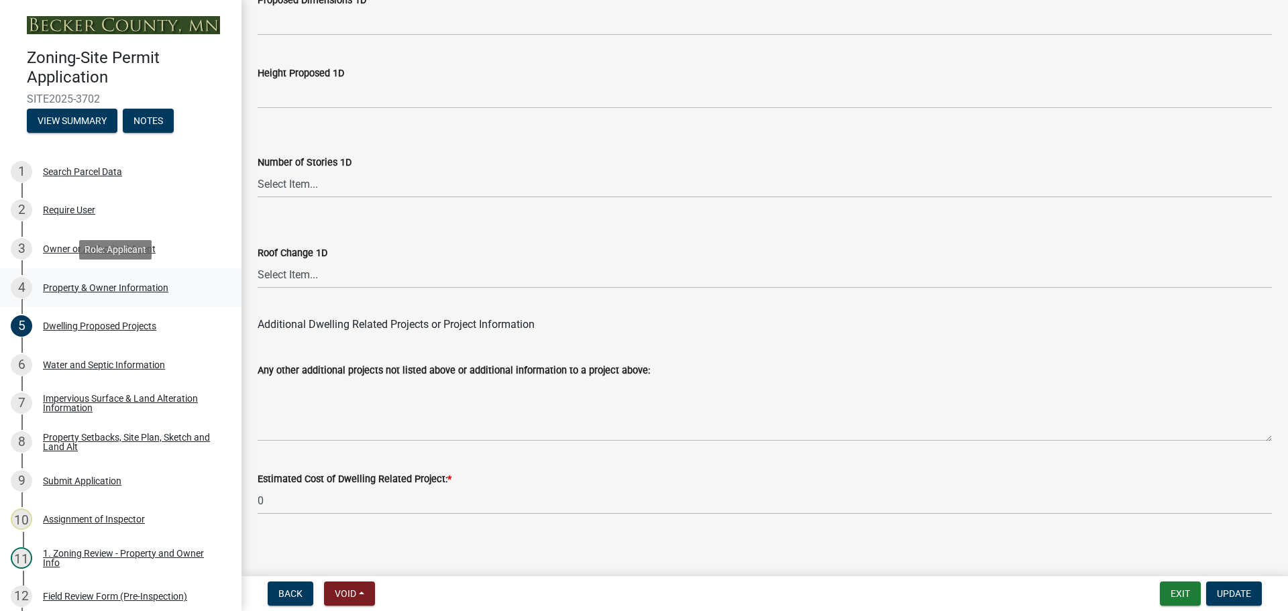
click at [104, 284] on div "Property & Owner Information" at bounding box center [105, 287] width 125 height 9
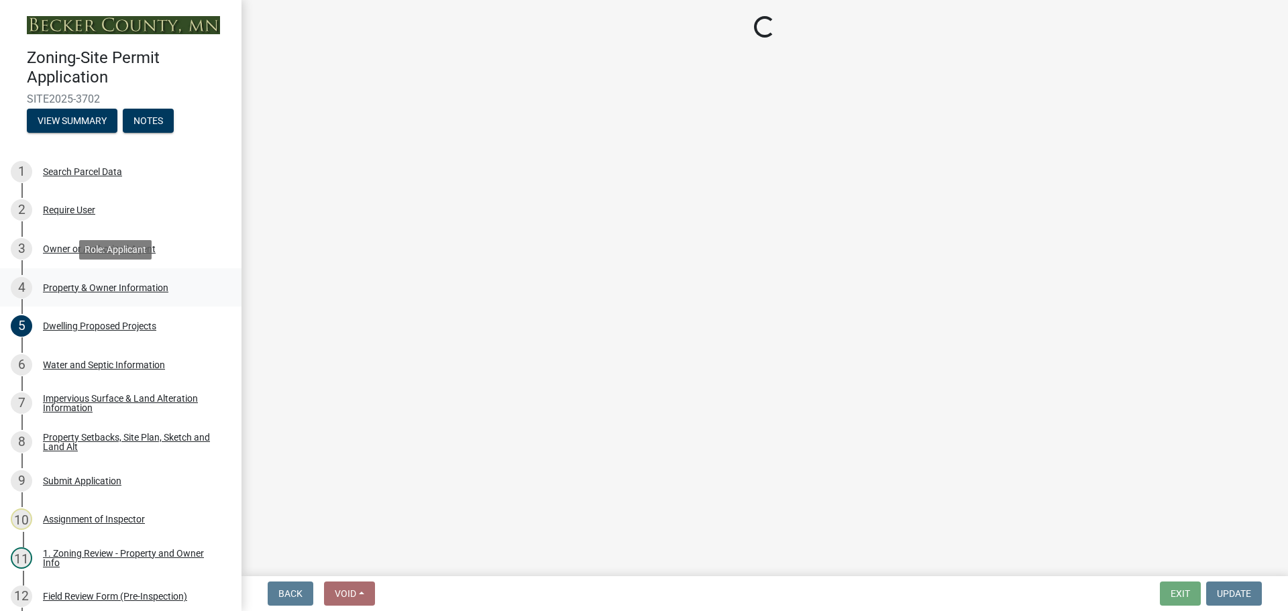
select select "15d55337-0fb0-485e-a759-dab20e978987"
select select "61d56479-71b4-4f98-942d-99b919d4174a"
select select "f87eba17-8ed9-4ad8-aefc-fe36a3f3544b"
select select "393a978c-6bd5-4cb2-a6a0-db6feb8732b8"
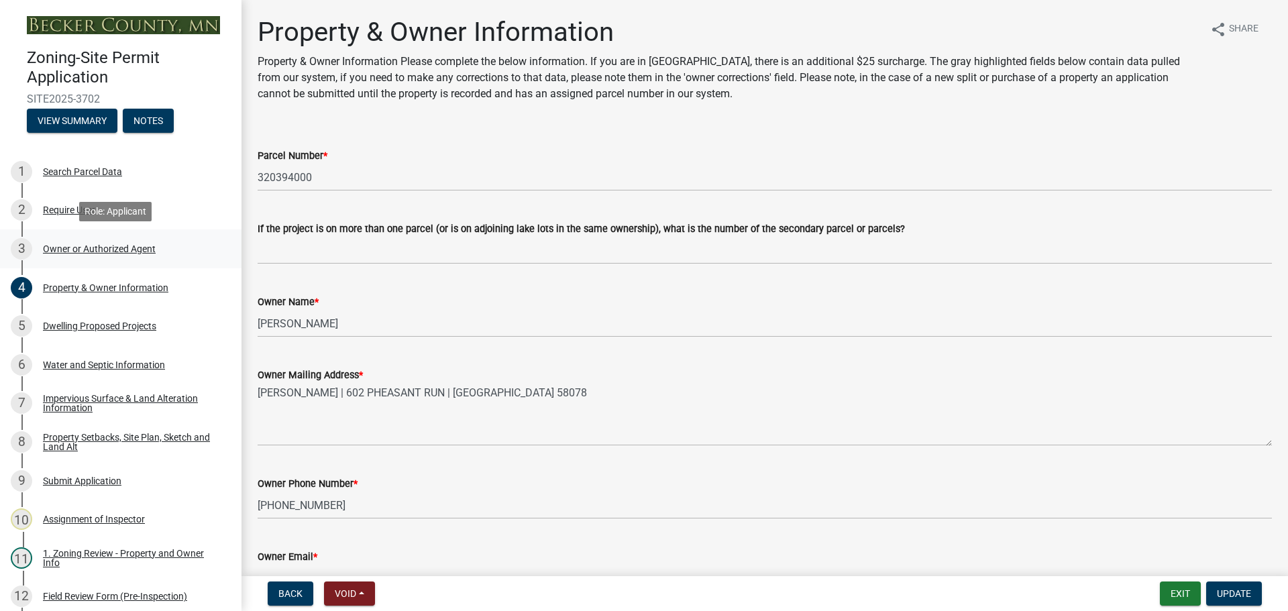
click at [107, 247] on div "Owner or Authorized Agent" at bounding box center [99, 248] width 113 height 9
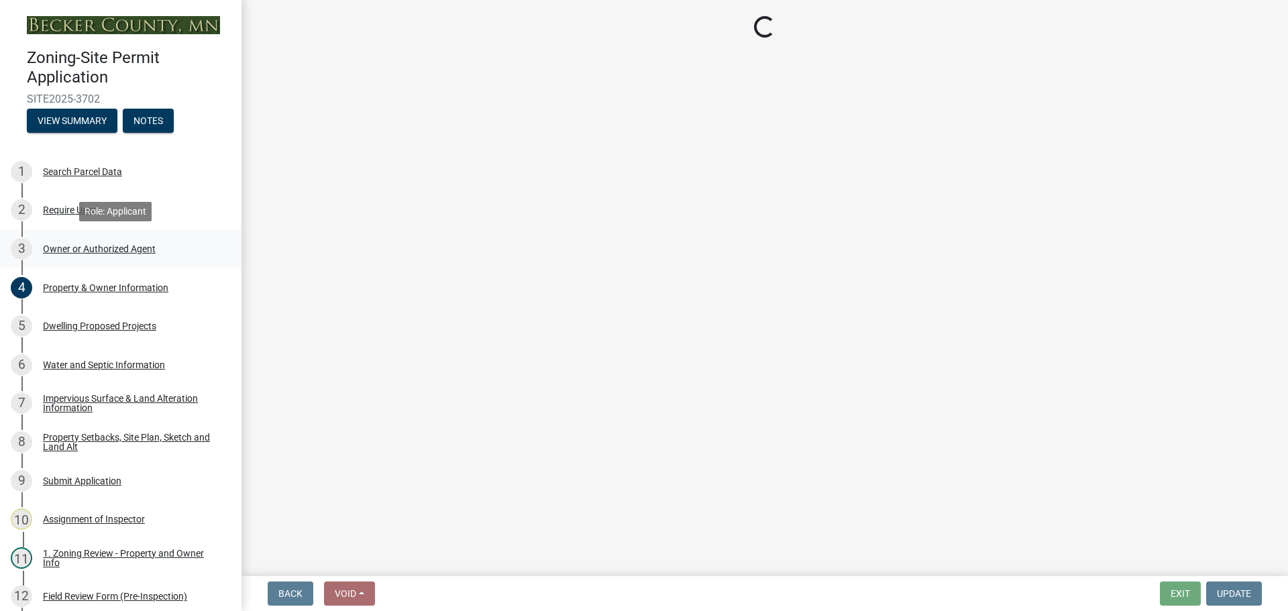
select select "3c674549-ed69-405f-b795-9fa3f7d47d9d"
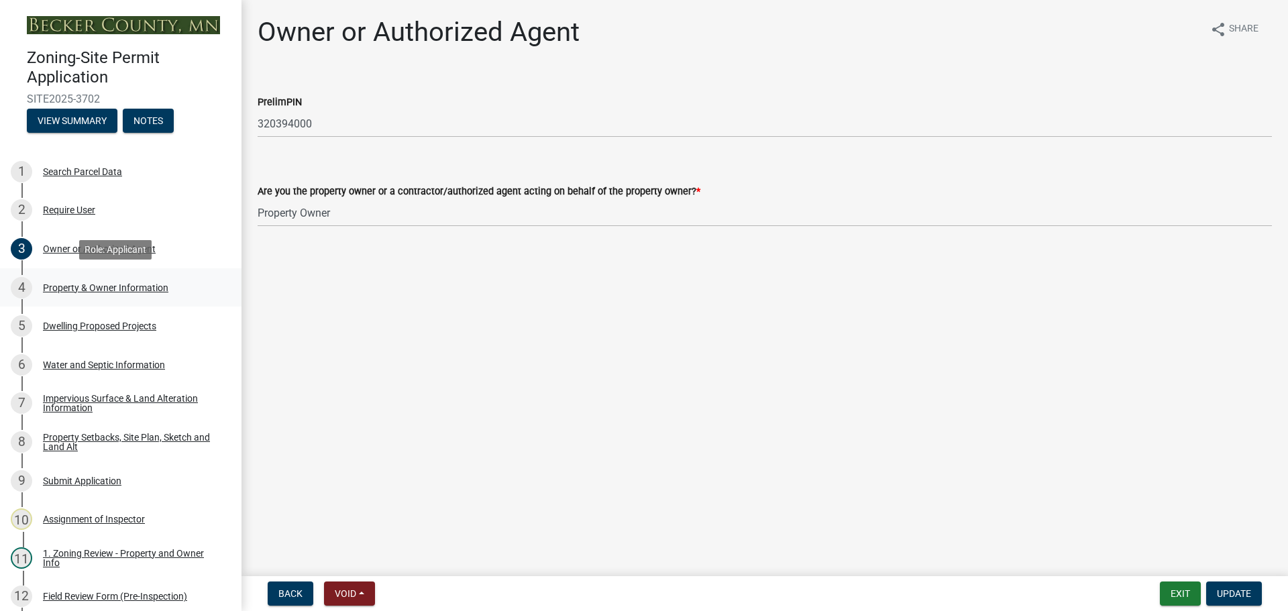
click at [133, 283] on div "Property & Owner Information" at bounding box center [105, 287] width 125 height 9
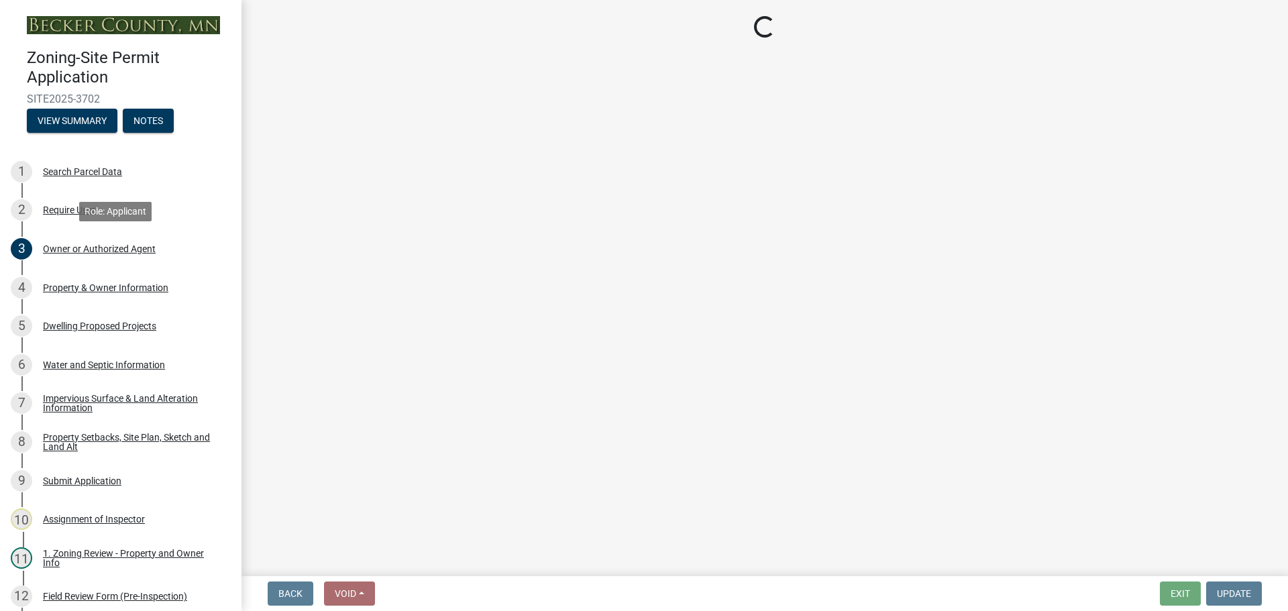
select select "15d55337-0fb0-485e-a759-dab20e978987"
select select "61d56479-71b4-4f98-942d-99b919d4174a"
select select "f87eba17-8ed9-4ad8-aefc-fe36a3f3544b"
select select "393a978c-6bd5-4cb2-a6a0-db6feb8732b8"
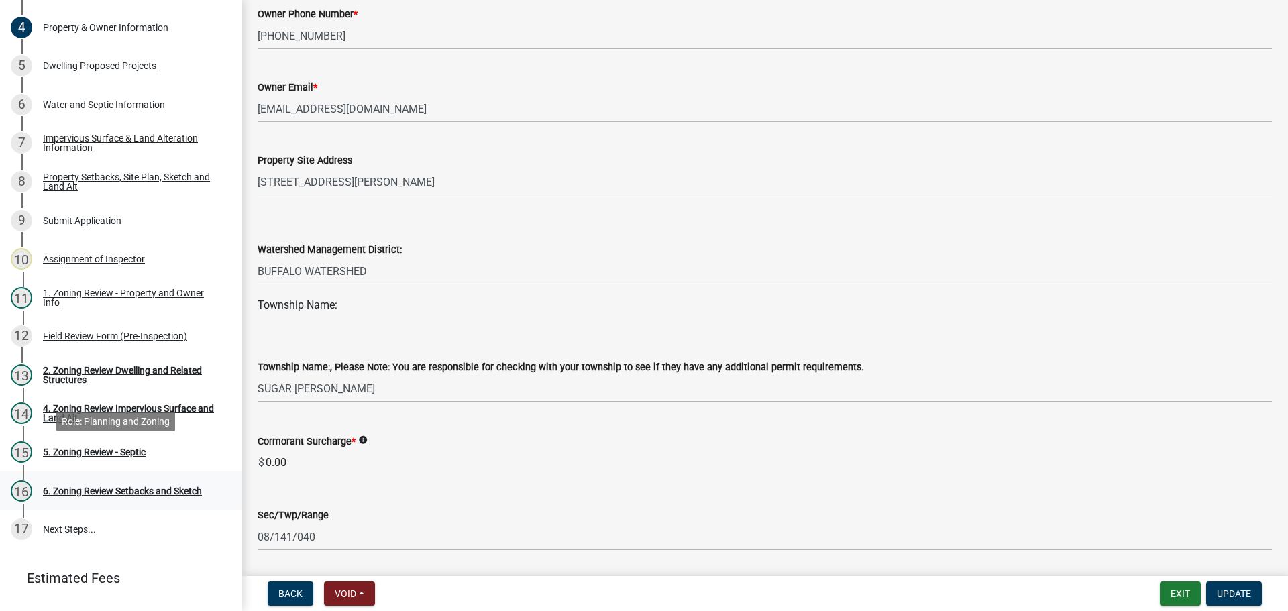
scroll to position [292, 0]
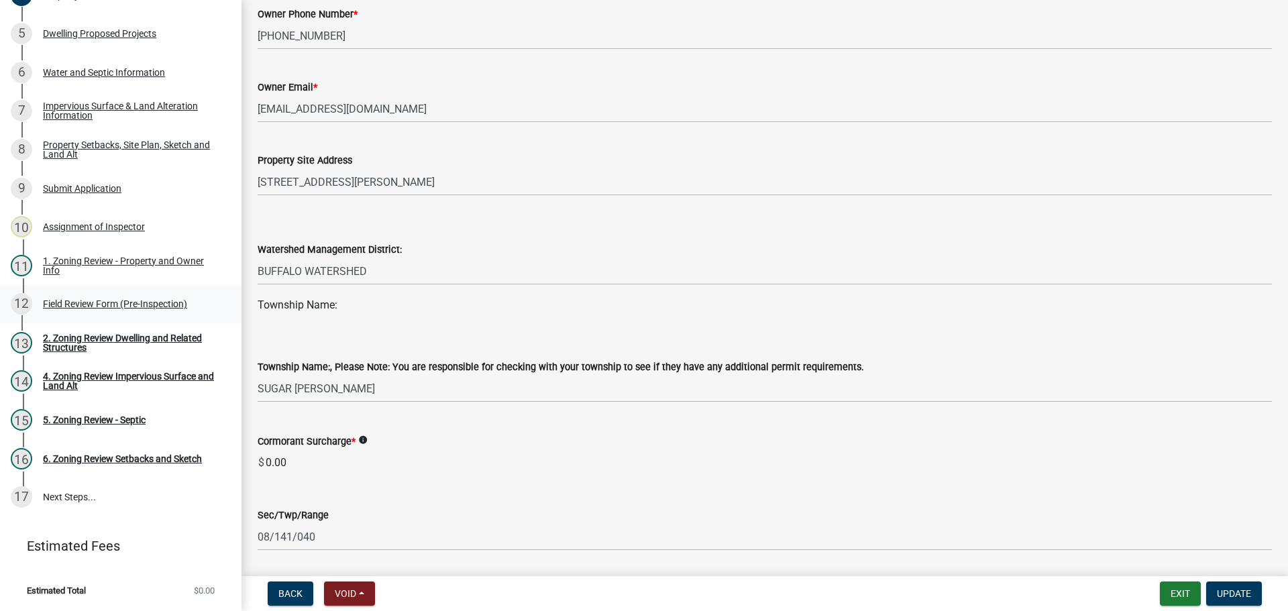
click at [121, 301] on div "Field Review Form (Pre-Inspection)" at bounding box center [115, 303] width 144 height 9
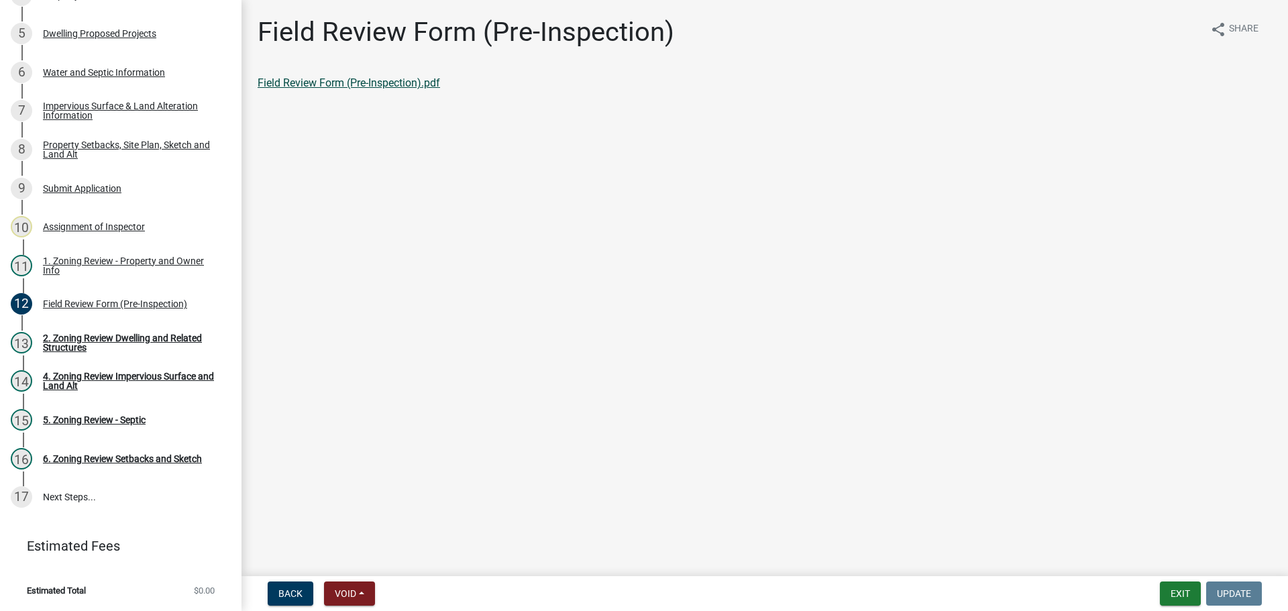
click at [314, 83] on link "Field Review Form (Pre-Inspection).pdf" at bounding box center [349, 82] width 182 height 13
